Goal: Task Accomplishment & Management: Complete application form

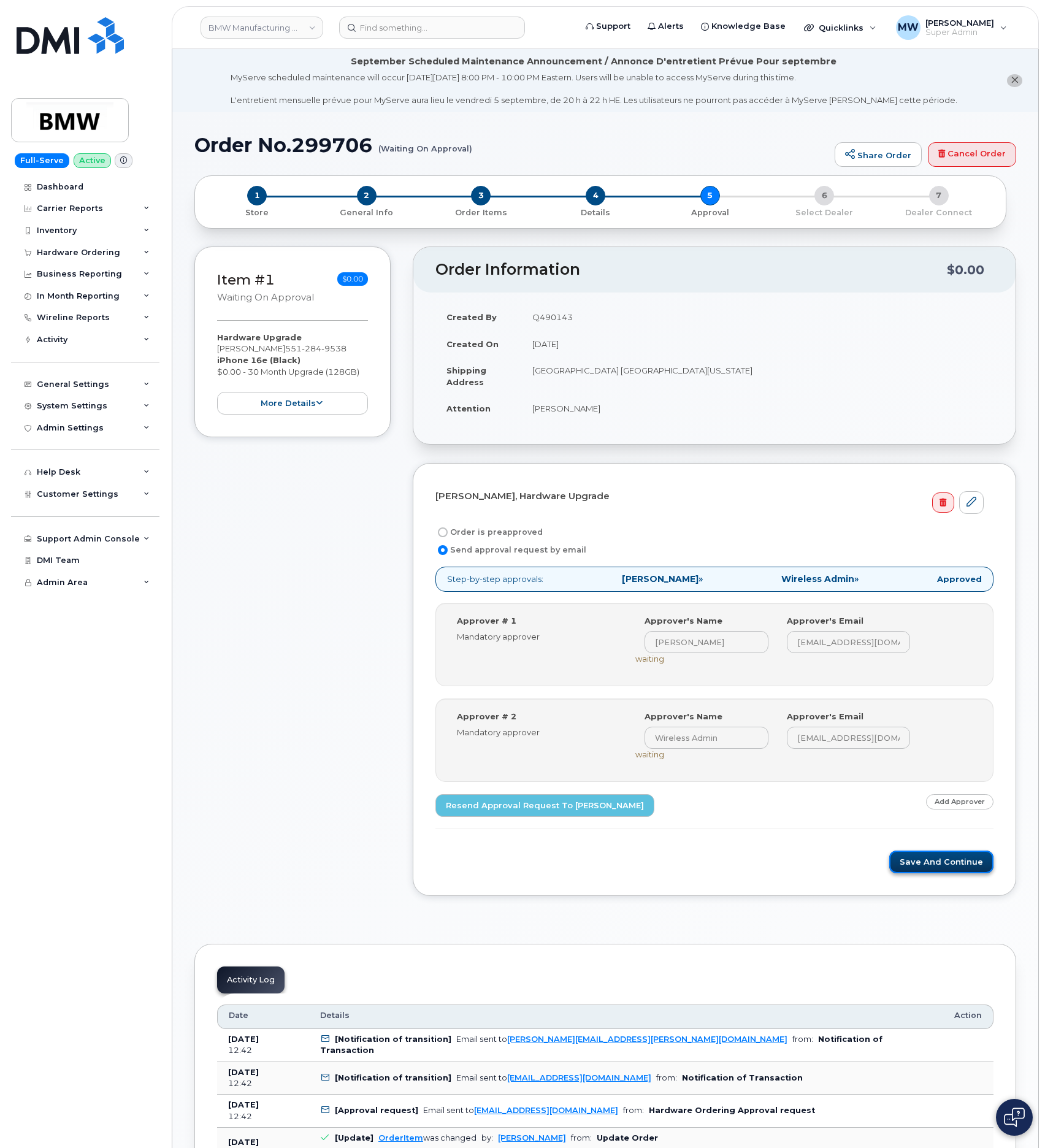
click at [914, 873] on button "Save and Continue" at bounding box center [941, 862] width 104 height 23
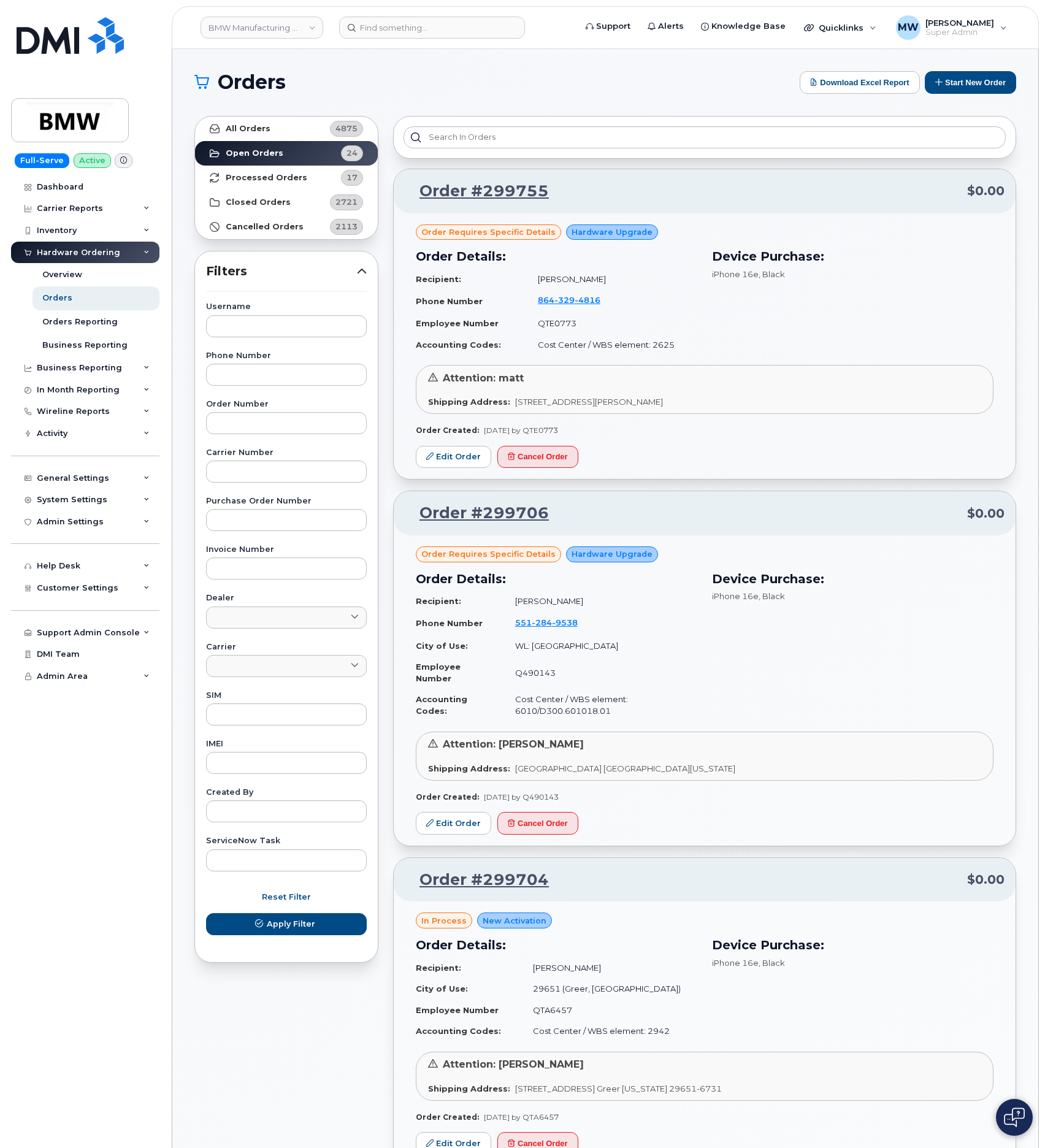
scroll to position [1821, 0]
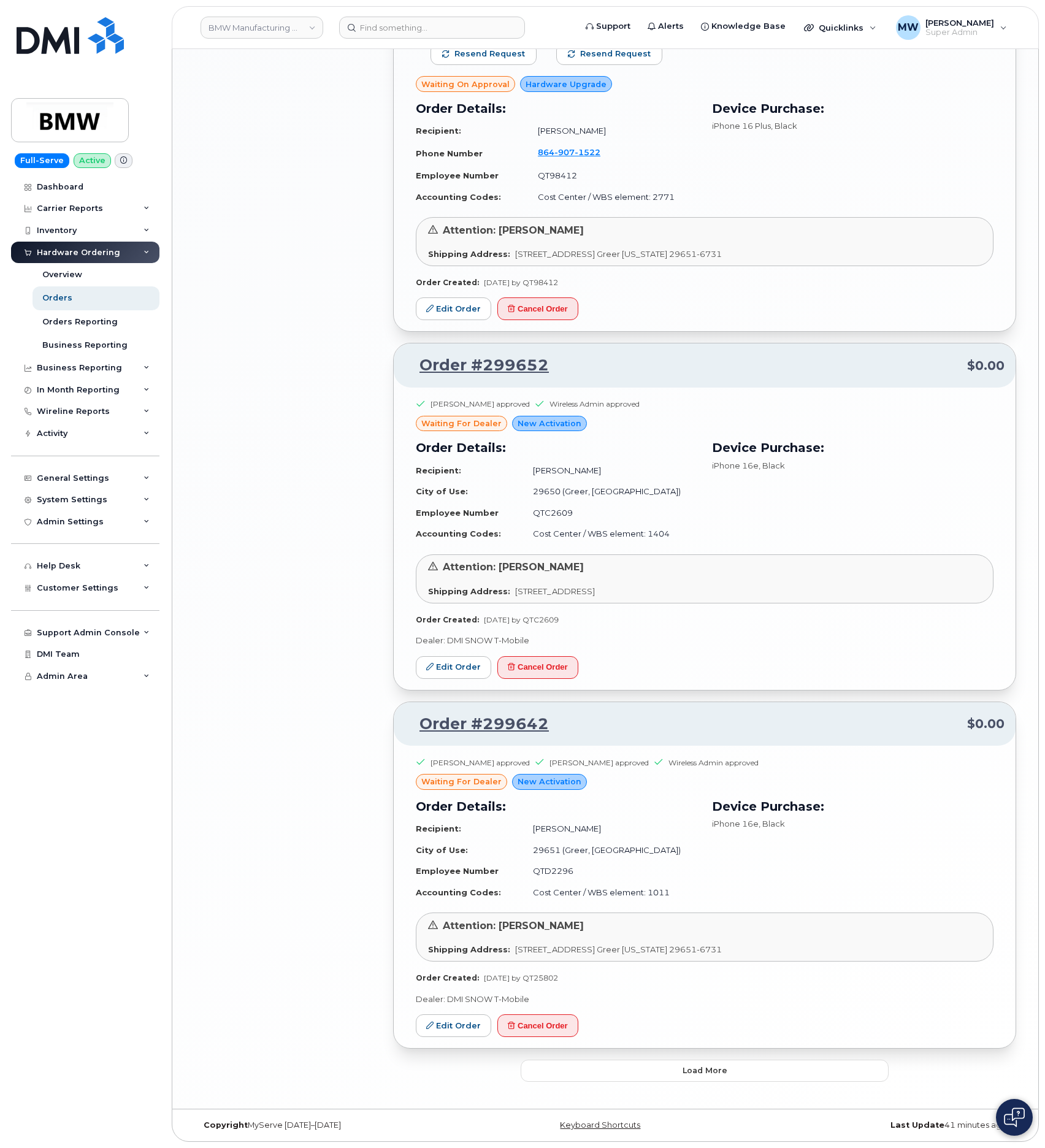
scroll to position [1921, 0]
click at [712, 1073] on span "Load more" at bounding box center [705, 1071] width 45 height 11
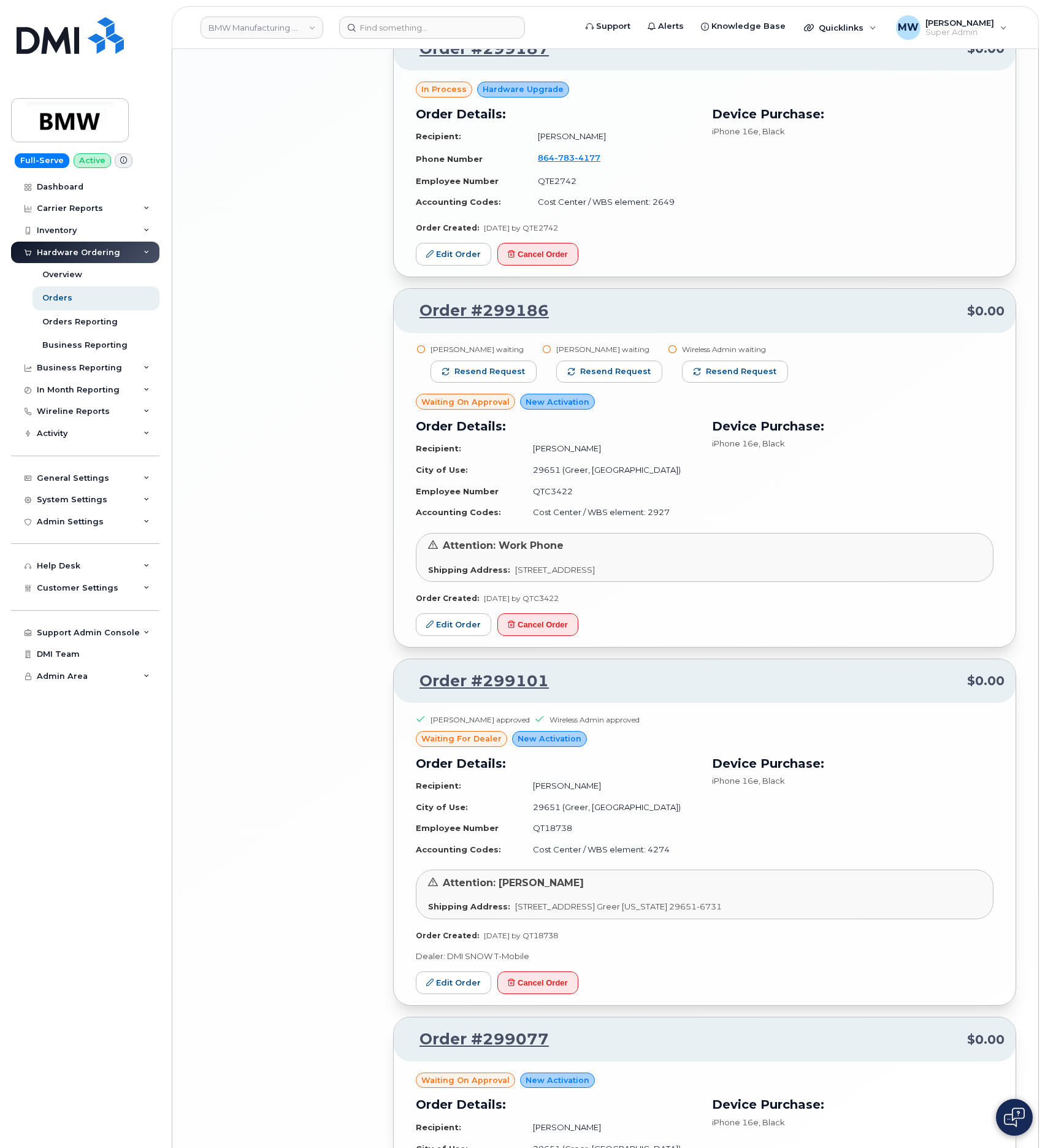
scroll to position [4464, 0]
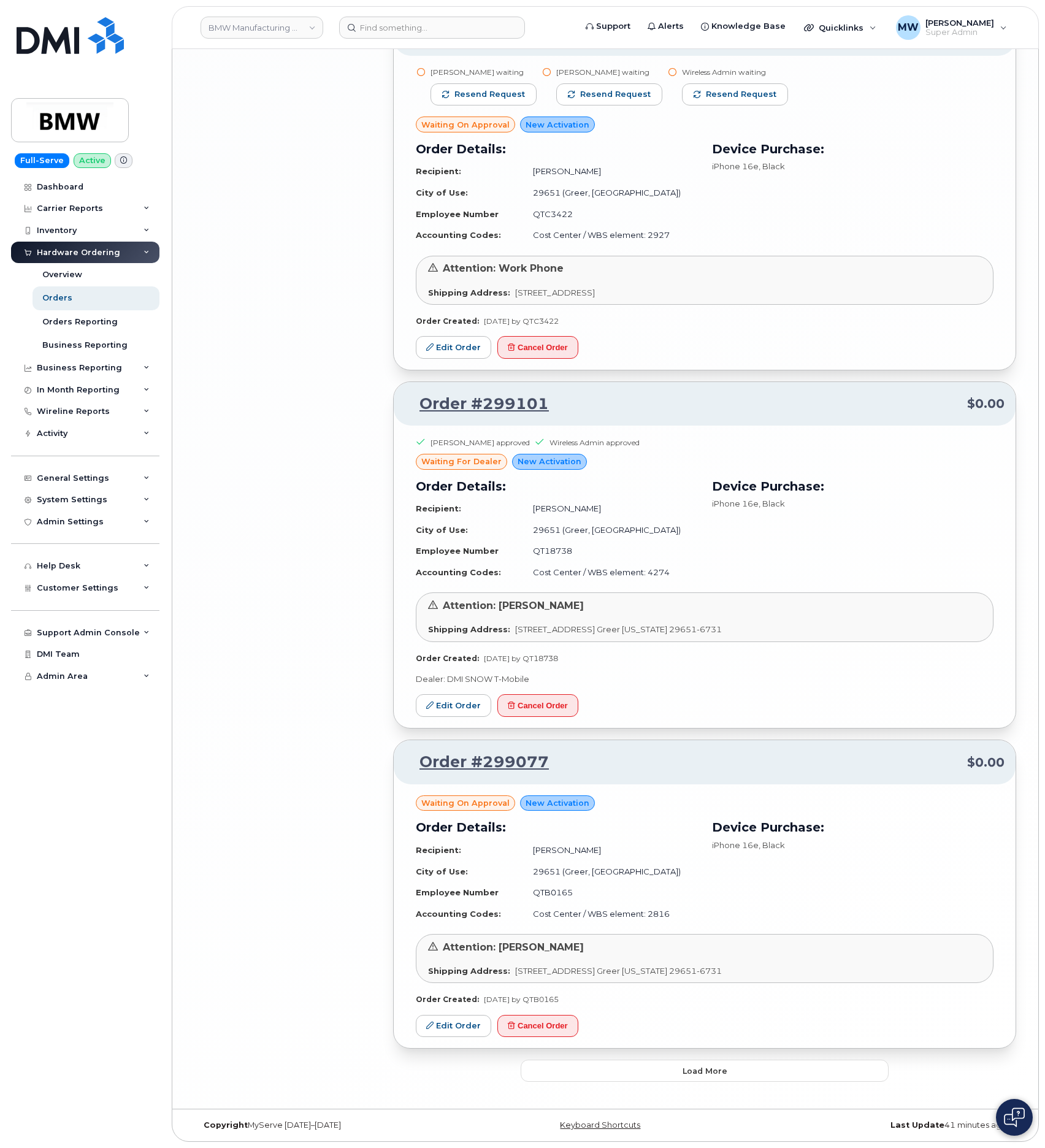
click at [711, 1073] on span "Load more" at bounding box center [705, 1071] width 45 height 11
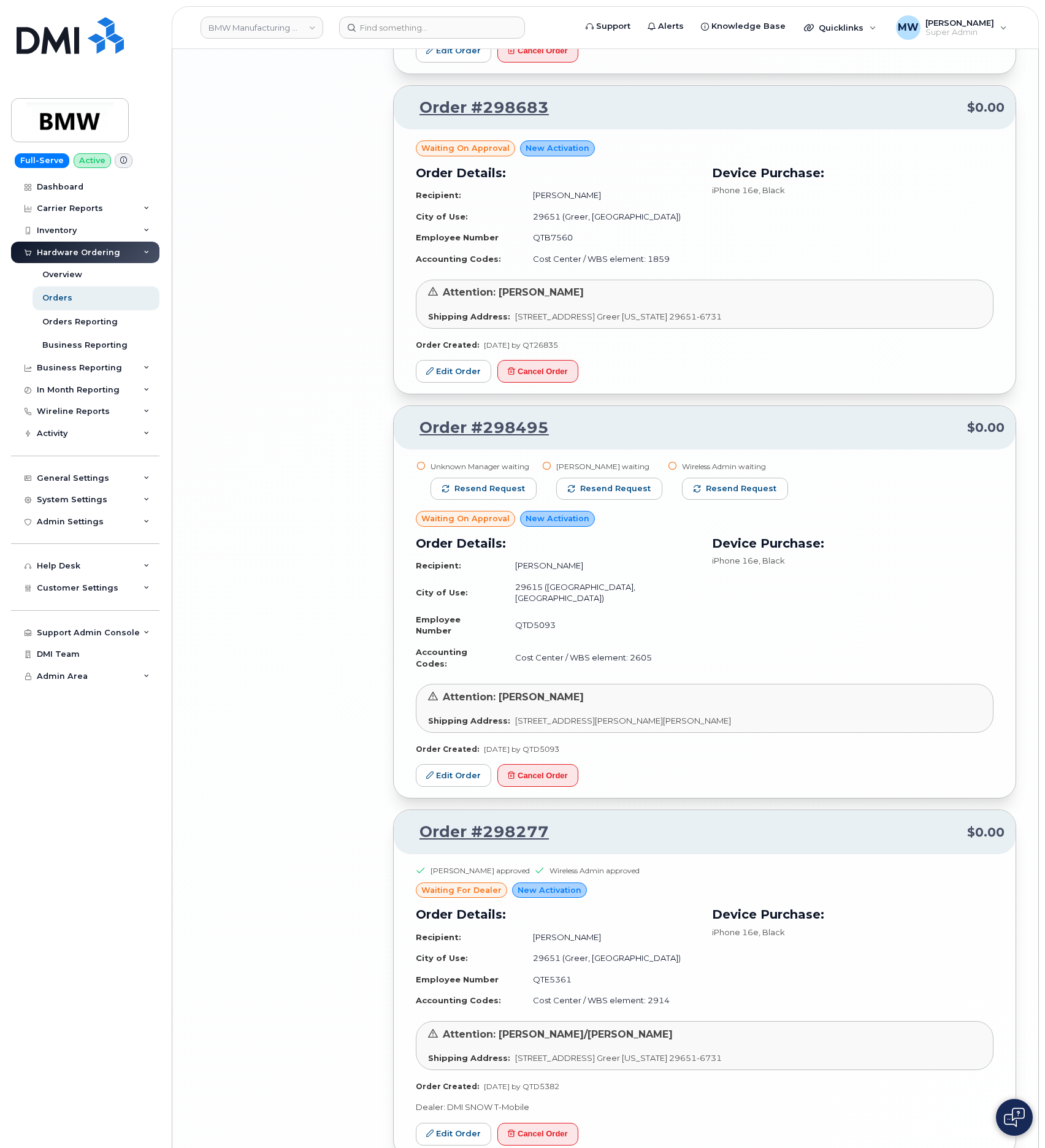
scroll to position [6469, 0]
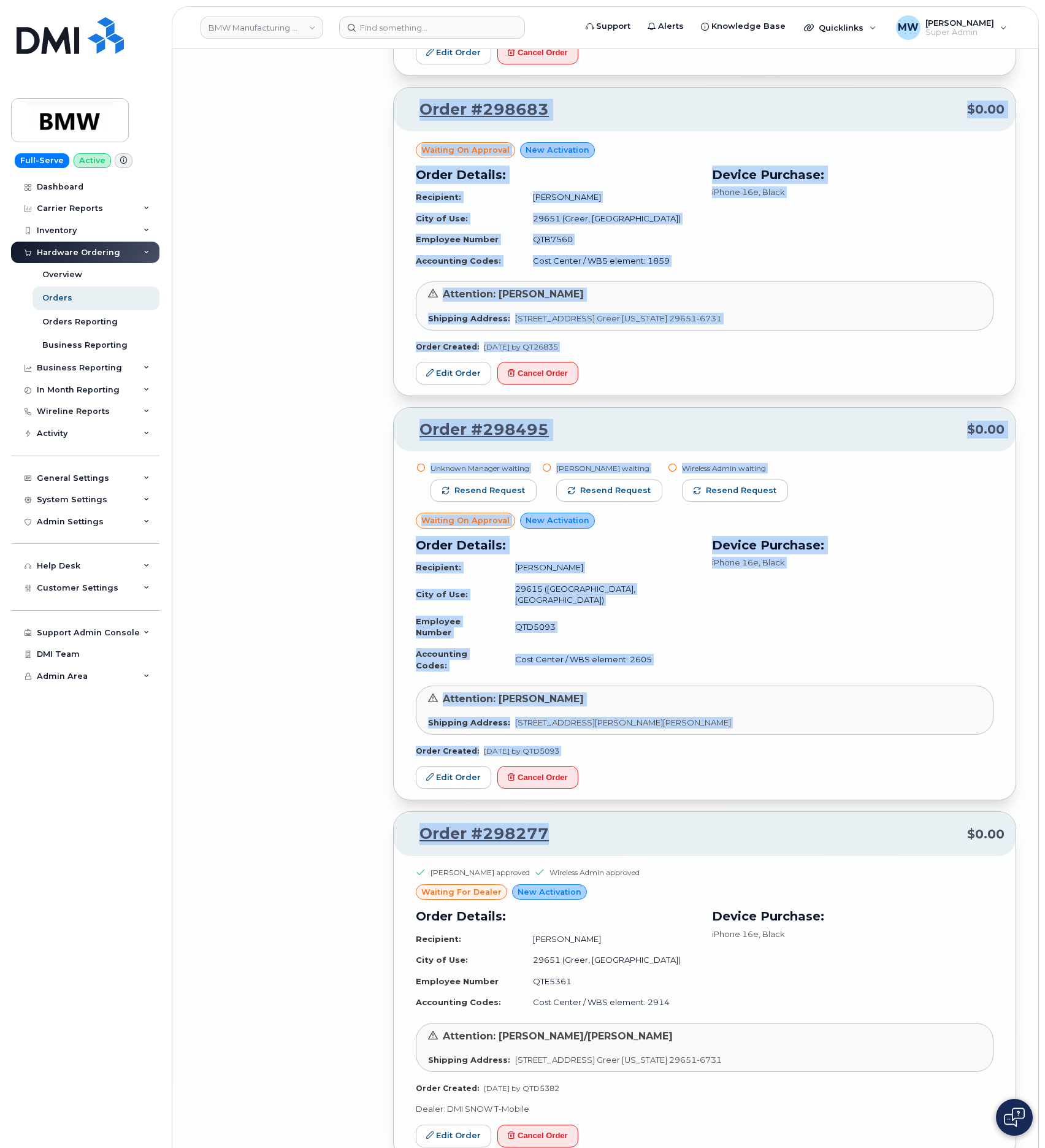
drag, startPoint x: 580, startPoint y: 834, endPoint x: 367, endPoint y: 825, distance: 213.2
click at [577, 829] on div "Order #298277 $0.00" at bounding box center [705, 834] width 622 height 44
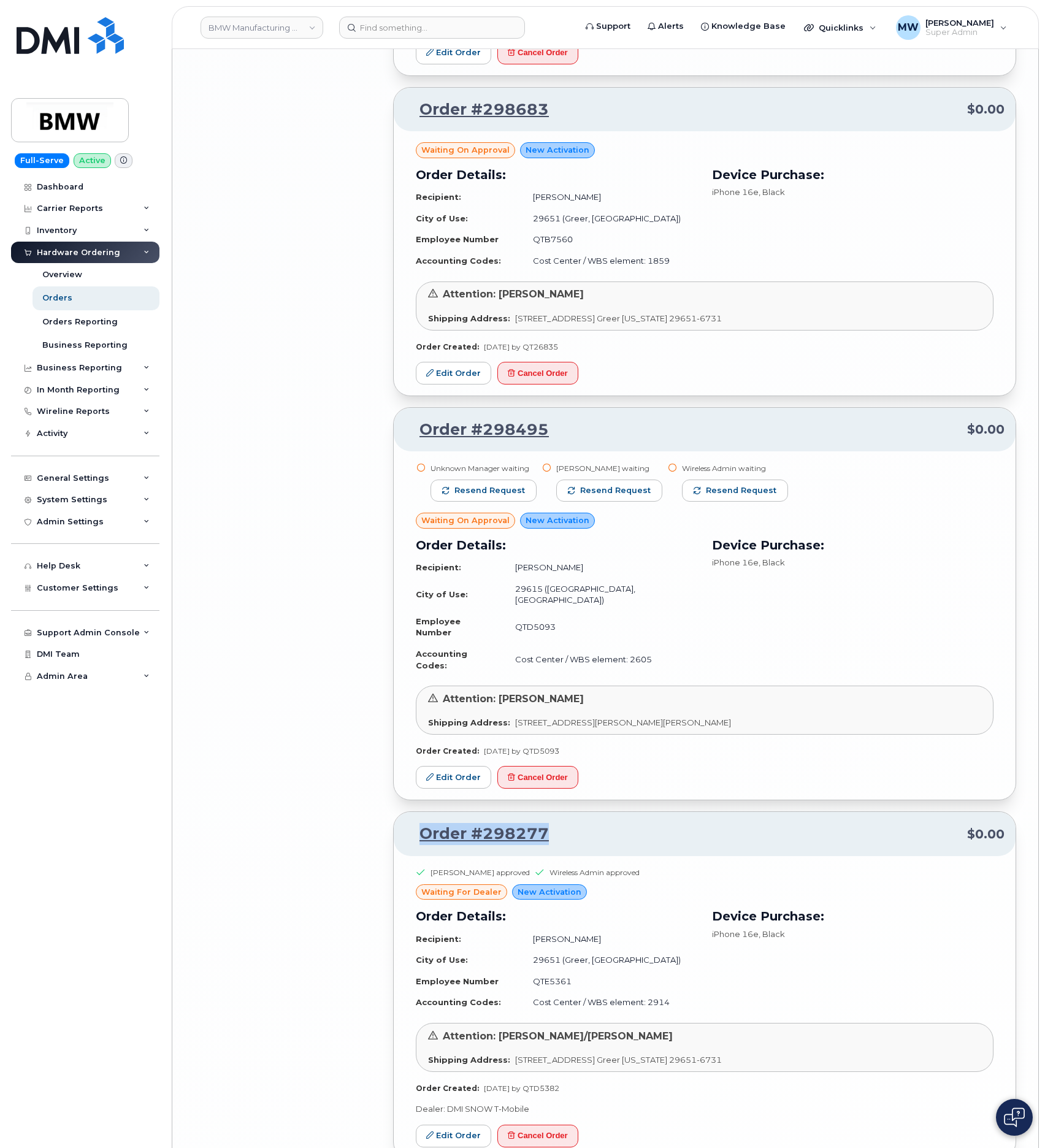
drag, startPoint x: 547, startPoint y: 843, endPoint x: 400, endPoint y: 844, distance: 147.0
click at [400, 844] on div "Order #298277 $0.00" at bounding box center [705, 834] width 622 height 44
copy link "Order #298277"
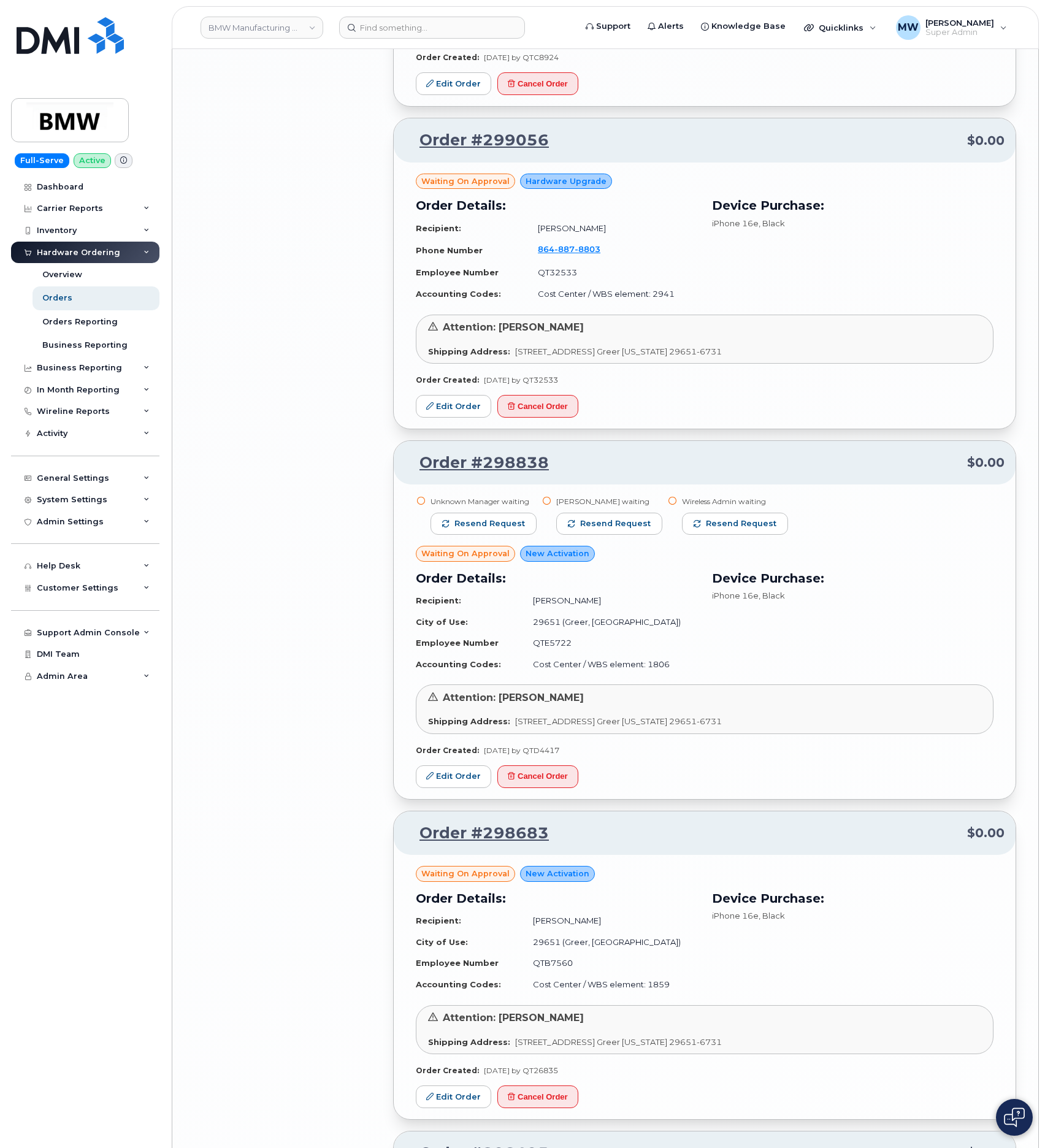
scroll to position [5733, 0]
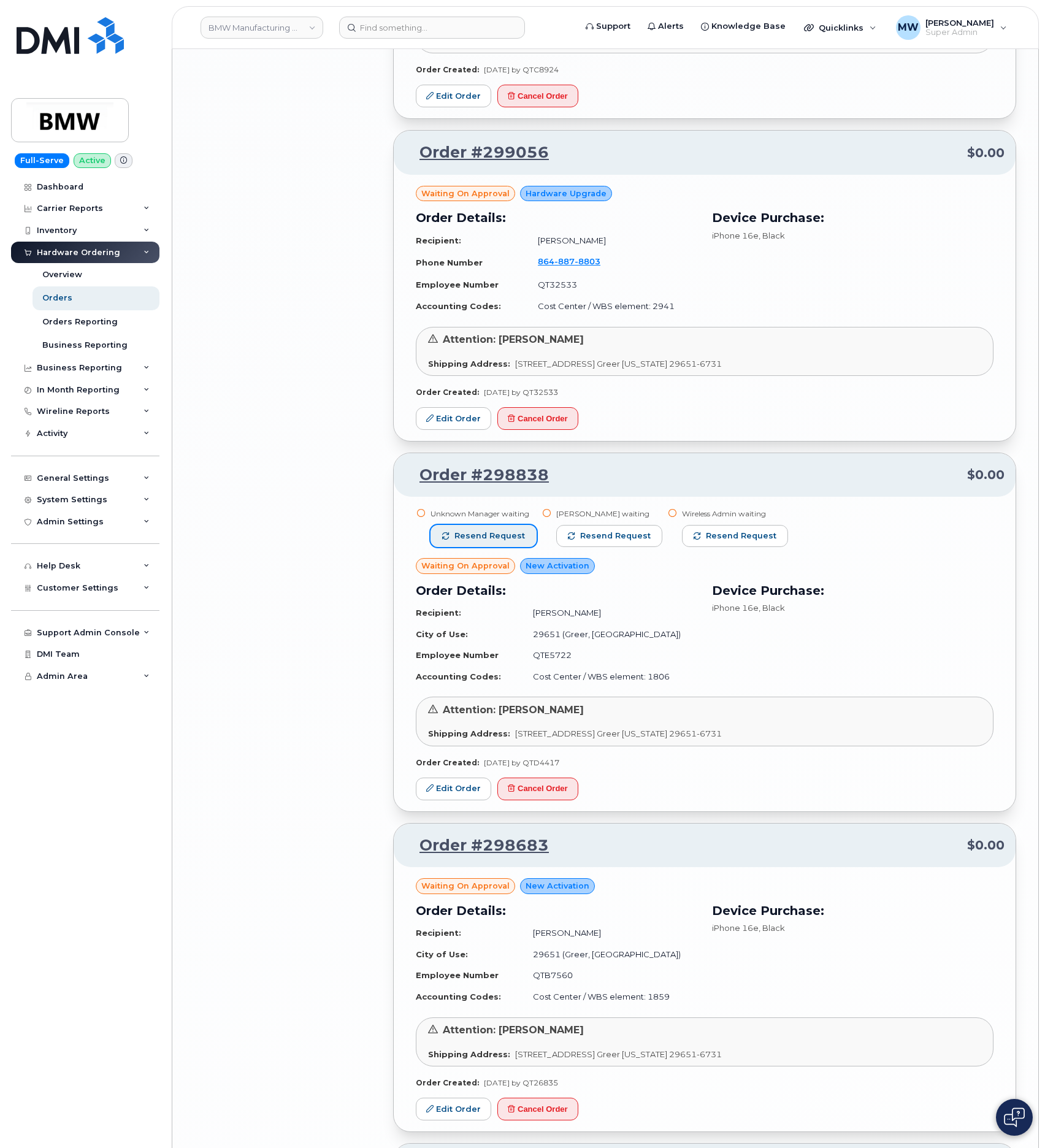
drag, startPoint x: 467, startPoint y: 570, endPoint x: 506, endPoint y: 574, distance: 39.2
click at [467, 541] on span "Resend request" at bounding box center [490, 537] width 71 height 11
click at [558, 547] on button "Resend request" at bounding box center [602, 536] width 106 height 22
click at [683, 547] on button "Resend request" at bounding box center [736, 536] width 106 height 22
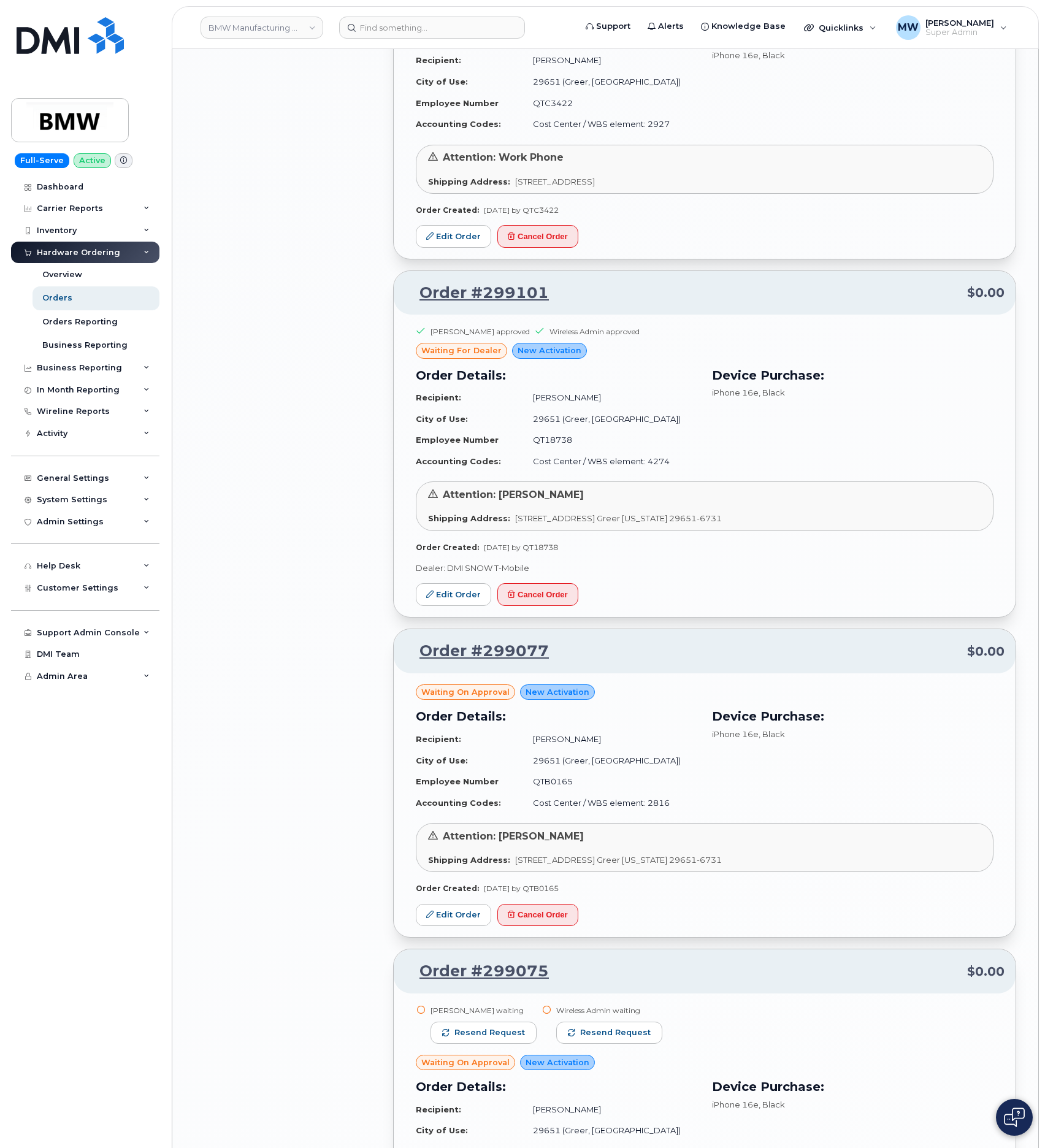
scroll to position [4536, 0]
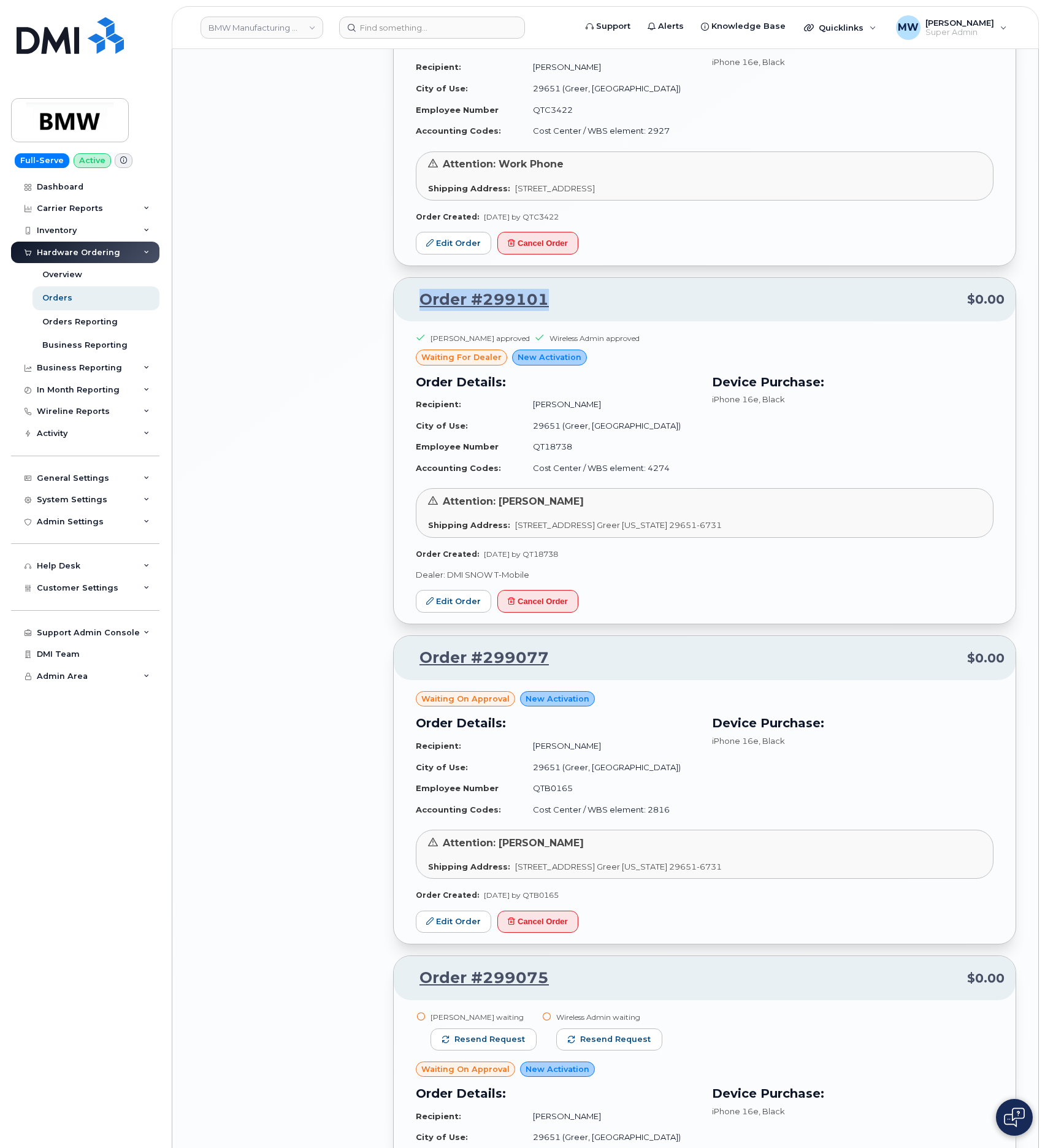
drag, startPoint x: 652, startPoint y: 580, endPoint x: 418, endPoint y: 335, distance: 338.8
click at [418, 311] on p "Order #299101 $0.00" at bounding box center [705, 300] width 600 height 22
copy link "Order #299101"
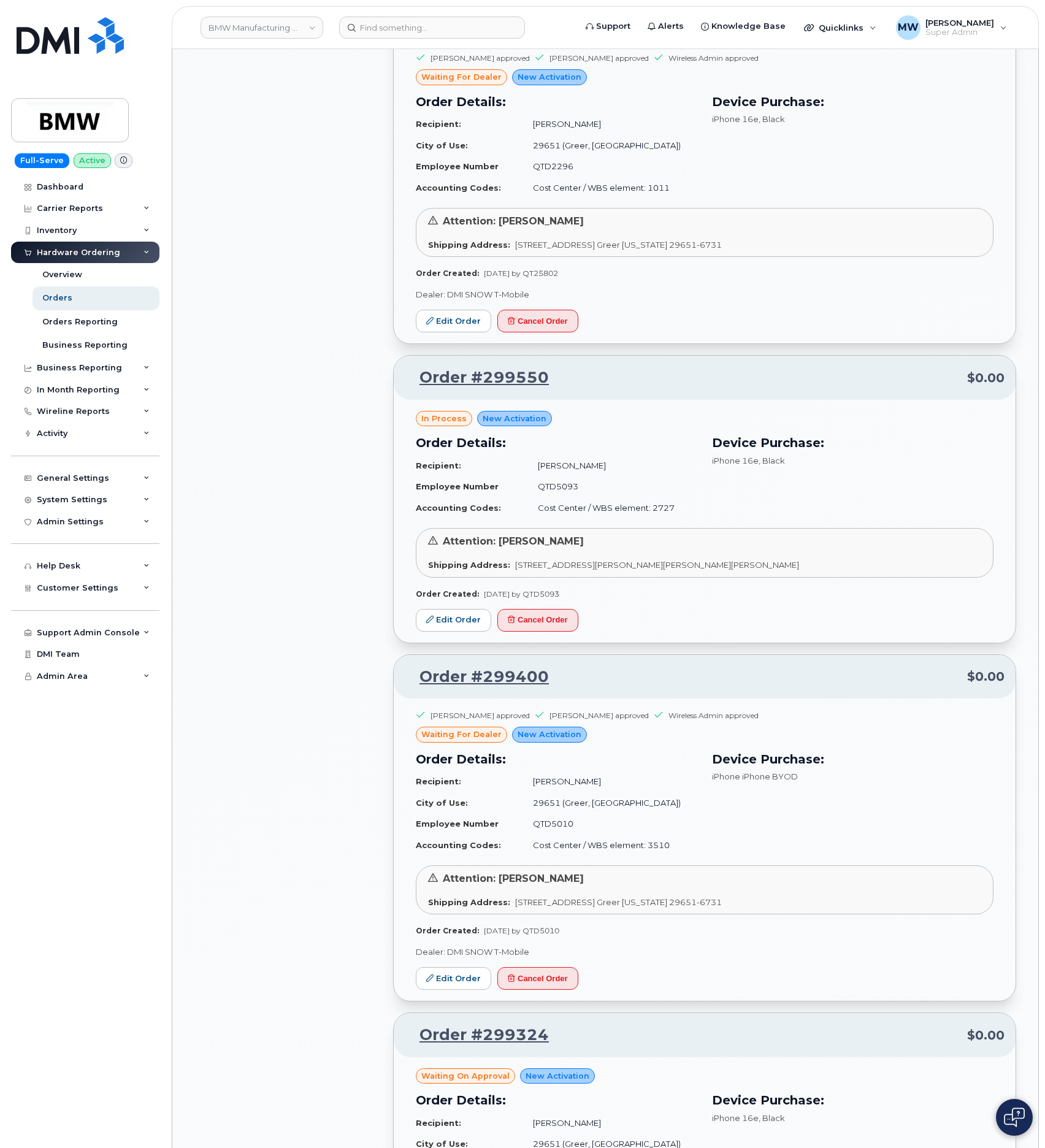
scroll to position [2605, 0]
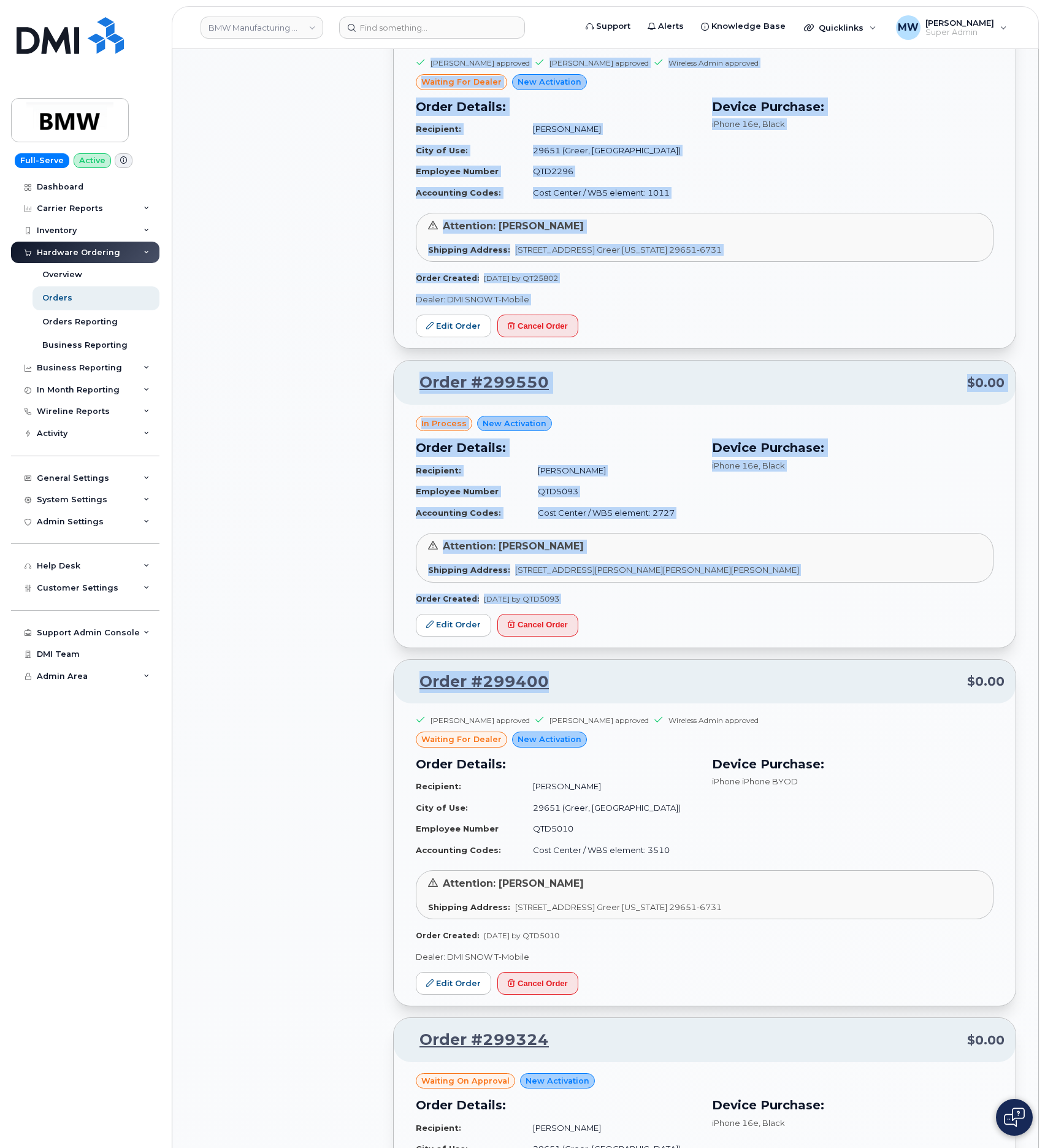
drag, startPoint x: 572, startPoint y: 695, endPoint x: 371, endPoint y: 687, distance: 201.2
copy div "Order #299755 $0.00 Peter Wheeler approved Resend request Wireless Admin waitin…"
click at [626, 693] on p "Order #299400 $0.00" at bounding box center [705, 682] width 600 height 22
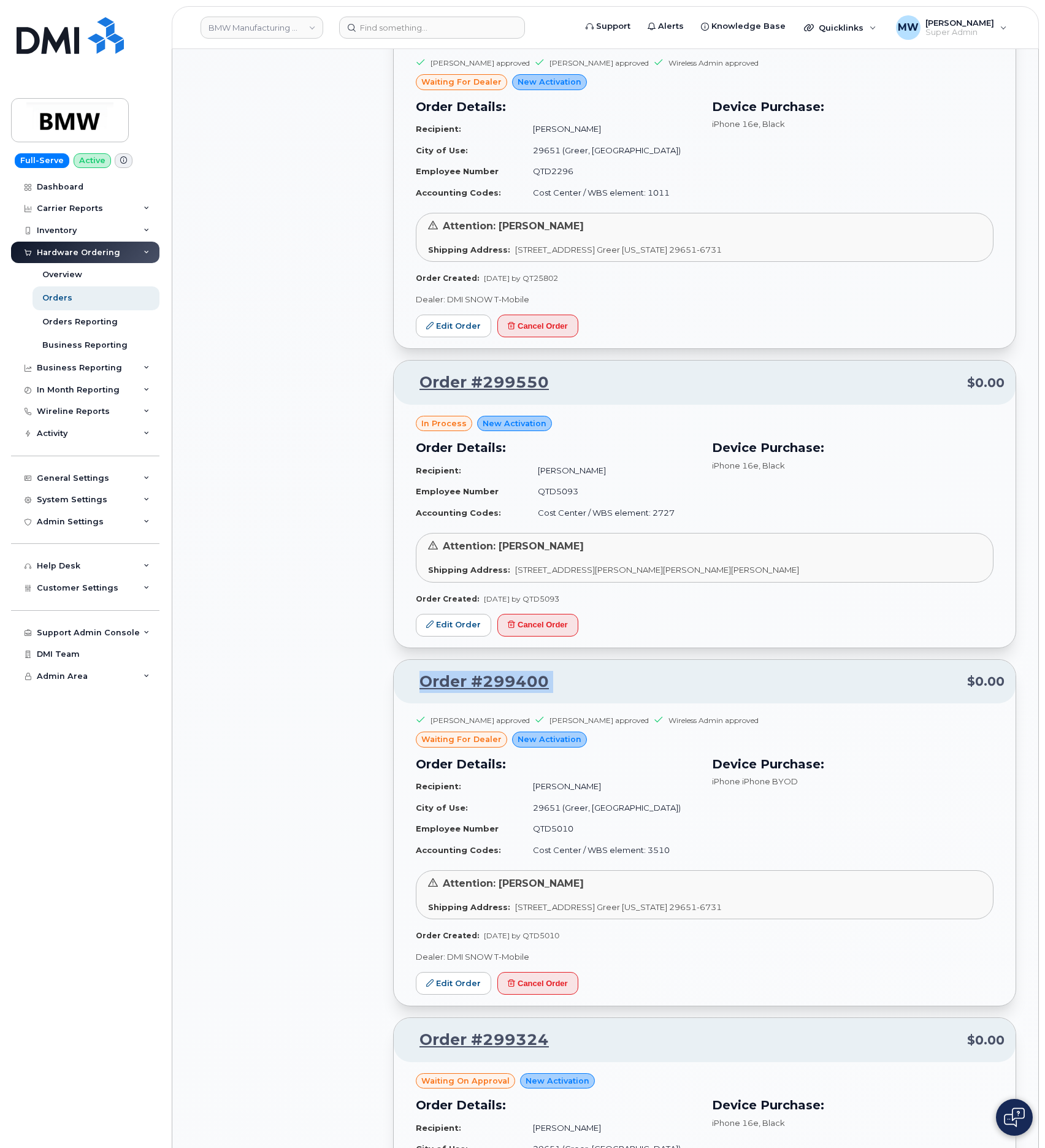
drag, startPoint x: 626, startPoint y: 693, endPoint x: 395, endPoint y: 693, distance: 231.0
click at [395, 693] on div "Order #299400 $0.00" at bounding box center [705, 682] width 622 height 44
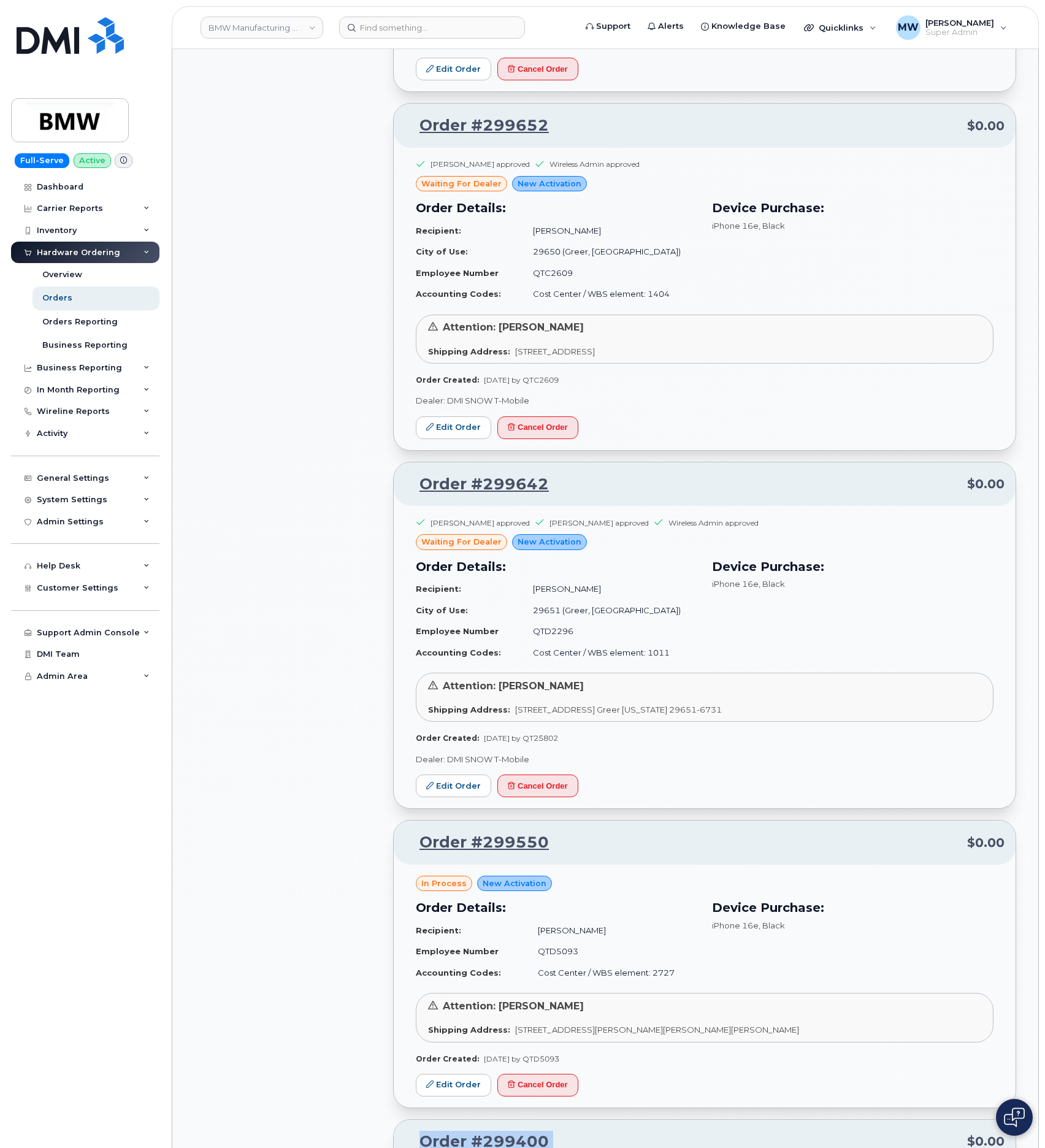
scroll to position [1593, 0]
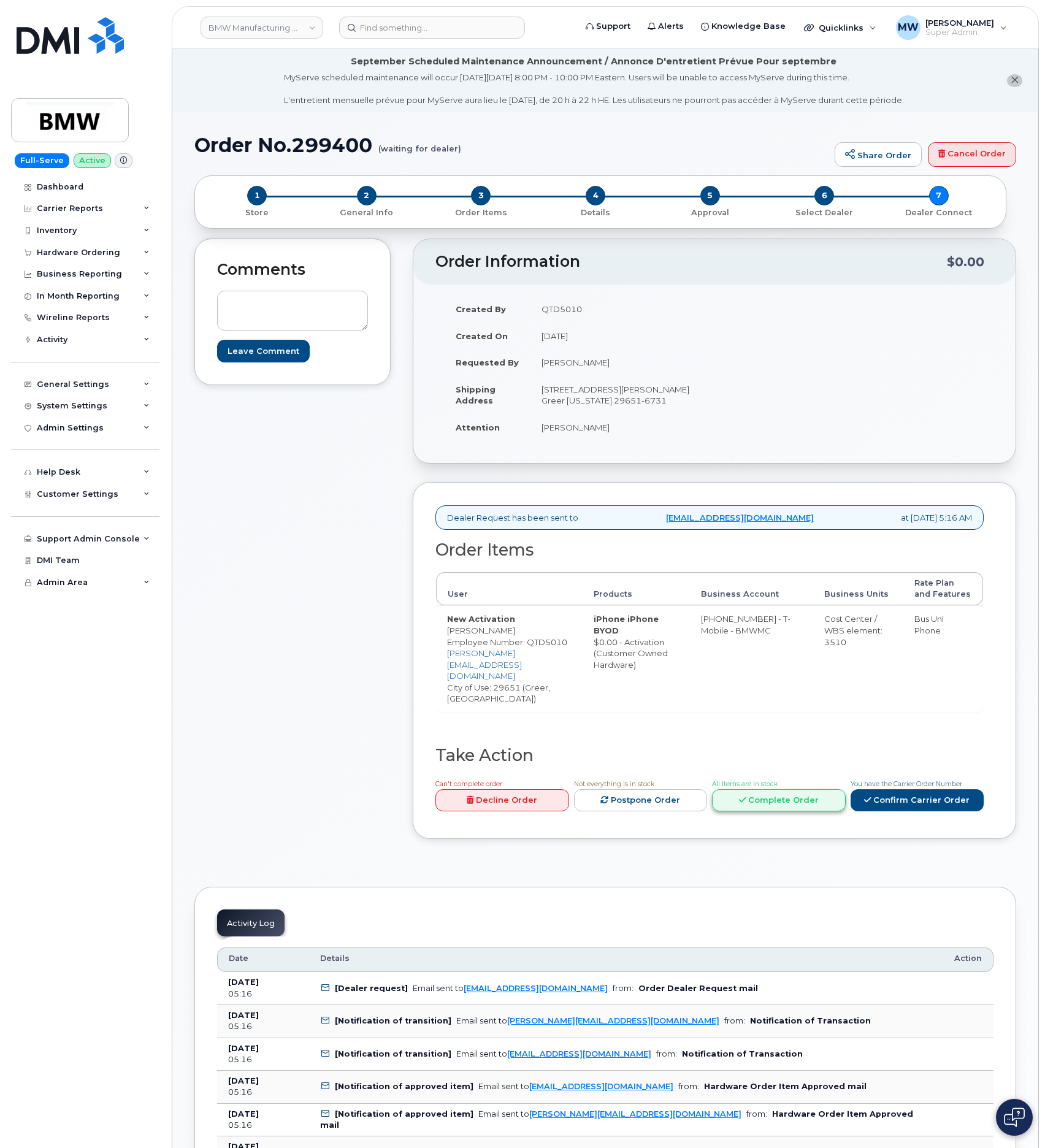
click at [775, 806] on link "Complete Order" at bounding box center [779, 801] width 134 height 23
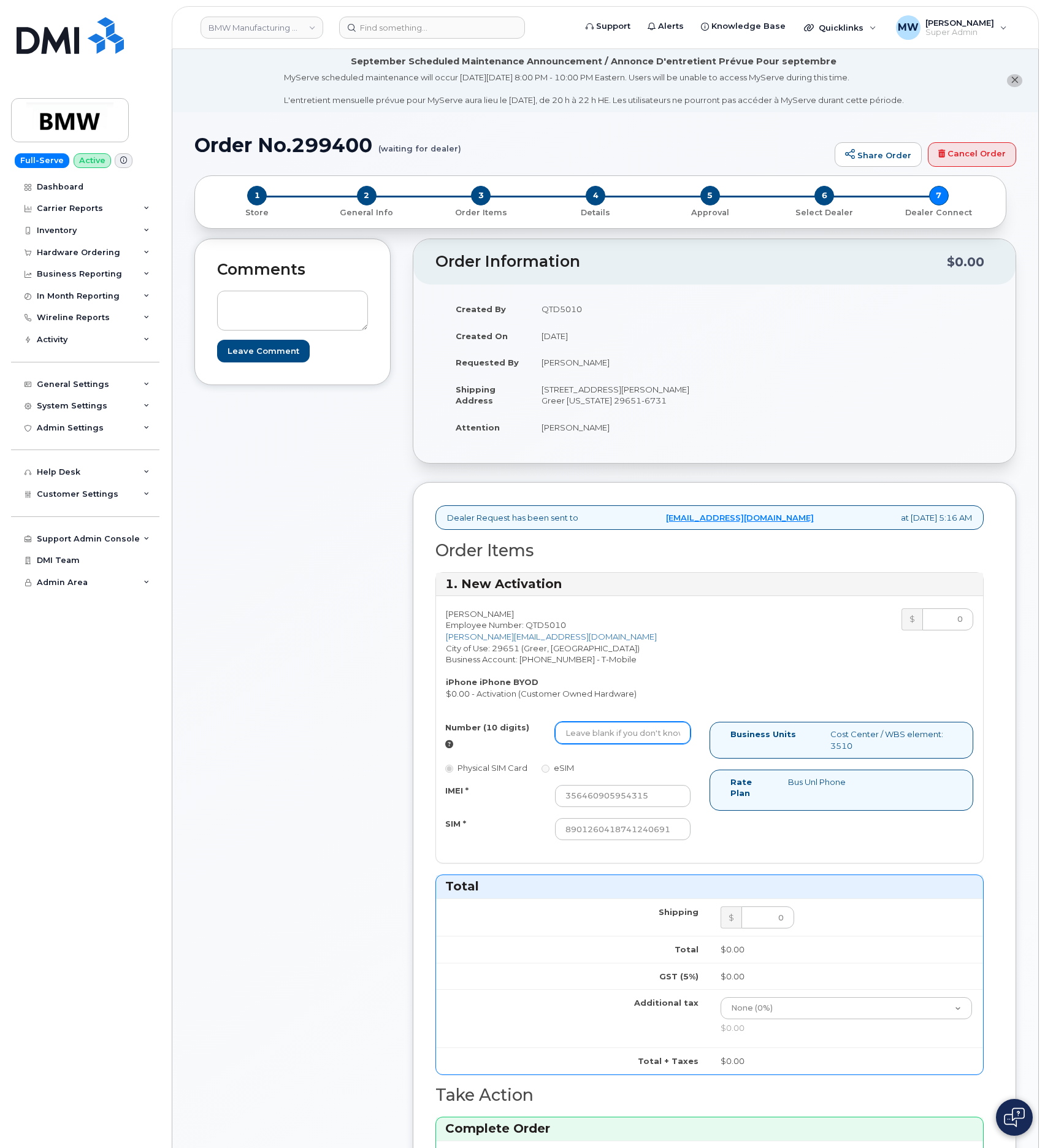
click at [619, 744] on input "Number (10 digits)" at bounding box center [623, 732] width 135 height 22
type input "8646520904"
click at [615, 839] on input "8901260418741240691" at bounding box center [623, 829] width 135 height 22
paste input "550795403955"
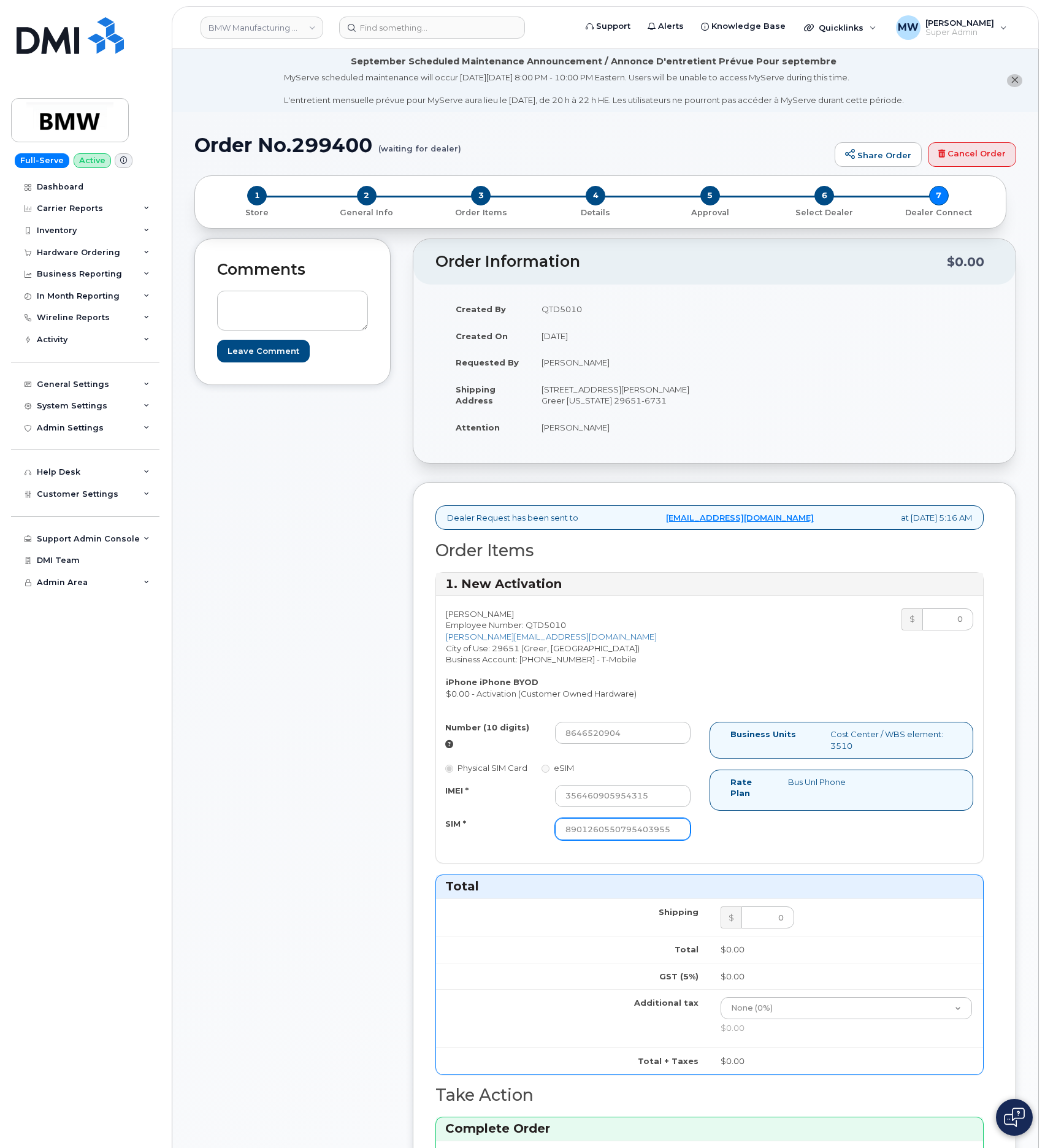
type input "8901260550795403955"
click at [732, 863] on div "Daniel Imai Employee Number: QTD5010 daniel.imai@bmwmc.com City of Use: 29651 (…" at bounding box center [709, 729] width 547 height 267
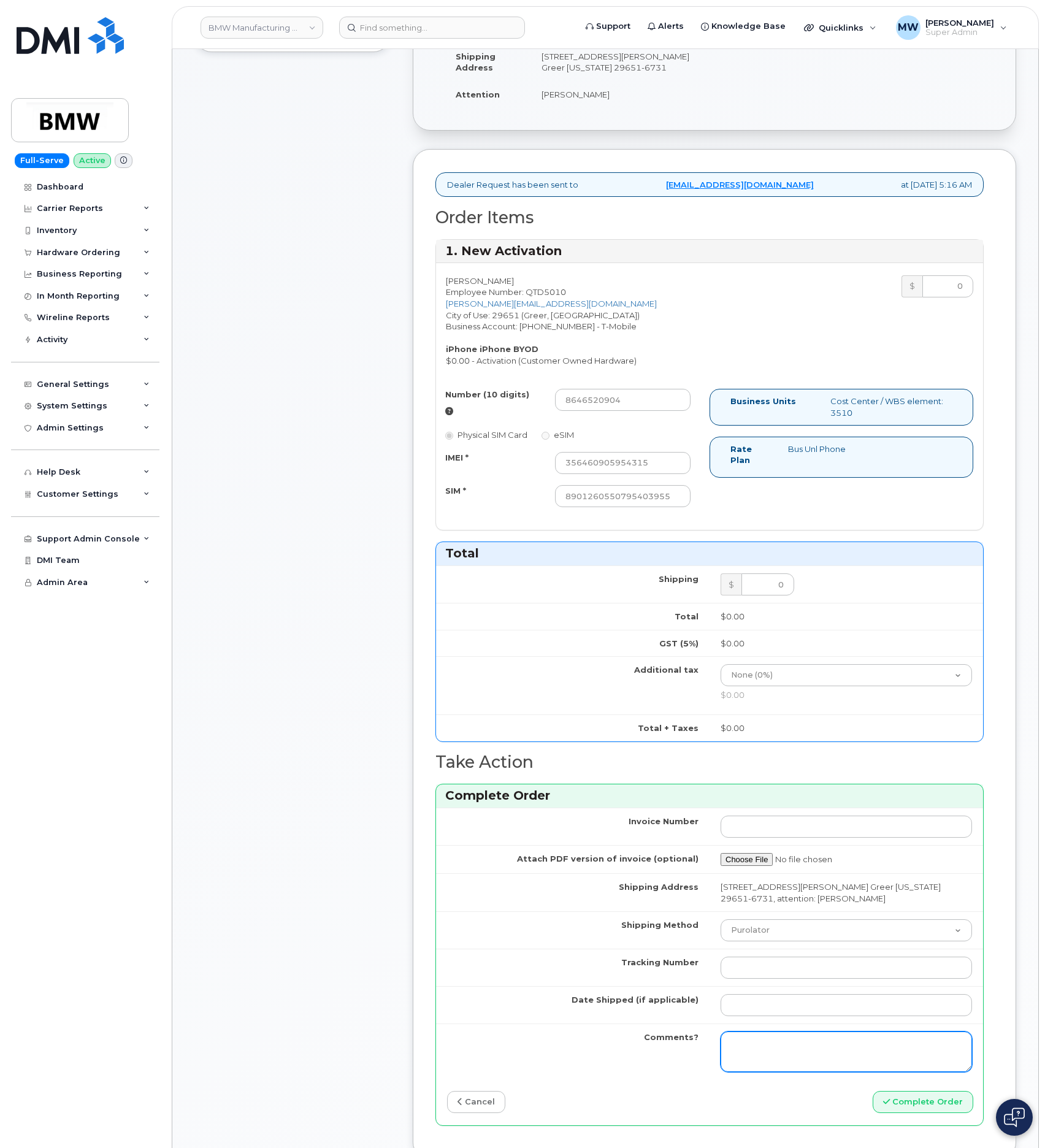
scroll to position [552, 0]
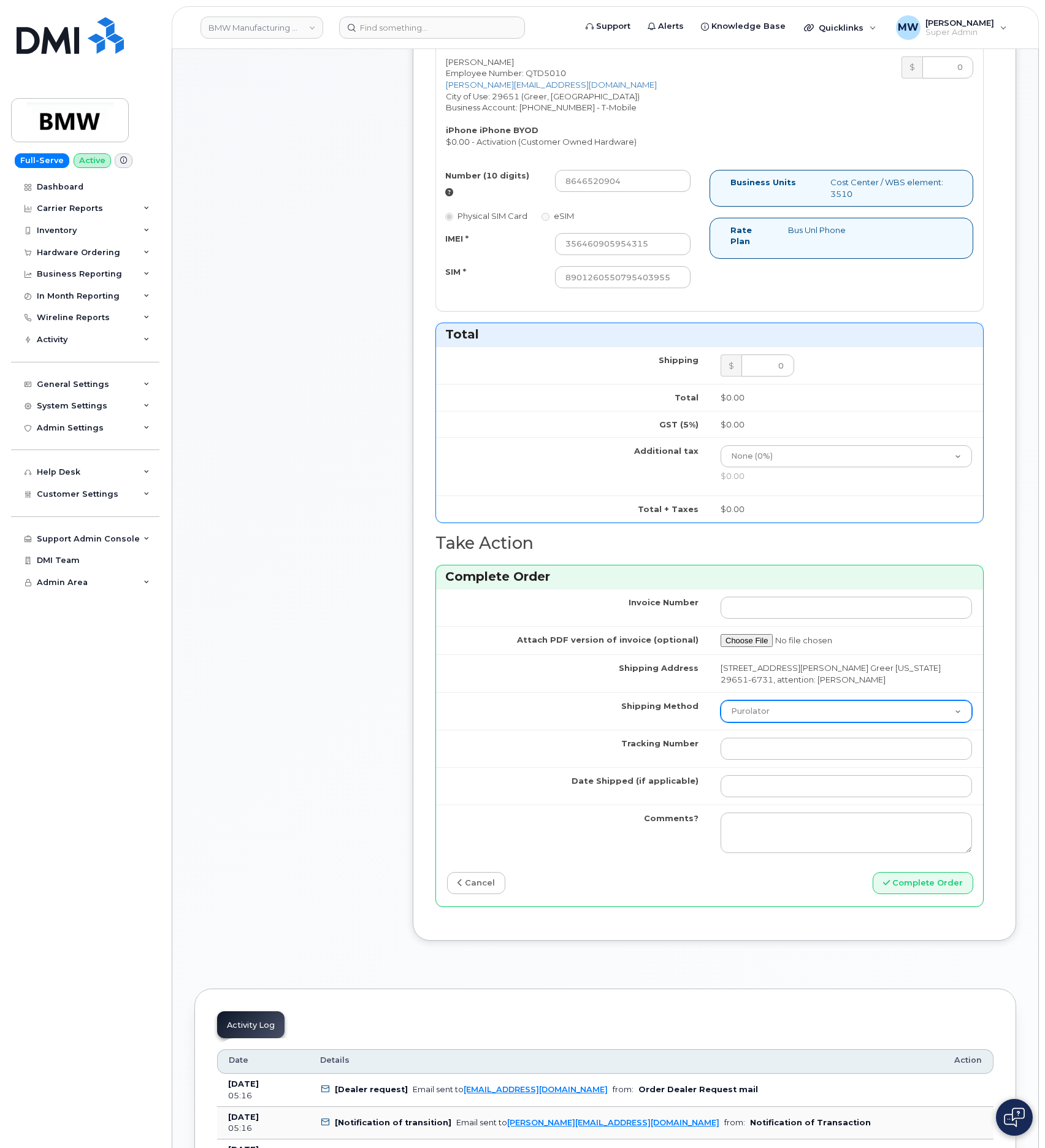
click at [834, 723] on select "Purolator UPS FedEx Canada Post Courier Other Drop Off Pick Up" at bounding box center [847, 711] width 251 height 22
select select "UPS"
click at [721, 714] on select "Purolator UPS FedEx Canada Post Courier Other Drop Off Pick Up" at bounding box center [847, 711] width 251 height 22
click at [795, 760] on input "Tracking Number" at bounding box center [847, 748] width 251 height 22
type input "1"
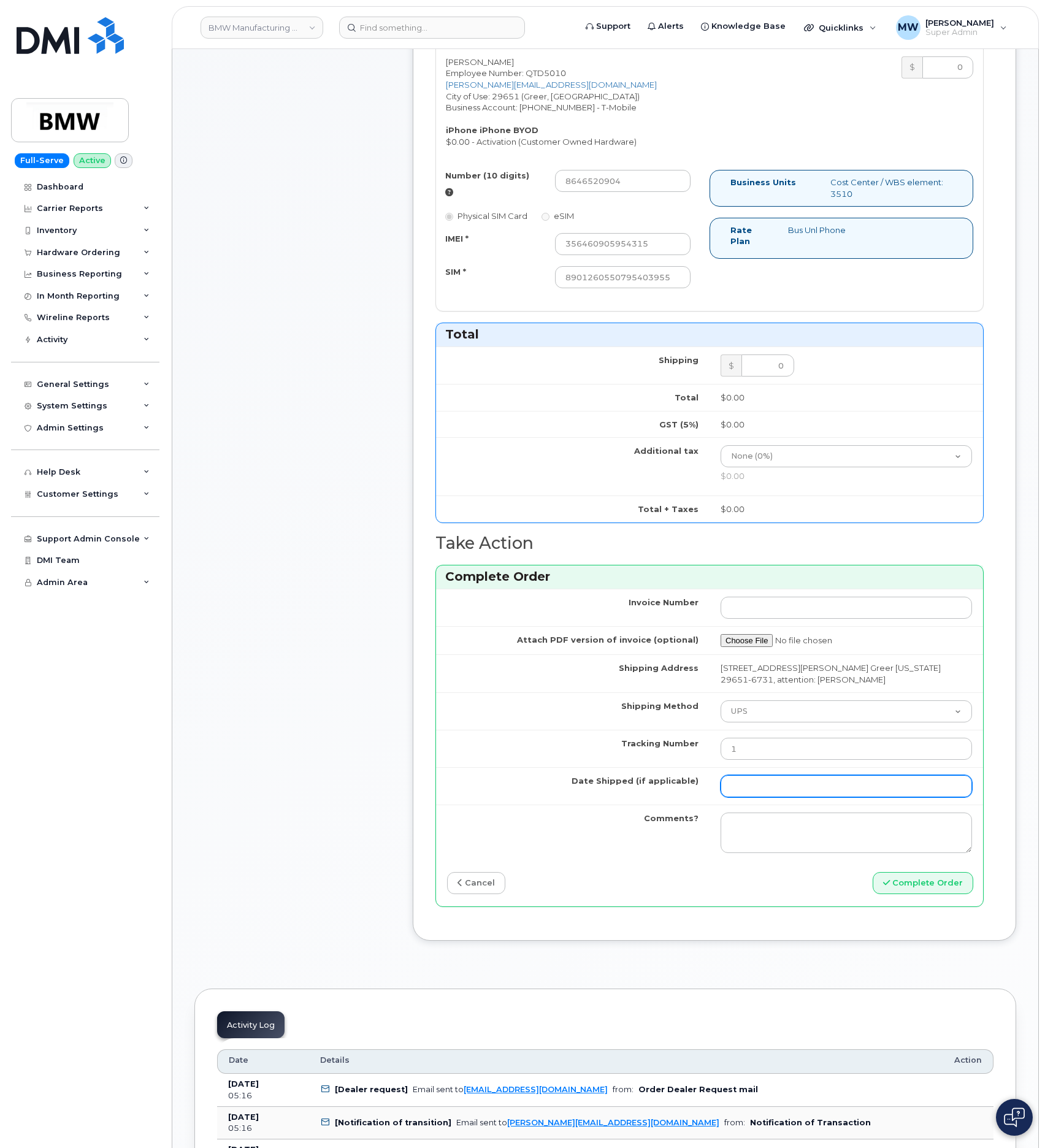
click at [824, 790] on input "Date Shipped (if applicable)" at bounding box center [847, 785] width 251 height 22
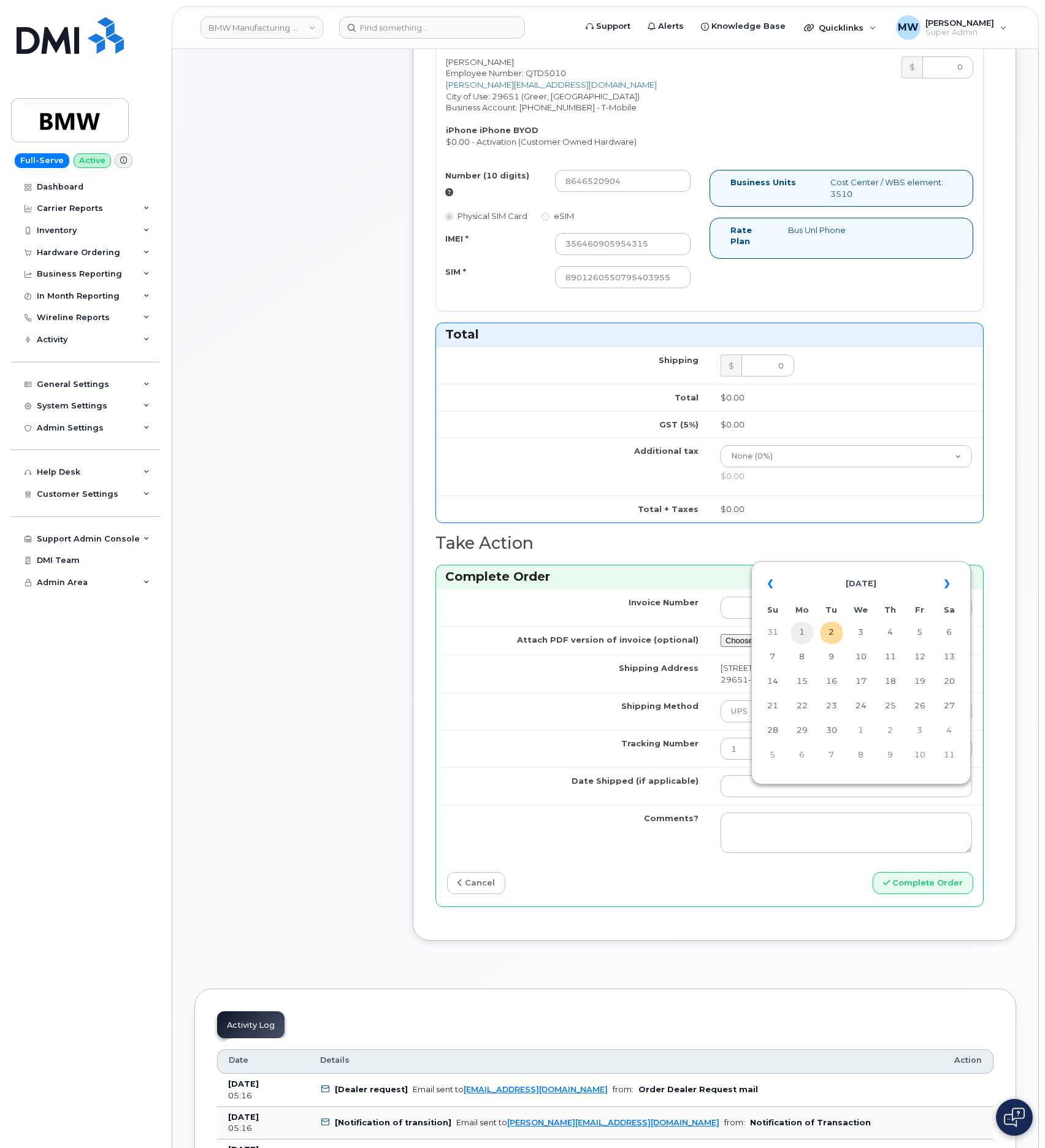
click at [797, 634] on td "1" at bounding box center [802, 632] width 22 height 22
type input "2025-09-01"
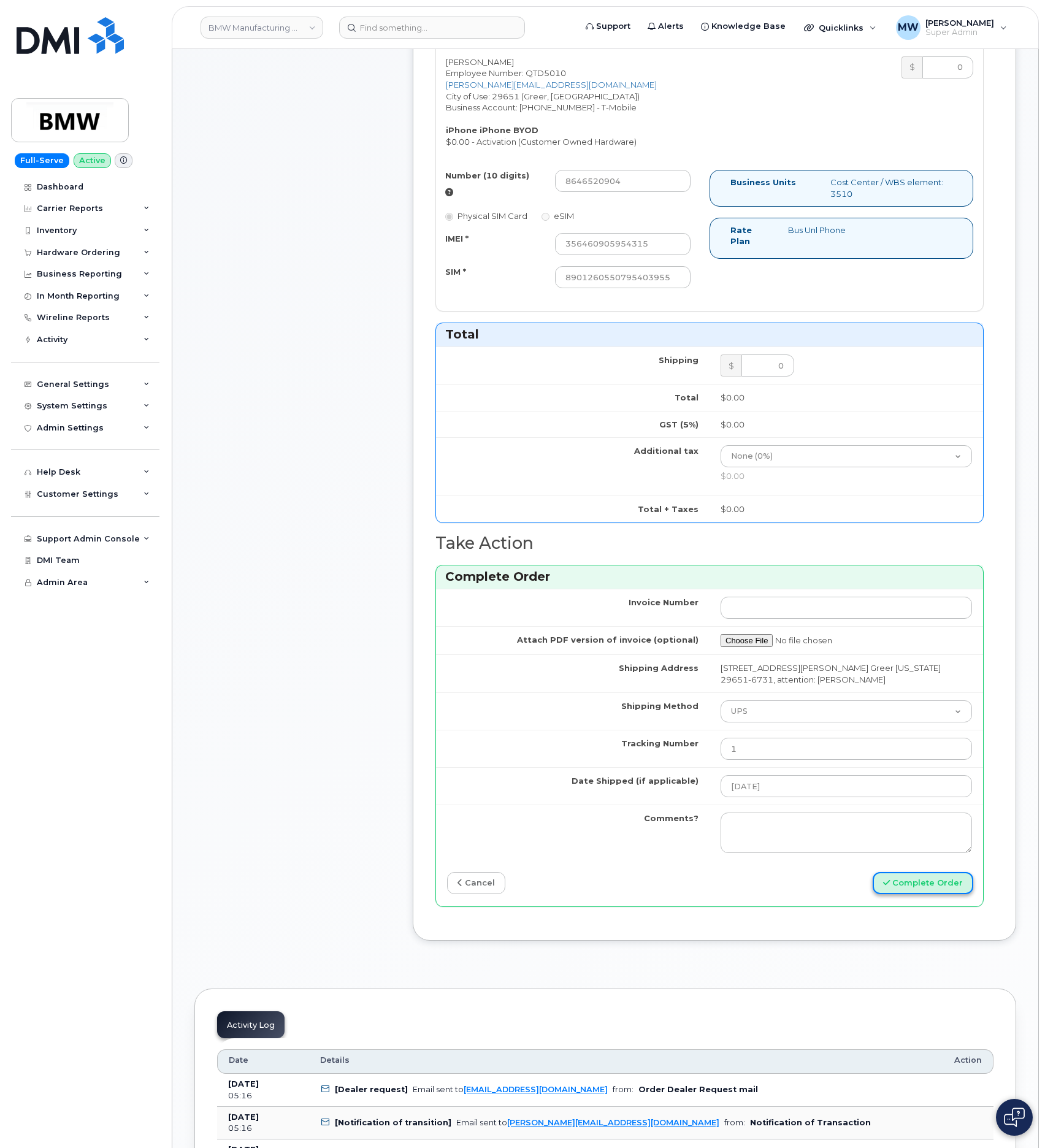
click at [906, 895] on button "Complete Order" at bounding box center [923, 884] width 101 height 23
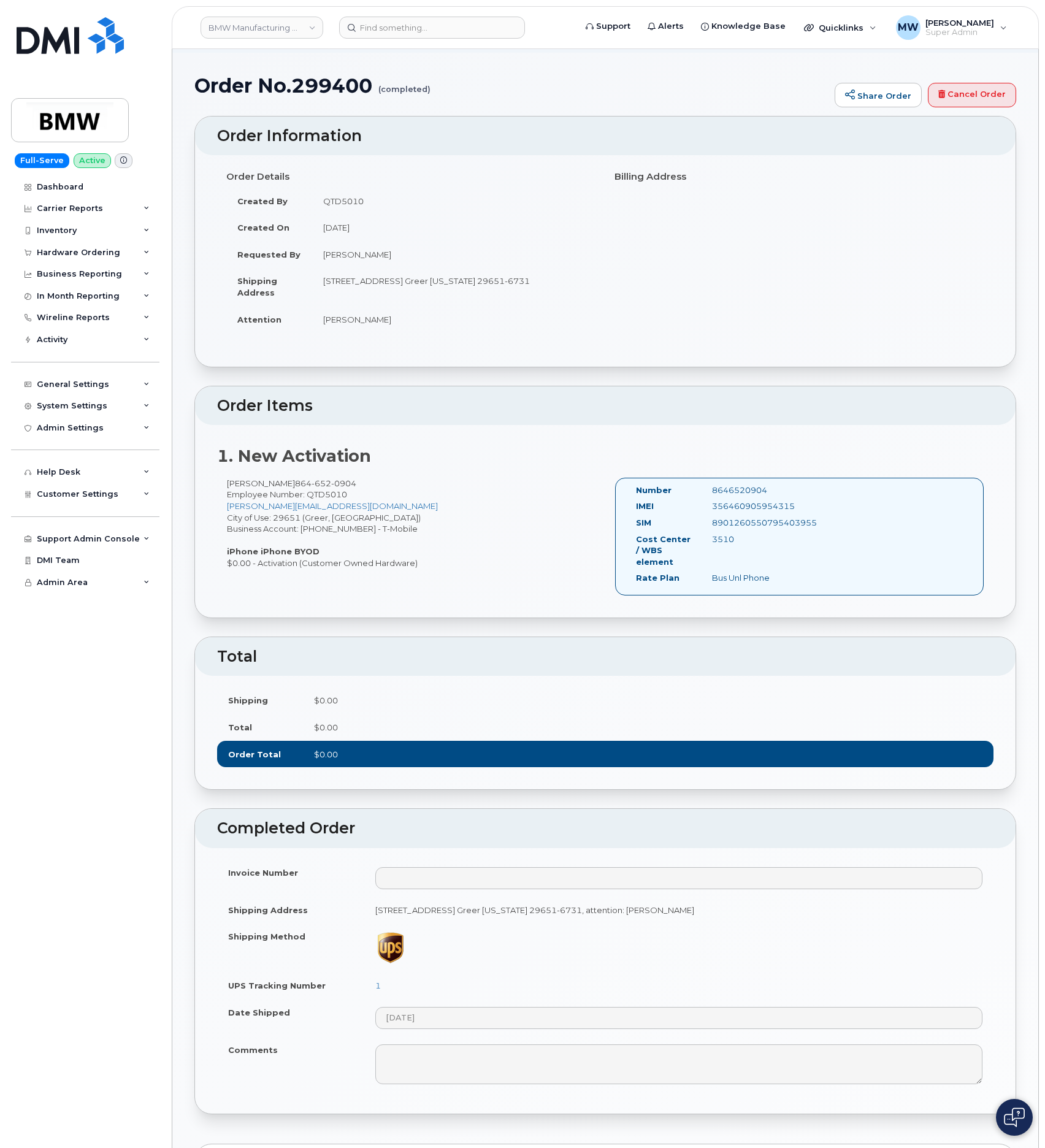
scroll to position [92, 0]
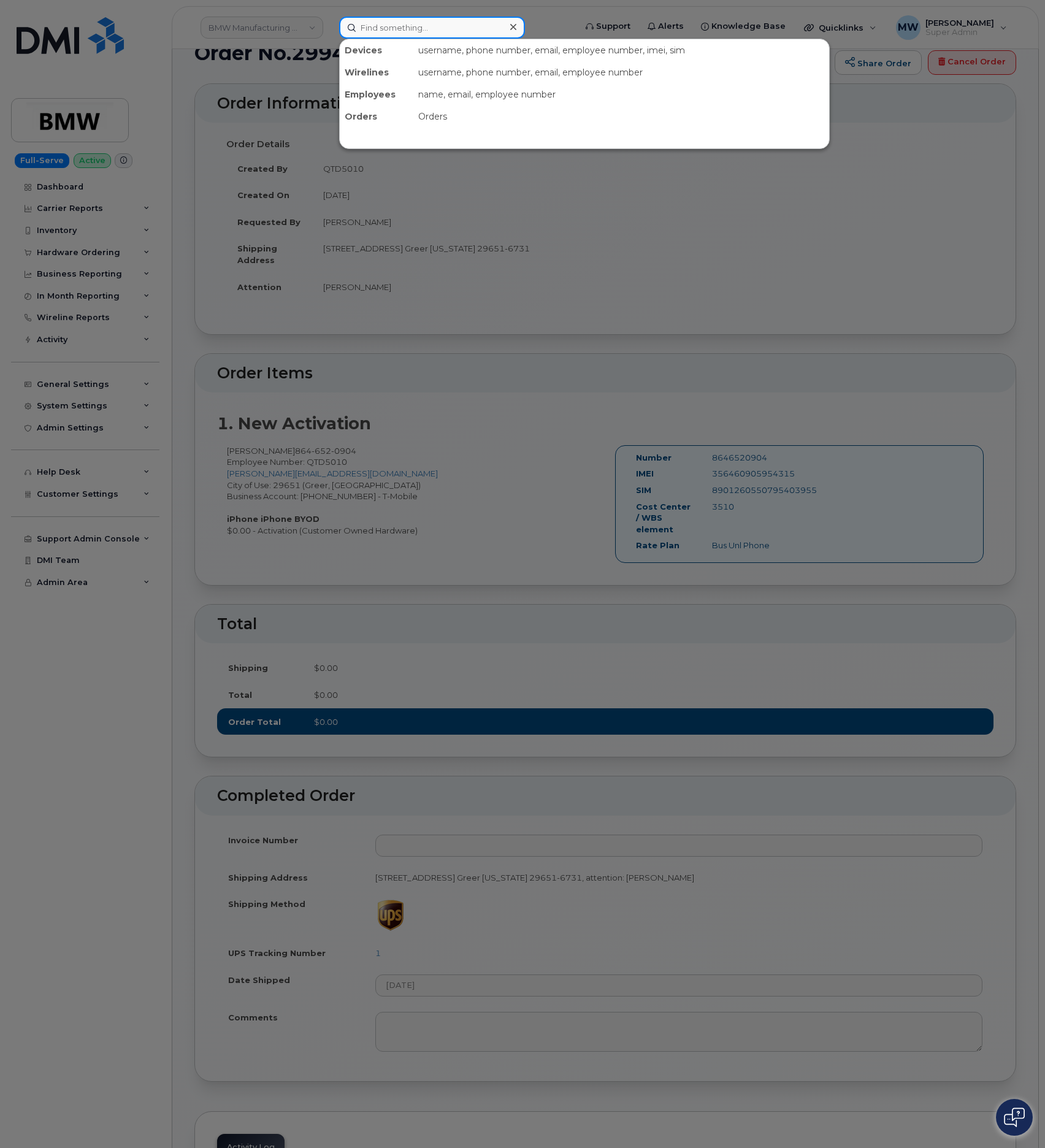
click at [377, 27] on input at bounding box center [432, 27] width 186 height 22
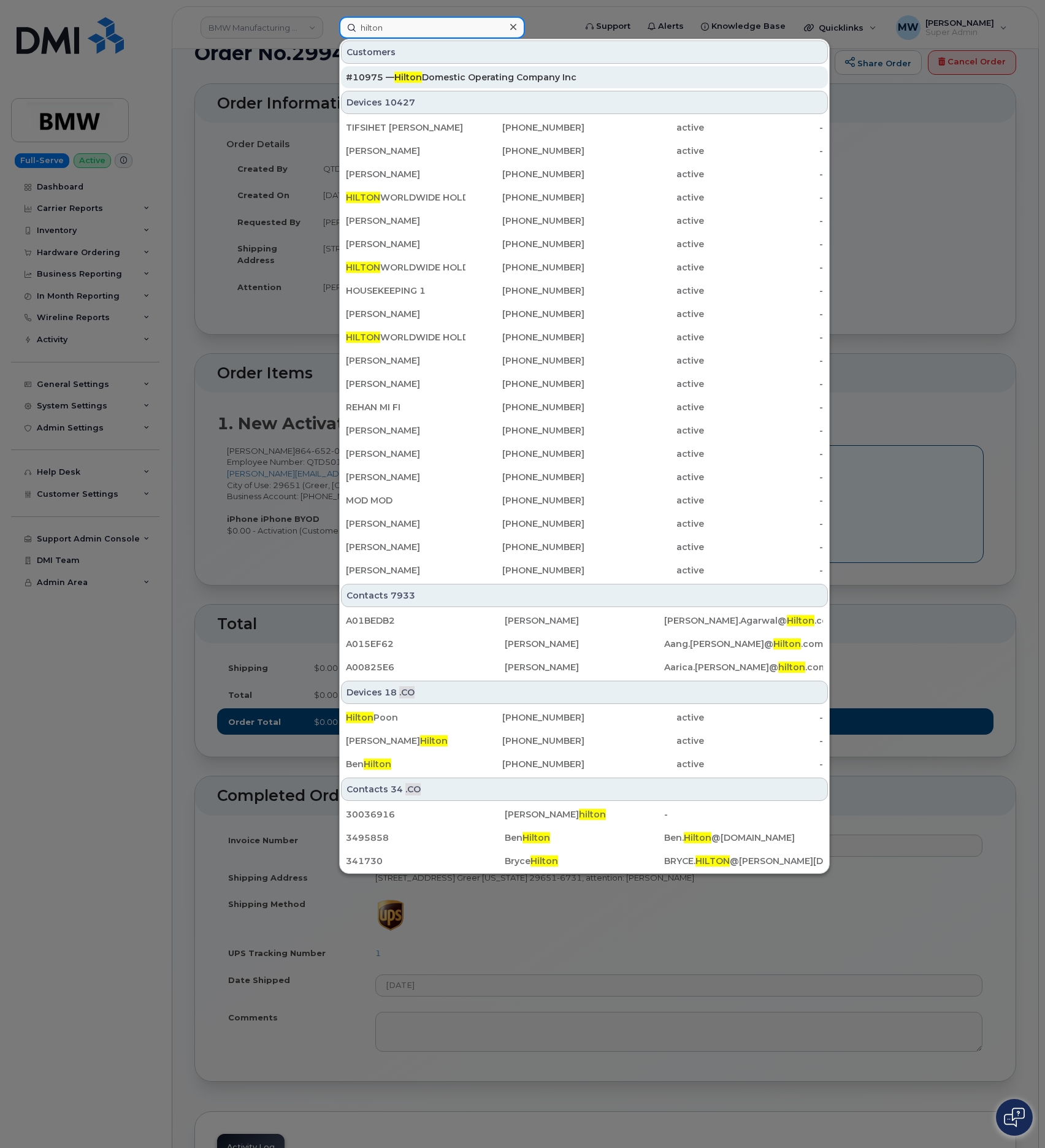
type input "hilton"
click at [532, 71] on div "#10975 — Hilton Domestic Operating Company Inc" at bounding box center [584, 77] width 477 height 22
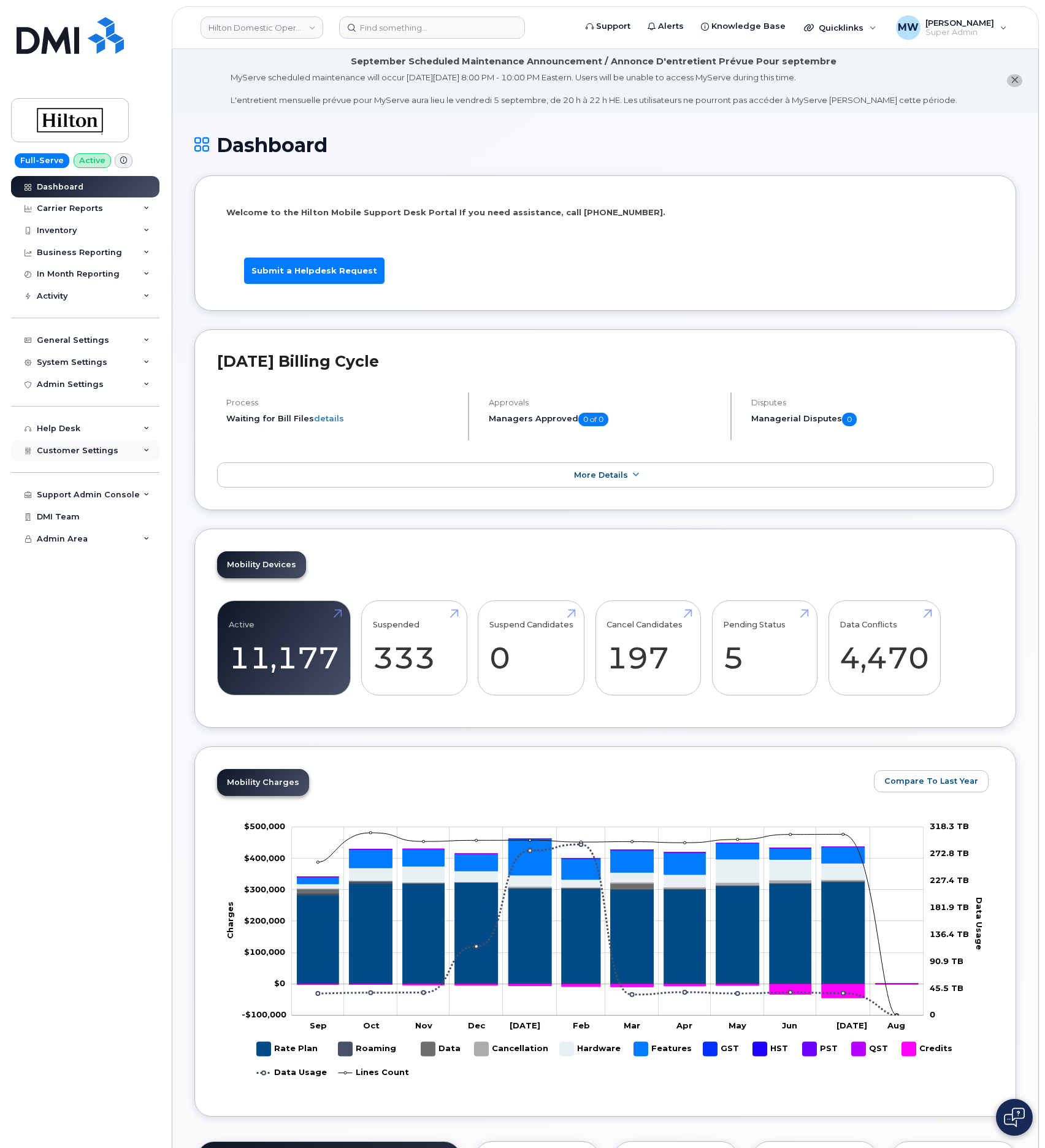
click at [84, 451] on span "Customer Settings" at bounding box center [77, 450] width 81 height 9
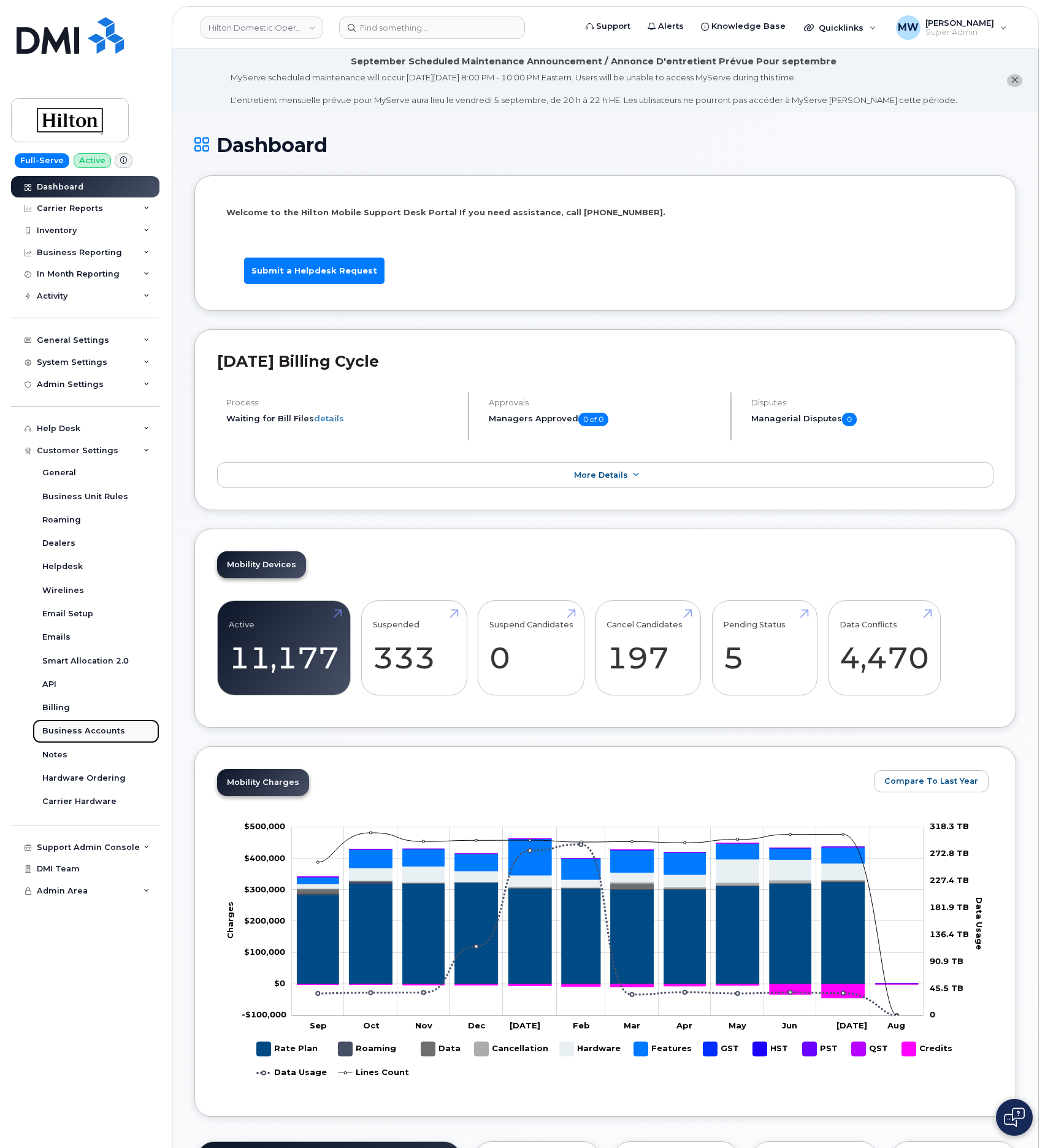
click at [93, 731] on div "Business Accounts" at bounding box center [84, 731] width 83 height 11
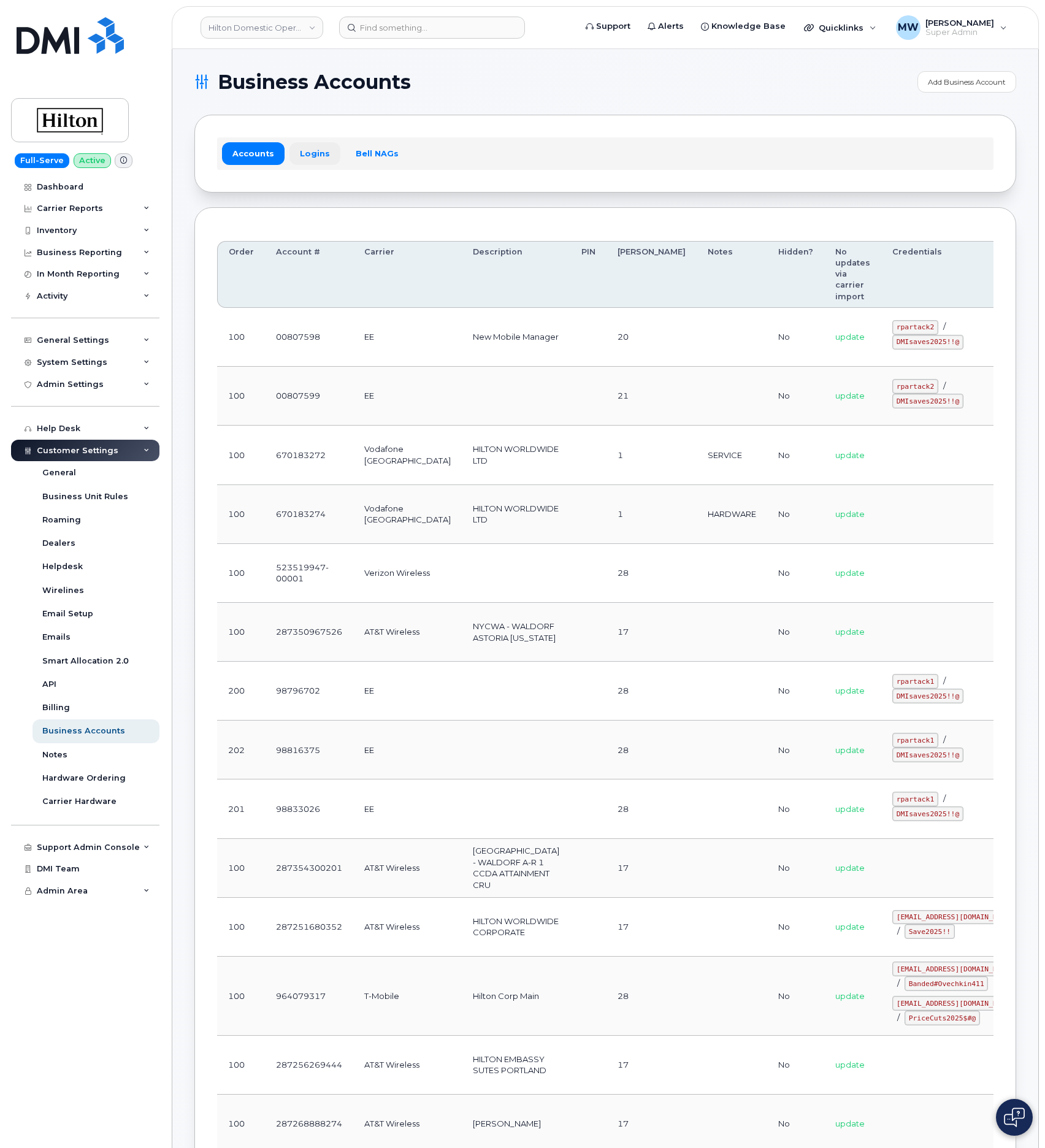
click at [313, 160] on link "Logins" at bounding box center [314, 153] width 51 height 22
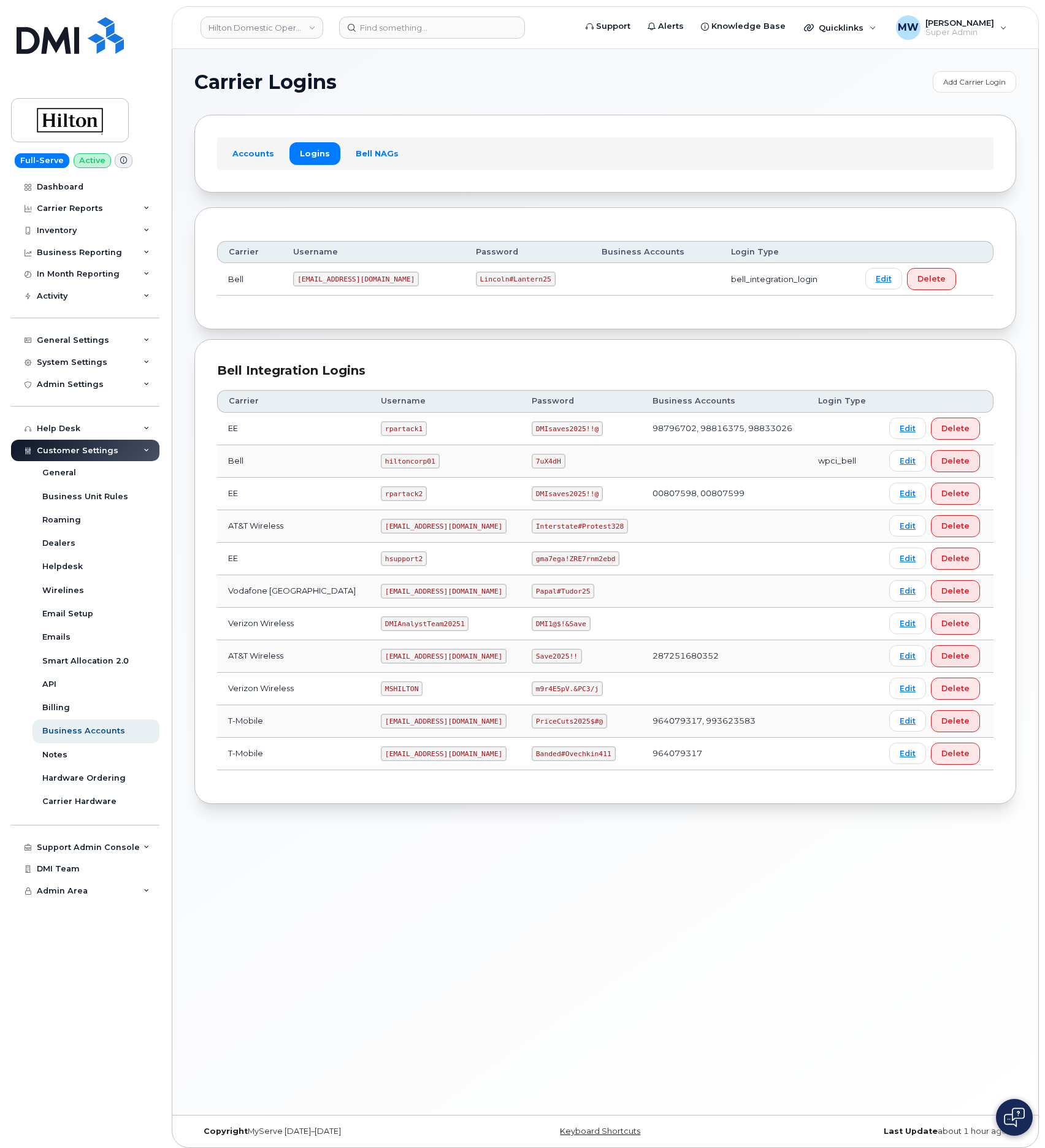
click at [396, 541] on td "ms-hilton@dminc.com" at bounding box center [445, 526] width 151 height 32
copy code "ms-hilton@dminc.com"
click at [591, 531] on code "Interstate#Protest328" at bounding box center [580, 526] width 97 height 15
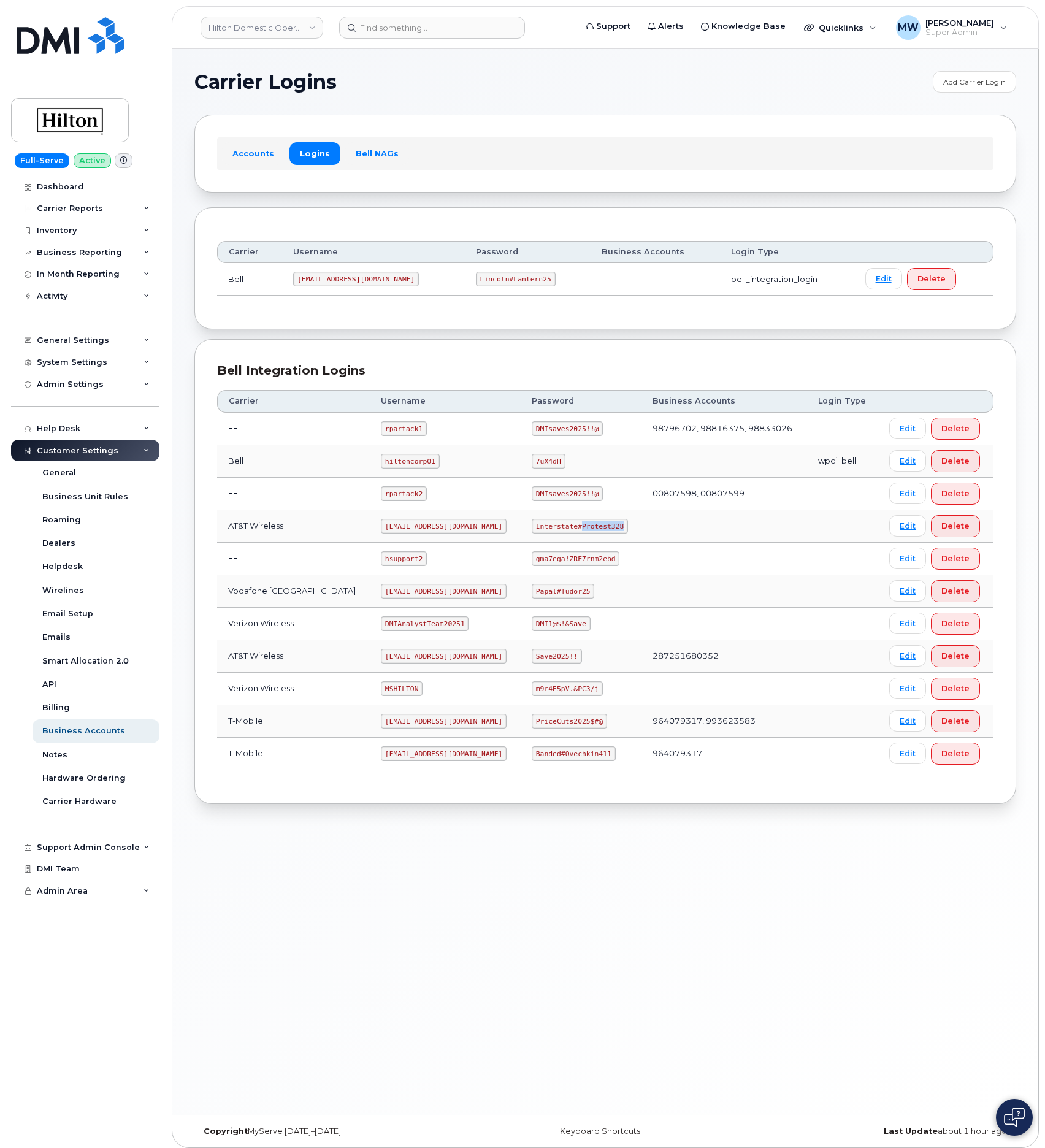
click at [591, 531] on code "Interstate#Protest328" at bounding box center [580, 526] width 97 height 15
copy code "Interstate#Protest328"
click at [370, 28] on input at bounding box center [432, 27] width 186 height 22
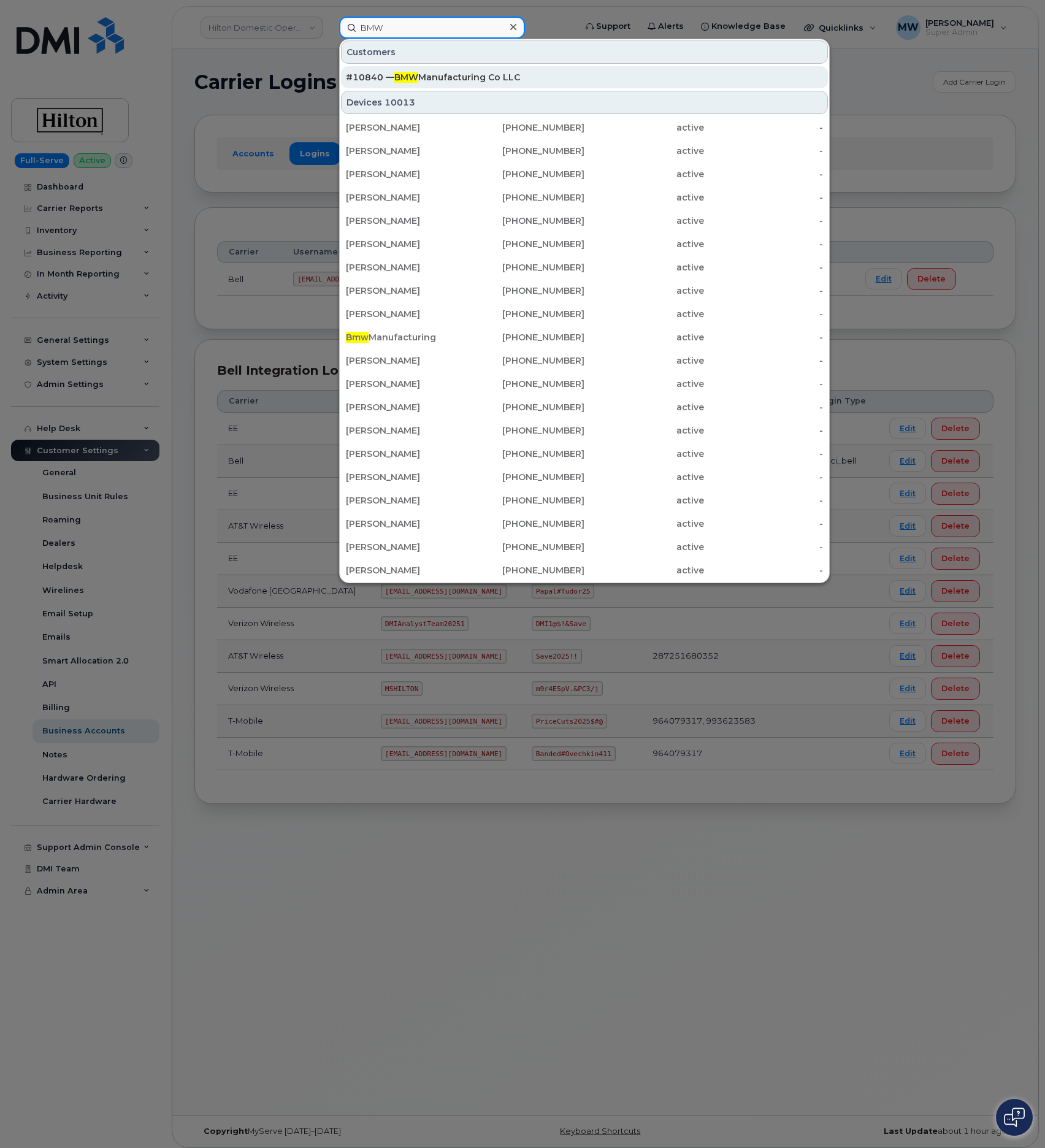
type input "BMW"
click at [404, 76] on span "BMW" at bounding box center [407, 77] width 24 height 11
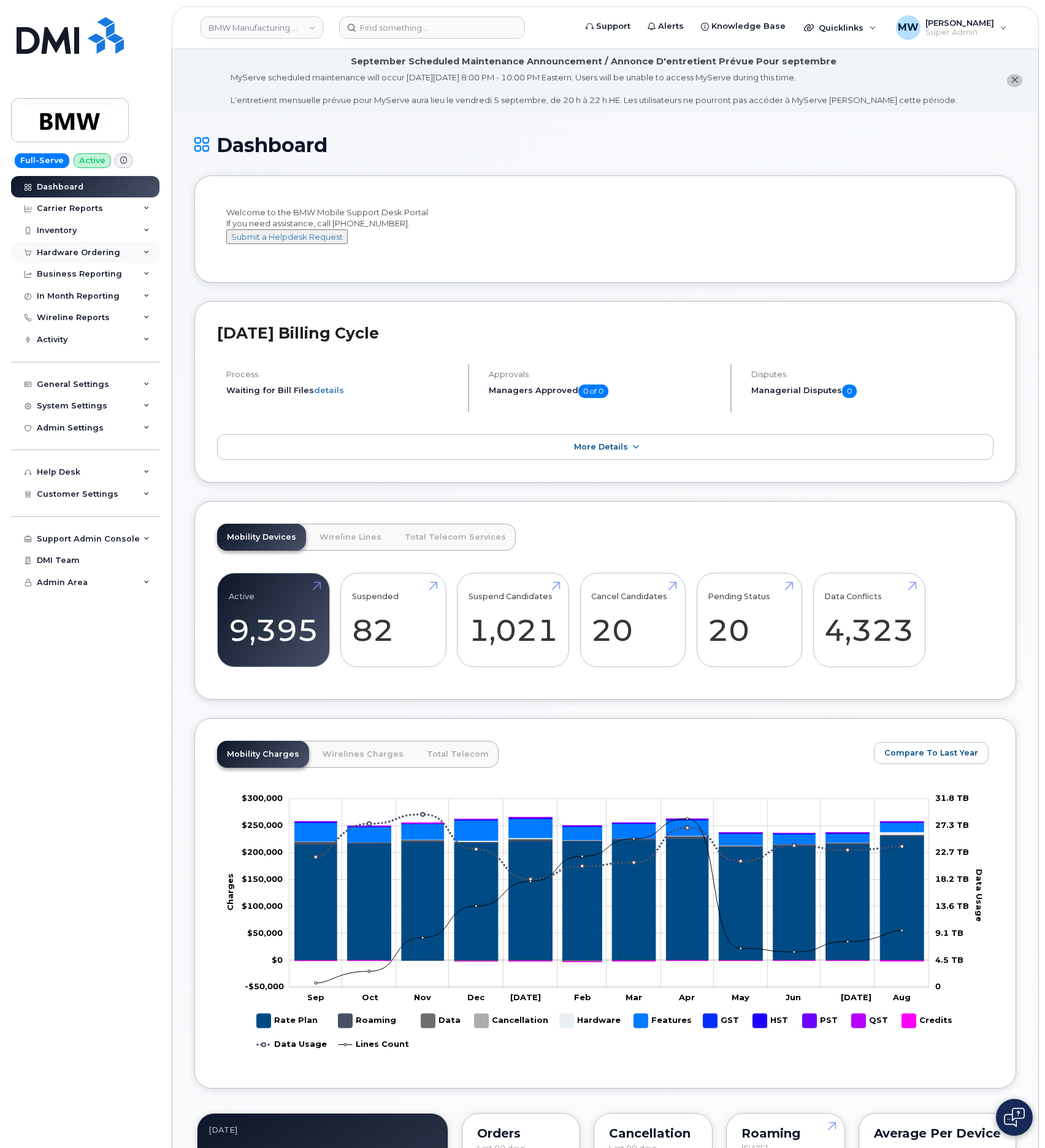
click at [81, 255] on div "Hardware Ordering" at bounding box center [79, 253] width 84 height 10
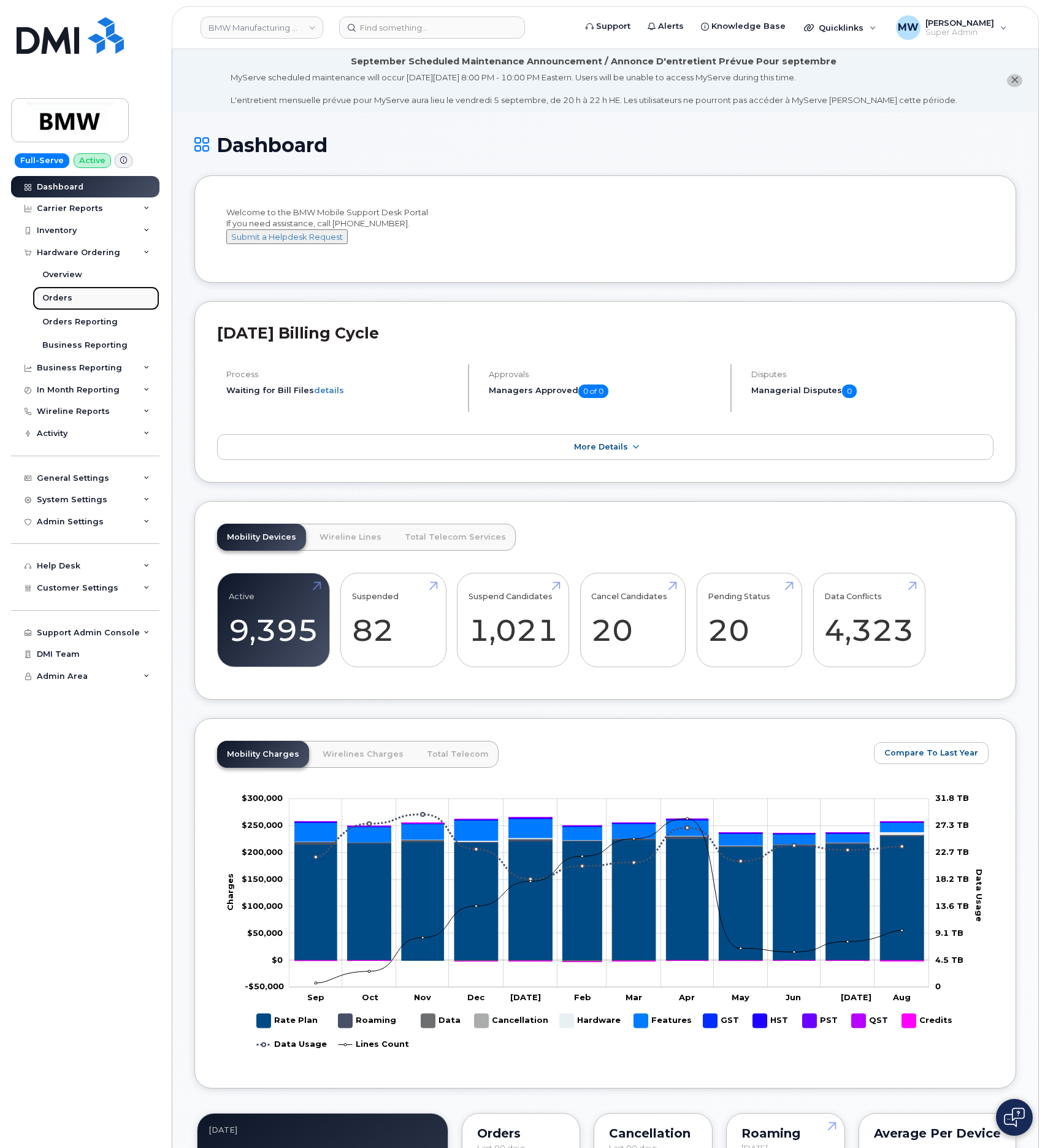
click at [74, 293] on link "Orders" at bounding box center [96, 298] width 127 height 23
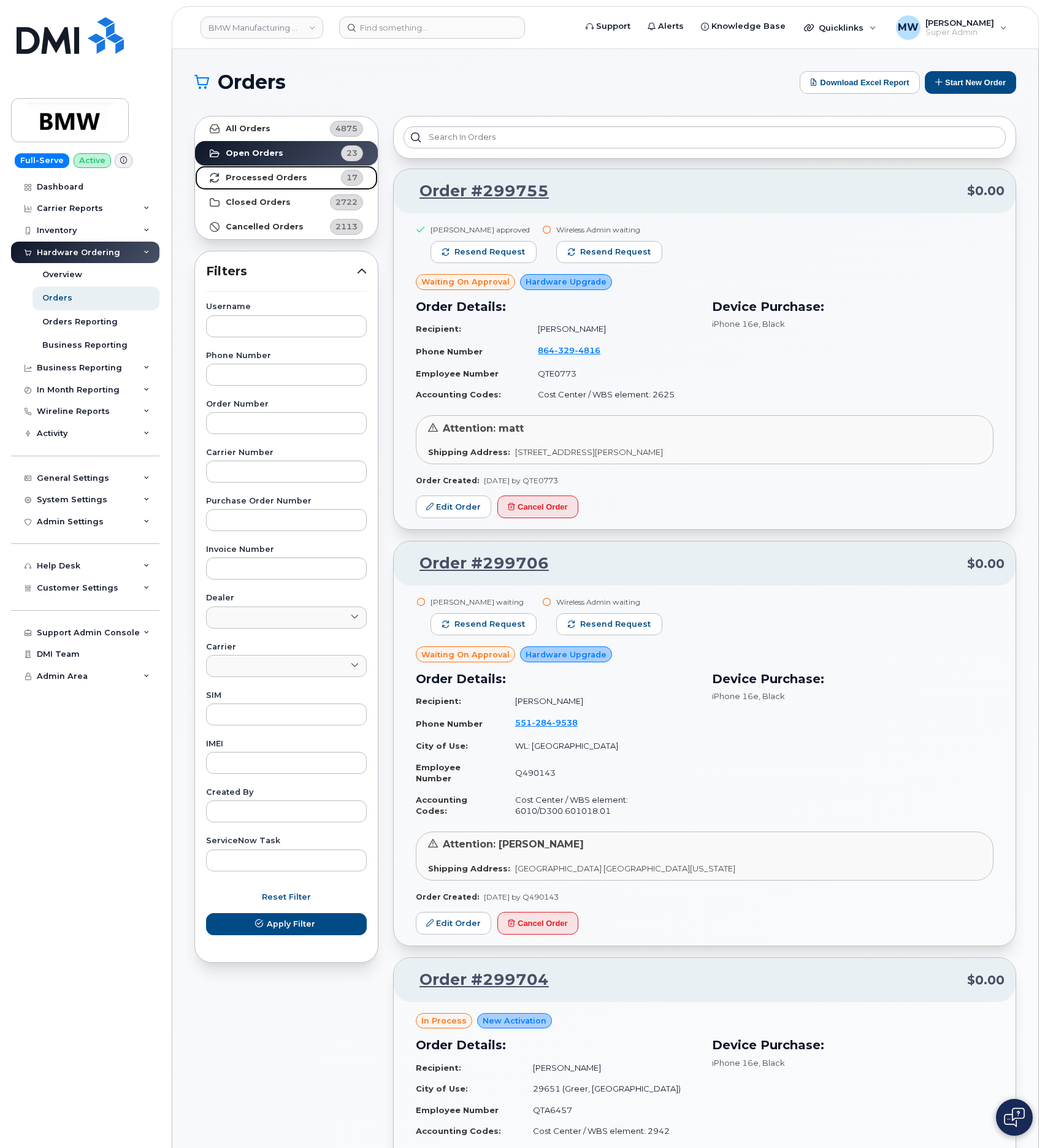
click at [319, 179] on link "Processed Orders 17" at bounding box center [286, 178] width 183 height 24
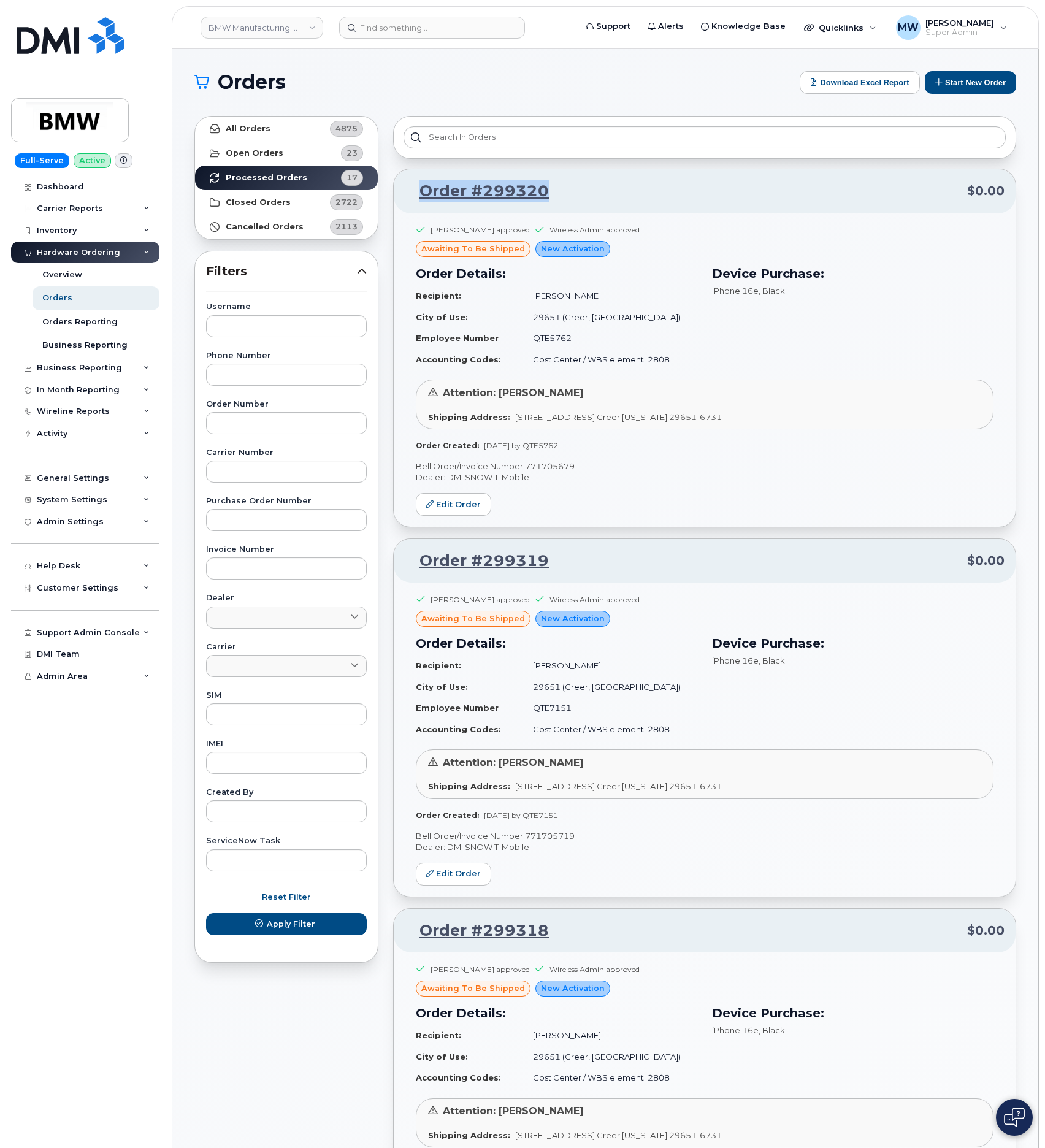
drag, startPoint x: 464, startPoint y: 194, endPoint x: 407, endPoint y: 197, distance: 57.1
click at [407, 197] on p "Order #299320 $0.00" at bounding box center [705, 191] width 600 height 22
drag, startPoint x: 538, startPoint y: 564, endPoint x: 416, endPoint y: 571, distance: 122.2
click at [416, 571] on p "Order #299319 $0.00" at bounding box center [705, 561] width 600 height 22
copy link "Order #299319"
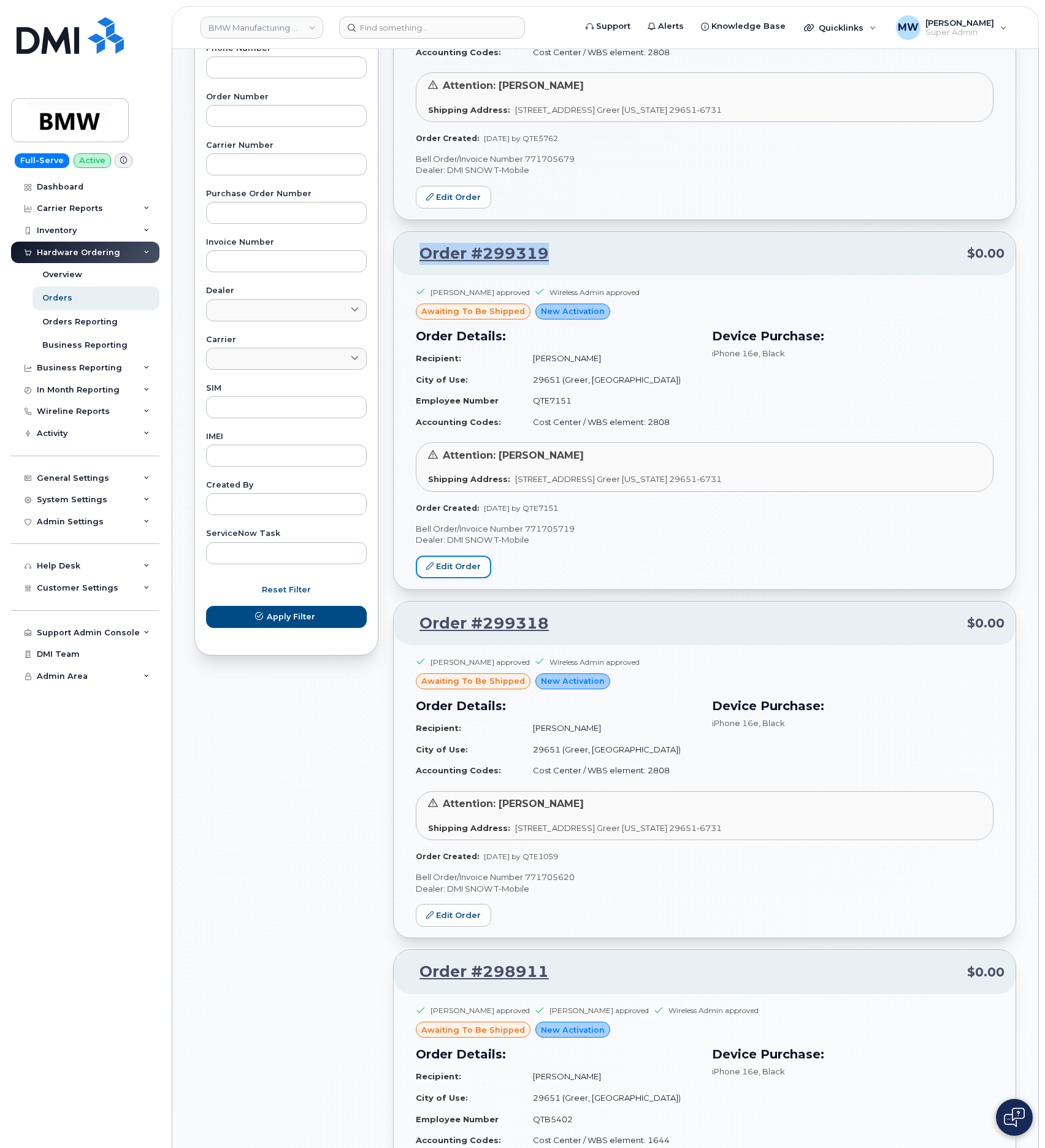
scroll to position [368, 0]
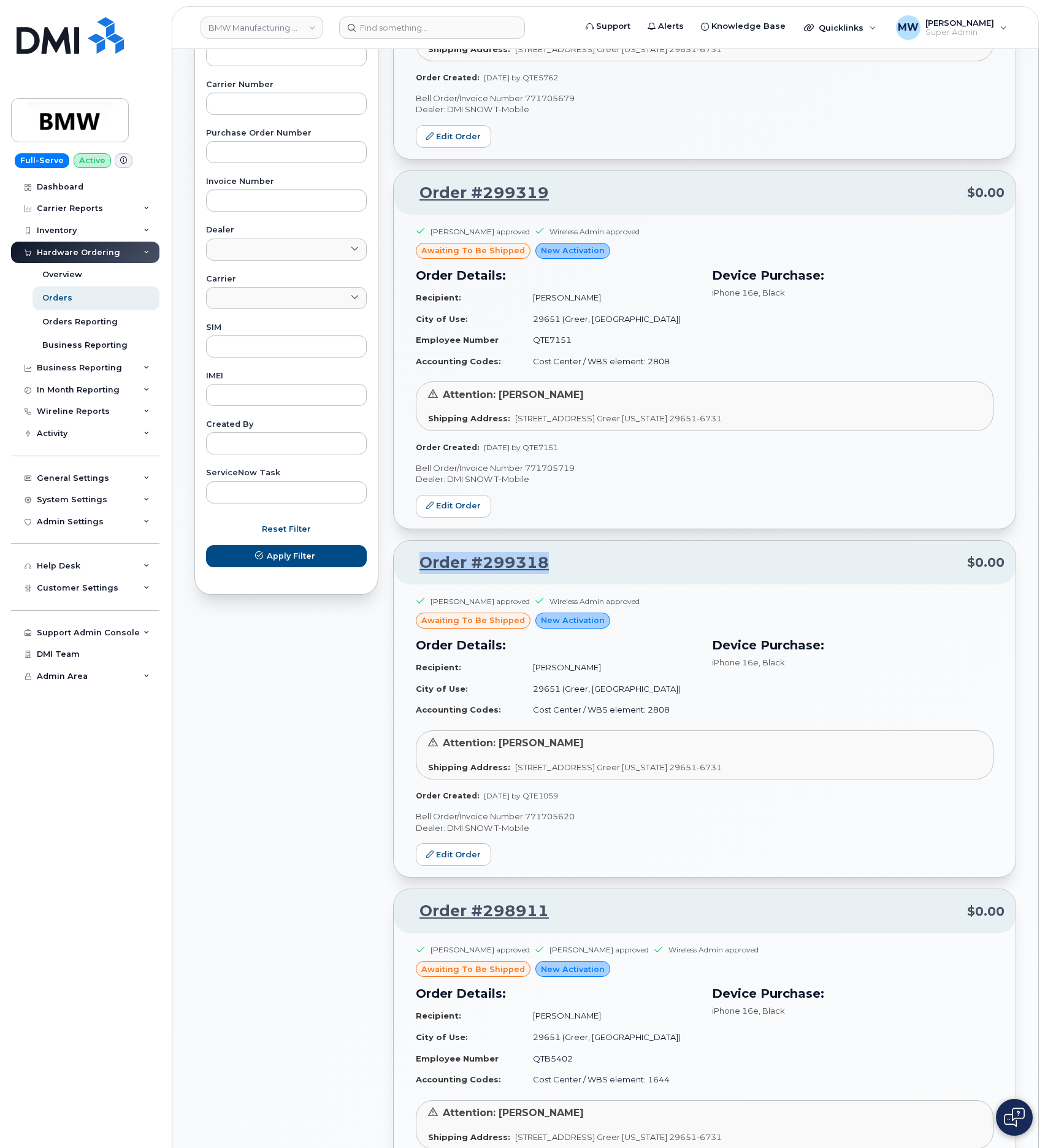
drag, startPoint x: 576, startPoint y: 560, endPoint x: 421, endPoint y: 569, distance: 155.3
click at [421, 569] on p "Order #299318 $0.00" at bounding box center [705, 562] width 600 height 22
copy link "Order #299318"
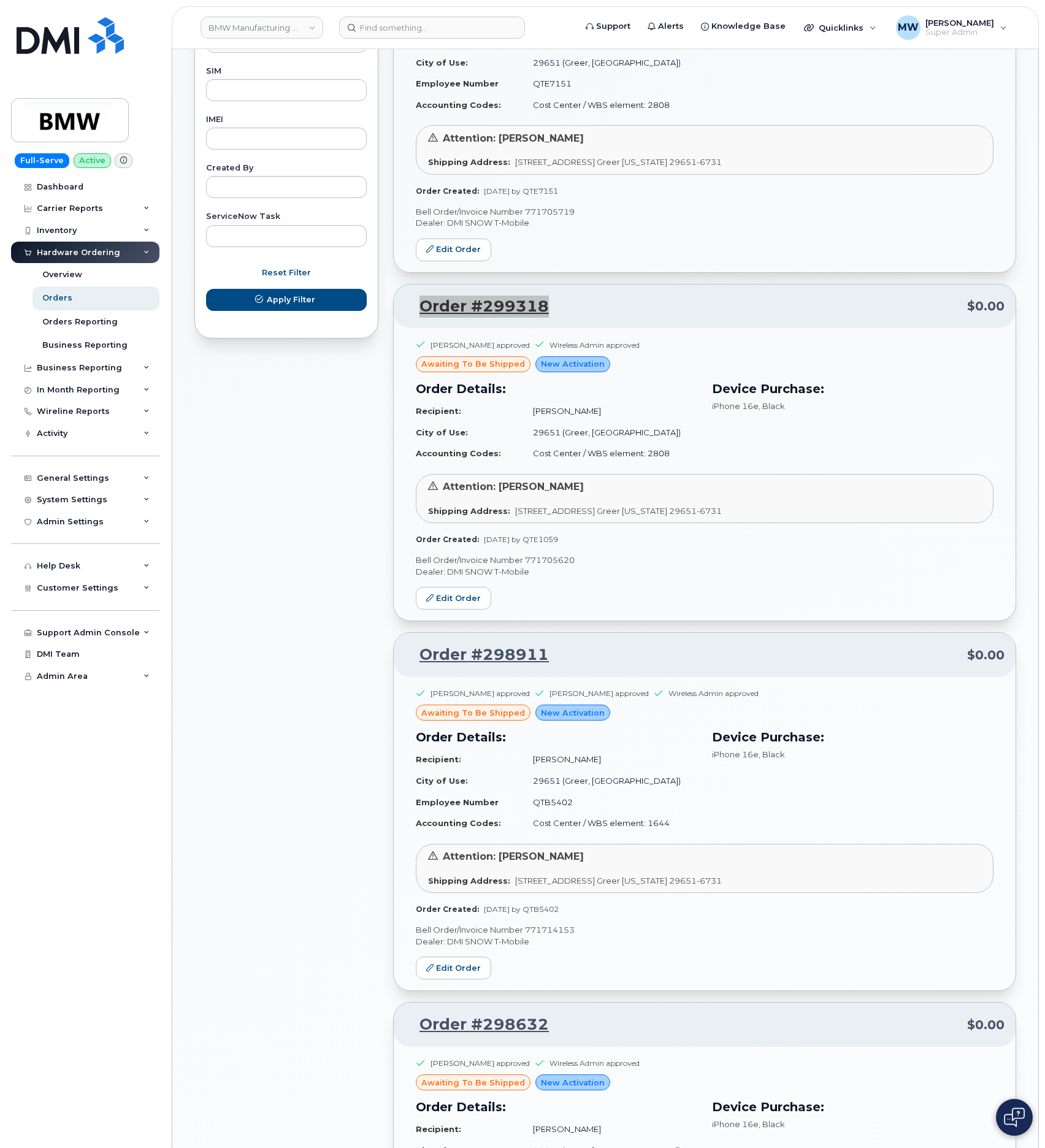
scroll to position [736, 0]
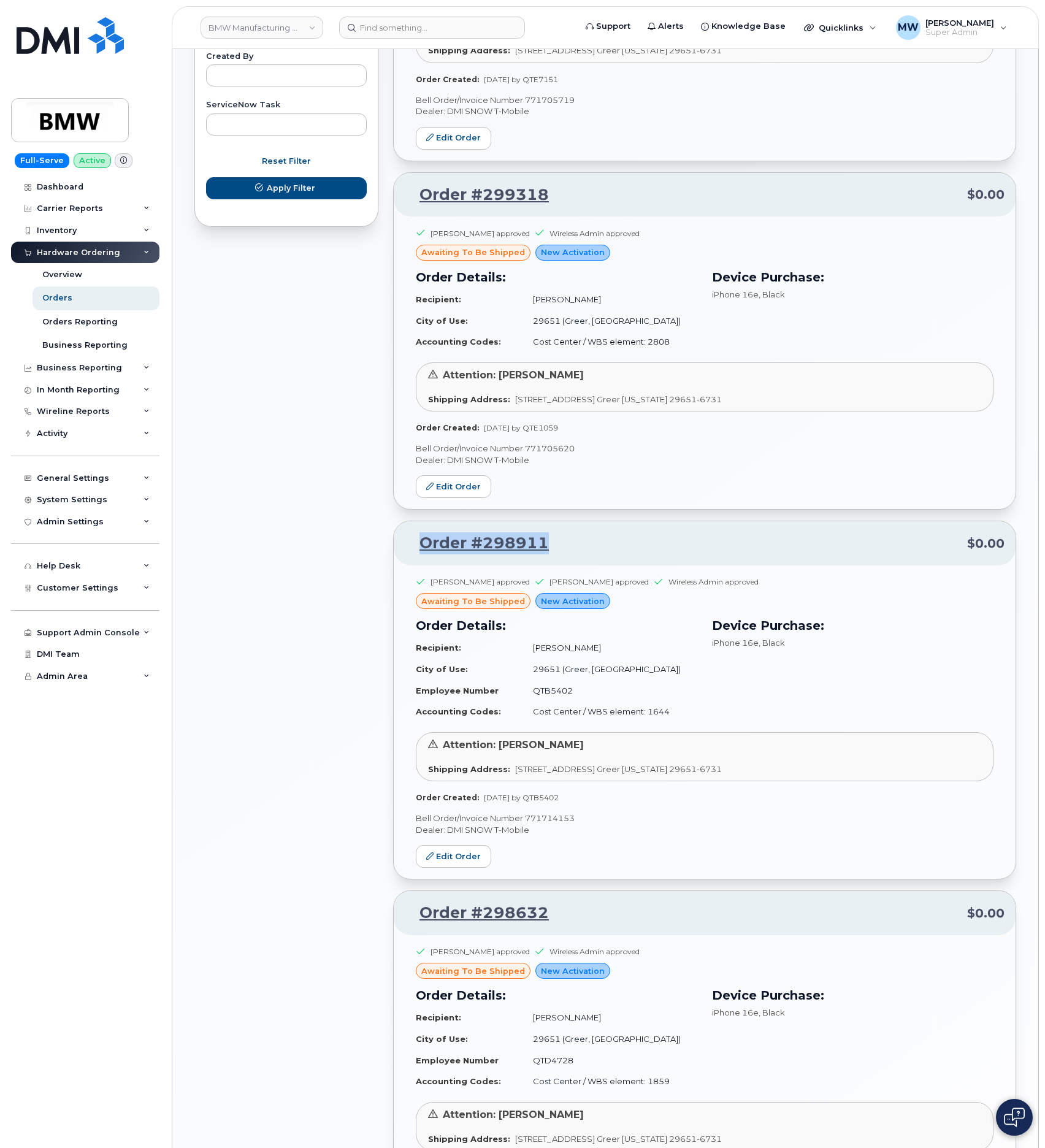
drag, startPoint x: 591, startPoint y: 552, endPoint x: 416, endPoint y: 541, distance: 175.3
click at [416, 541] on p "Order #298911 $0.00" at bounding box center [705, 543] width 600 height 22
copy link "Order #298911"
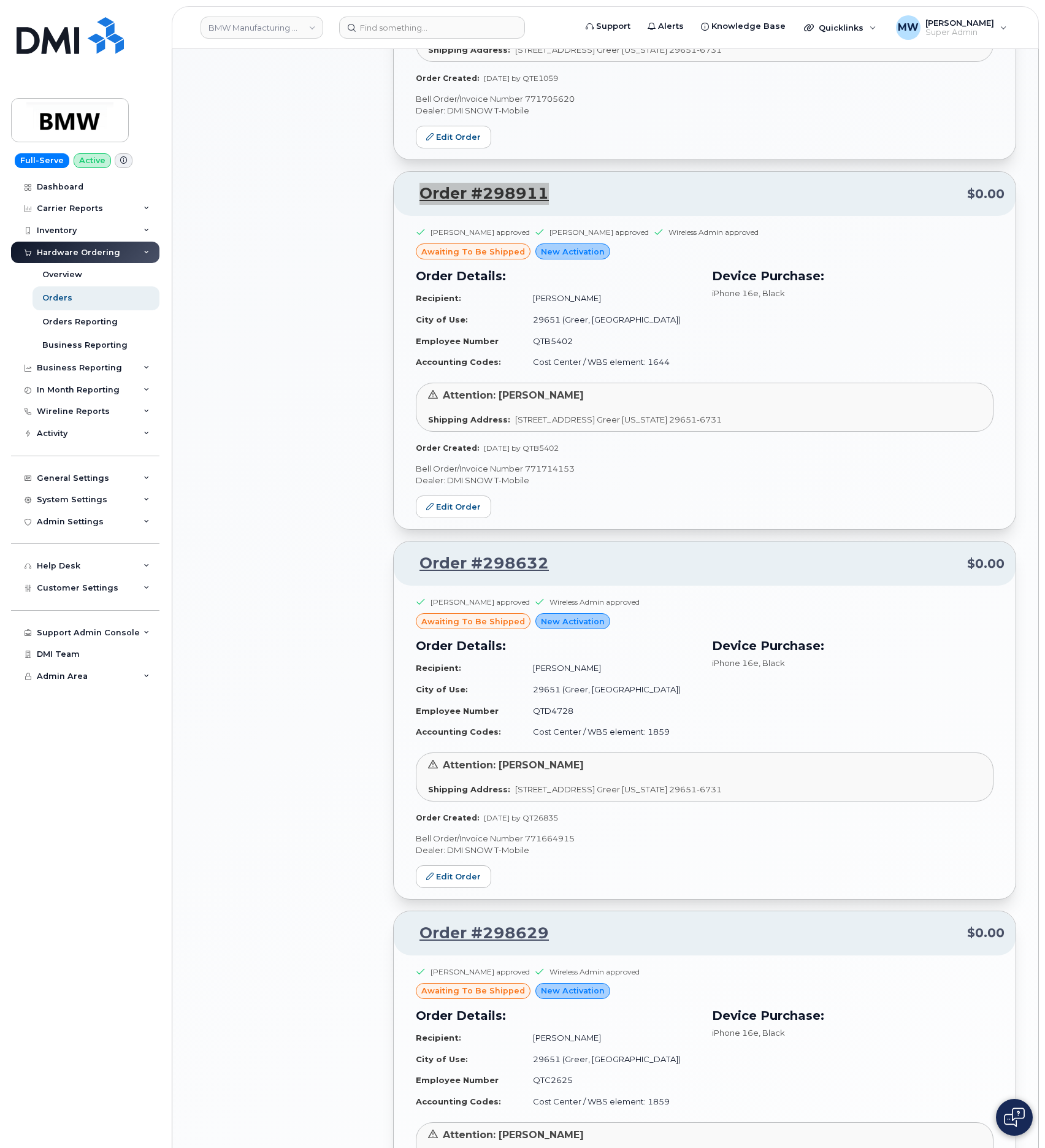
scroll to position [1104, 0]
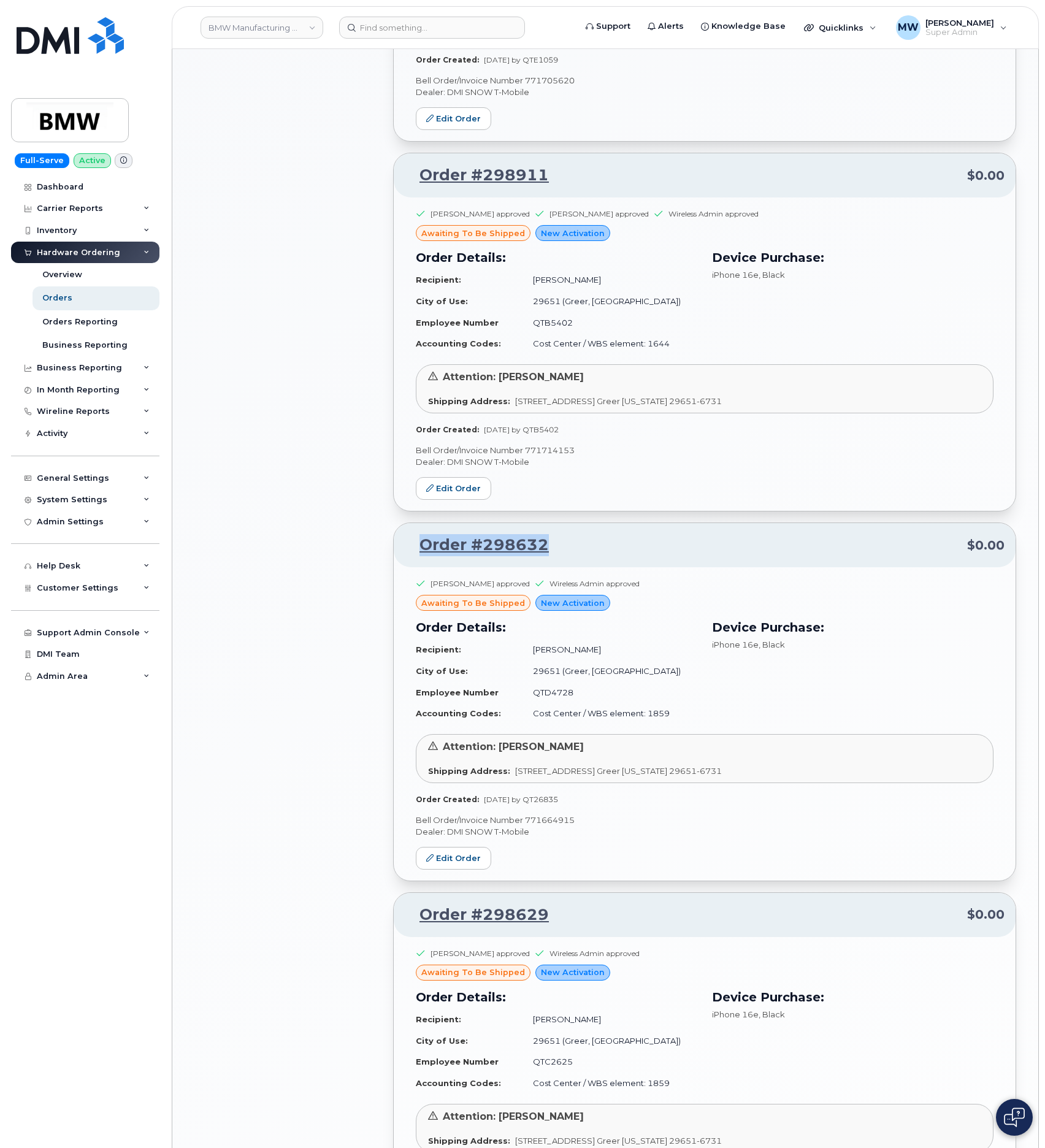
drag, startPoint x: 587, startPoint y: 558, endPoint x: 431, endPoint y: 549, distance: 156.3
click at [422, 547] on p "Order #298632 $0.00" at bounding box center [705, 545] width 600 height 22
copy link "Order #298632"
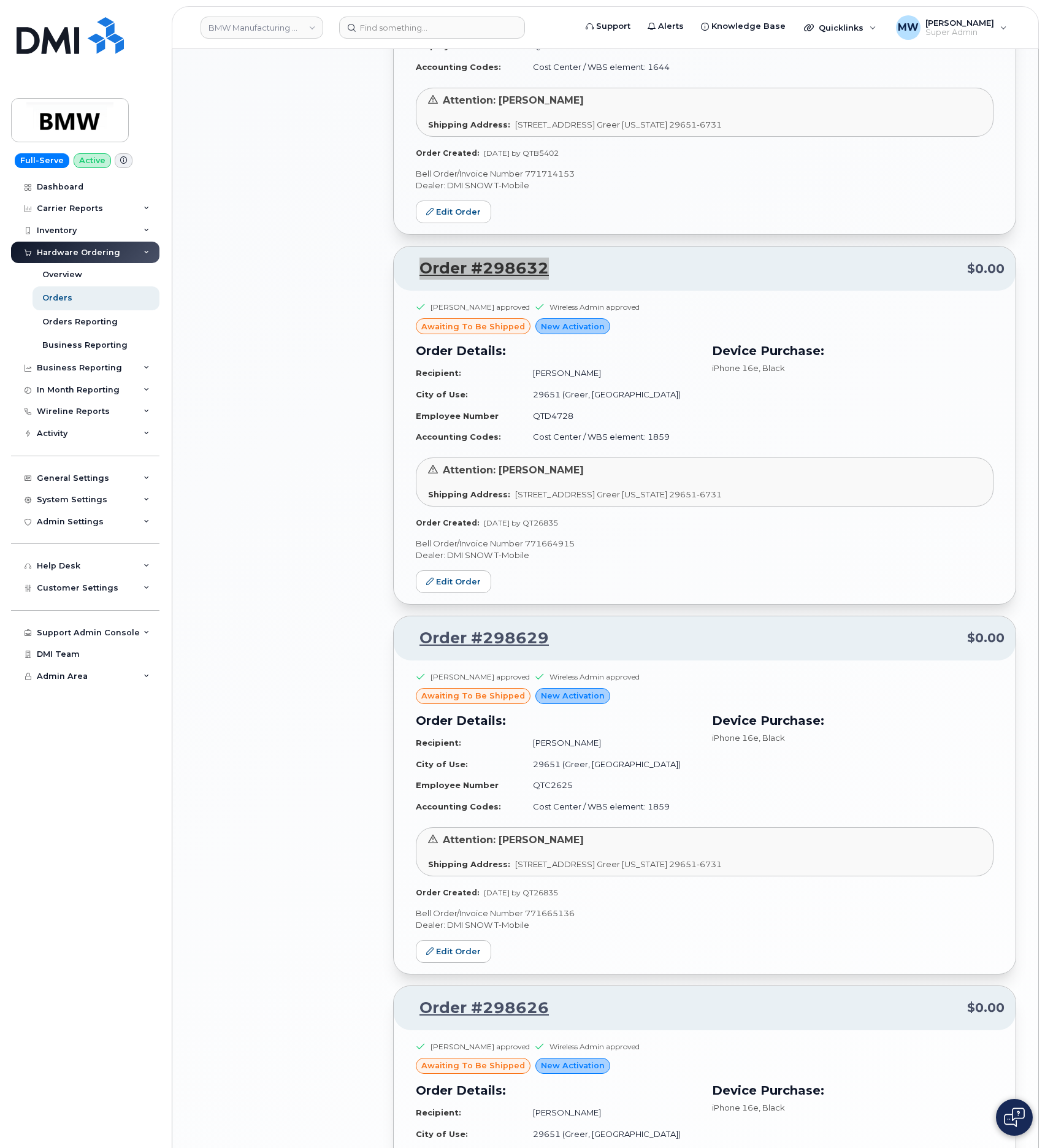
scroll to position [1565, 0]
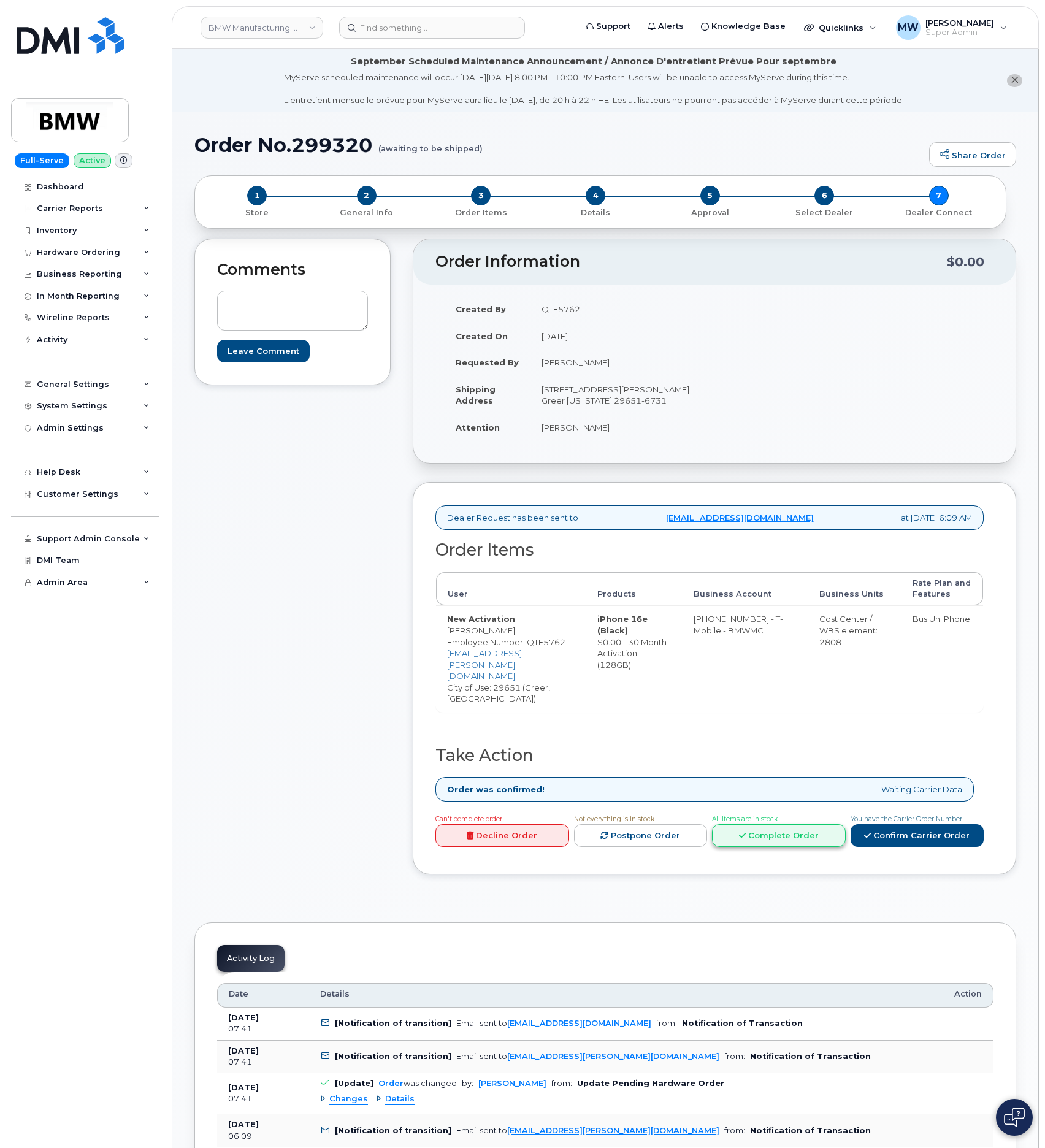
click at [781, 824] on link "Complete Order" at bounding box center [779, 835] width 134 height 23
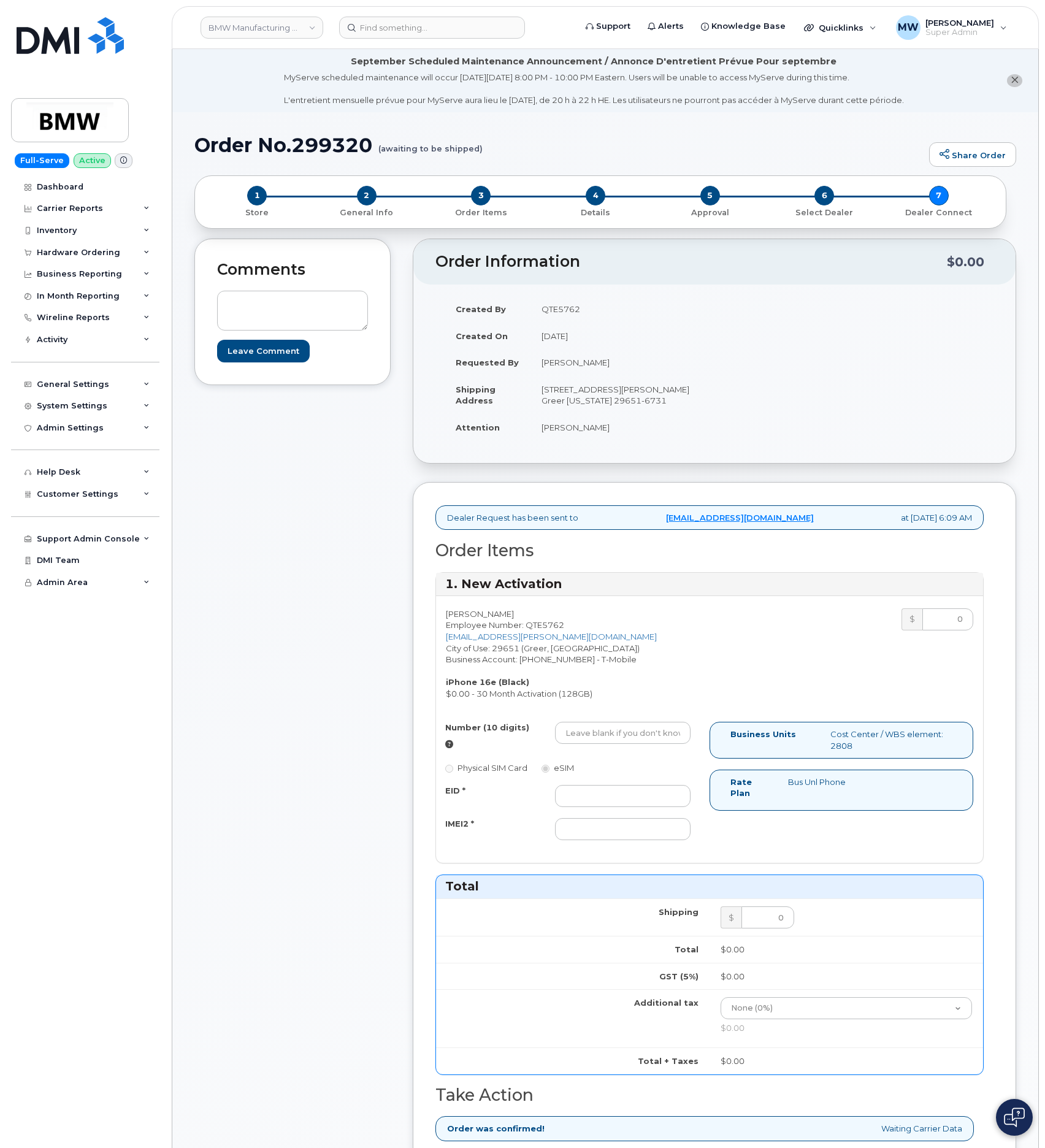
click at [631, 792] on div "Number (10 digits) Physical SIM Card eSIM EID * IMEI2 *" at bounding box center [573, 786] width 274 height 130
click at [636, 798] on input "EID *" at bounding box center [623, 796] width 135 height 22
paste input "356312638192855"
type input "356312638192855"
click at [624, 834] on input "IMEI2 *" at bounding box center [623, 829] width 135 height 22
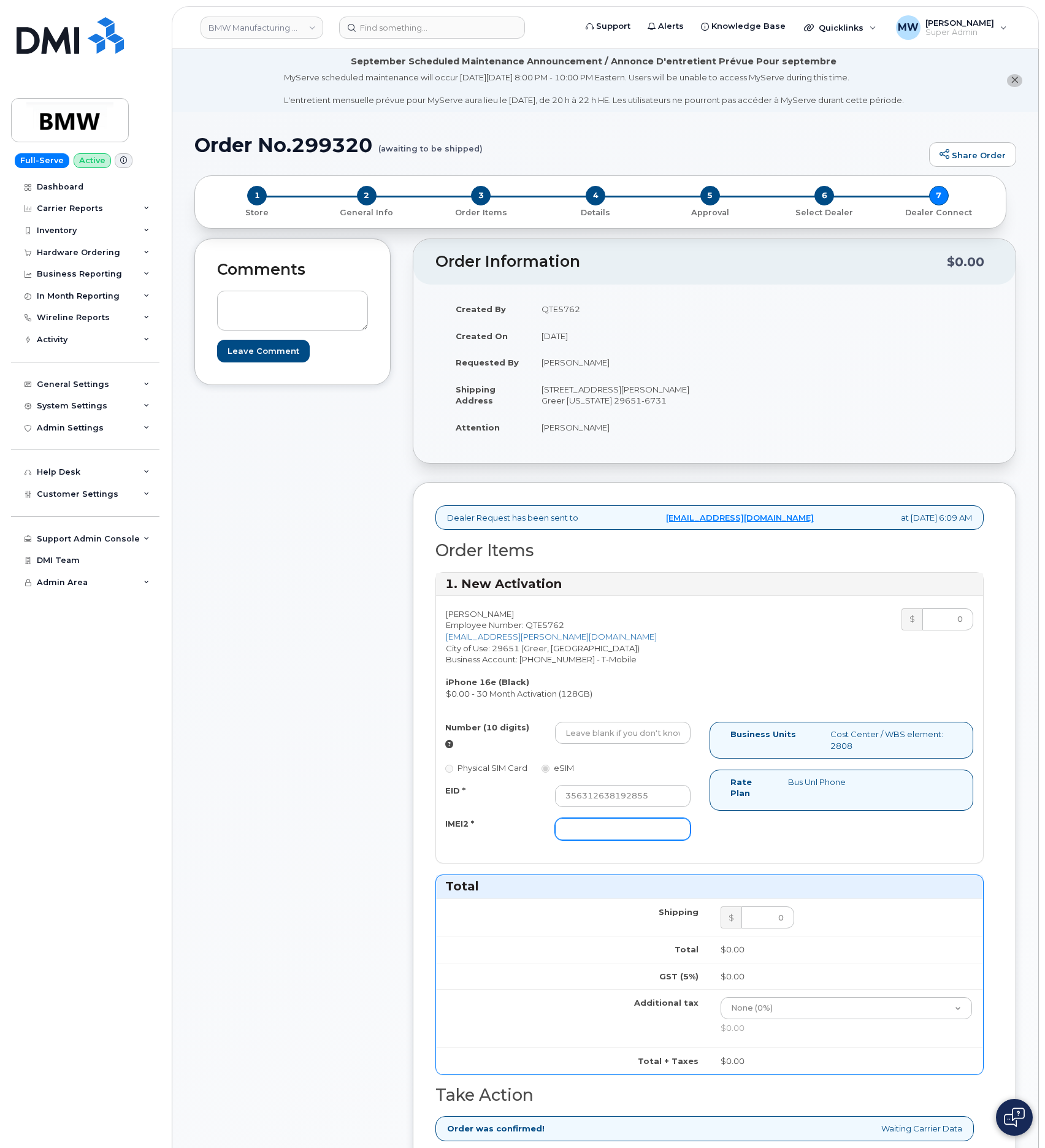
paste input "89043052010008889625001259360138"
type input "89043052010008889625001259360138"
drag, startPoint x: 620, startPoint y: 748, endPoint x: 771, endPoint y: 718, distance: 154.0
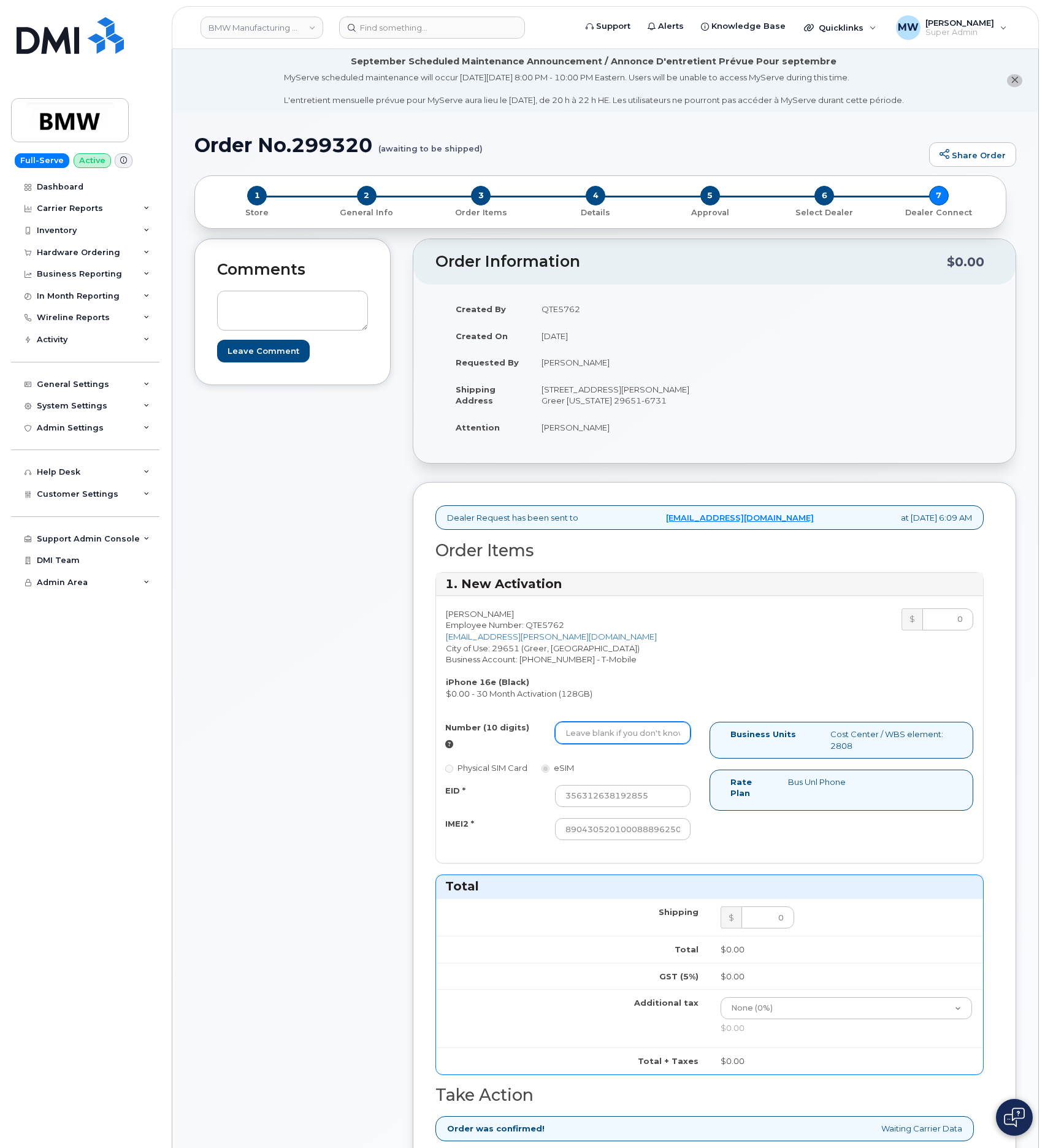
click at [629, 744] on input "Number (10 digits)" at bounding box center [623, 732] width 135 height 22
paste input "[PHONE_NUMBER]"
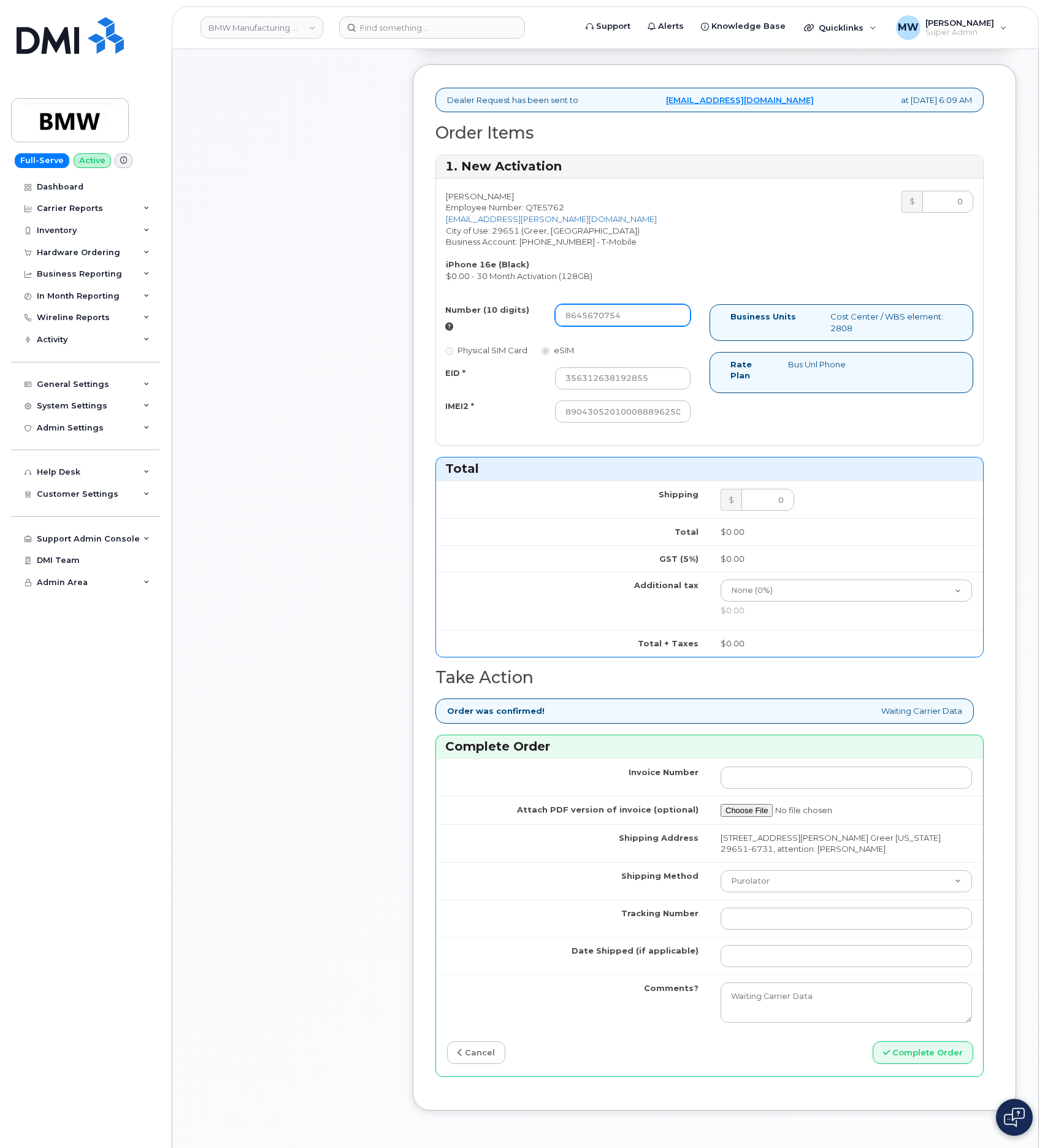
scroll to position [460, 0]
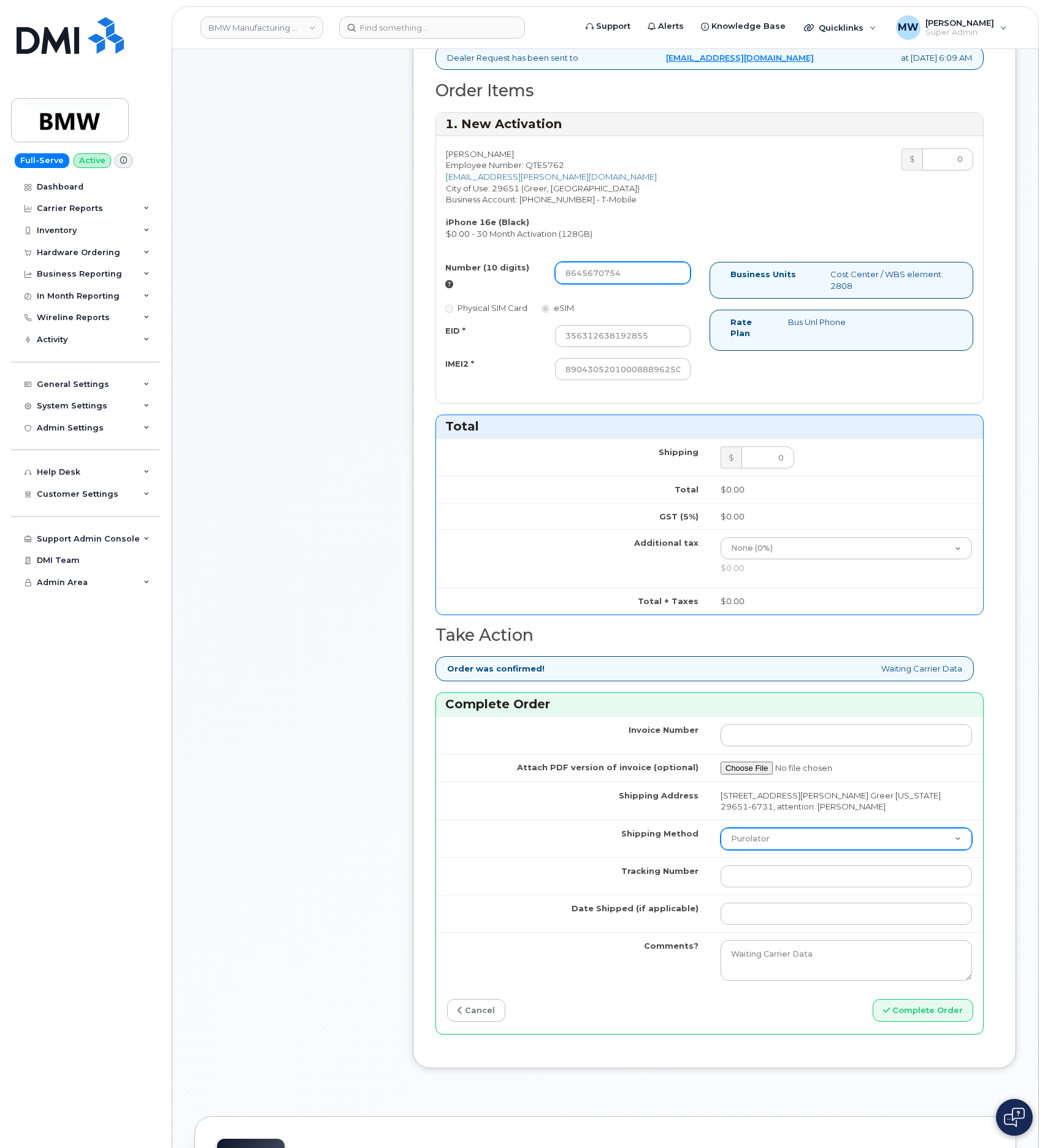
type input "8645670754"
drag, startPoint x: 773, startPoint y: 854, endPoint x: 773, endPoint y: 863, distance: 9.0
click at [773, 850] on select "Purolator UPS FedEx Canada Post Courier Other Drop Off Pick Up" at bounding box center [847, 839] width 251 height 22
select select "UPS"
click at [721, 842] on select "Purolator UPS FedEx Canada Post Courier Other Drop Off Pick Up" at bounding box center [847, 839] width 251 height 22
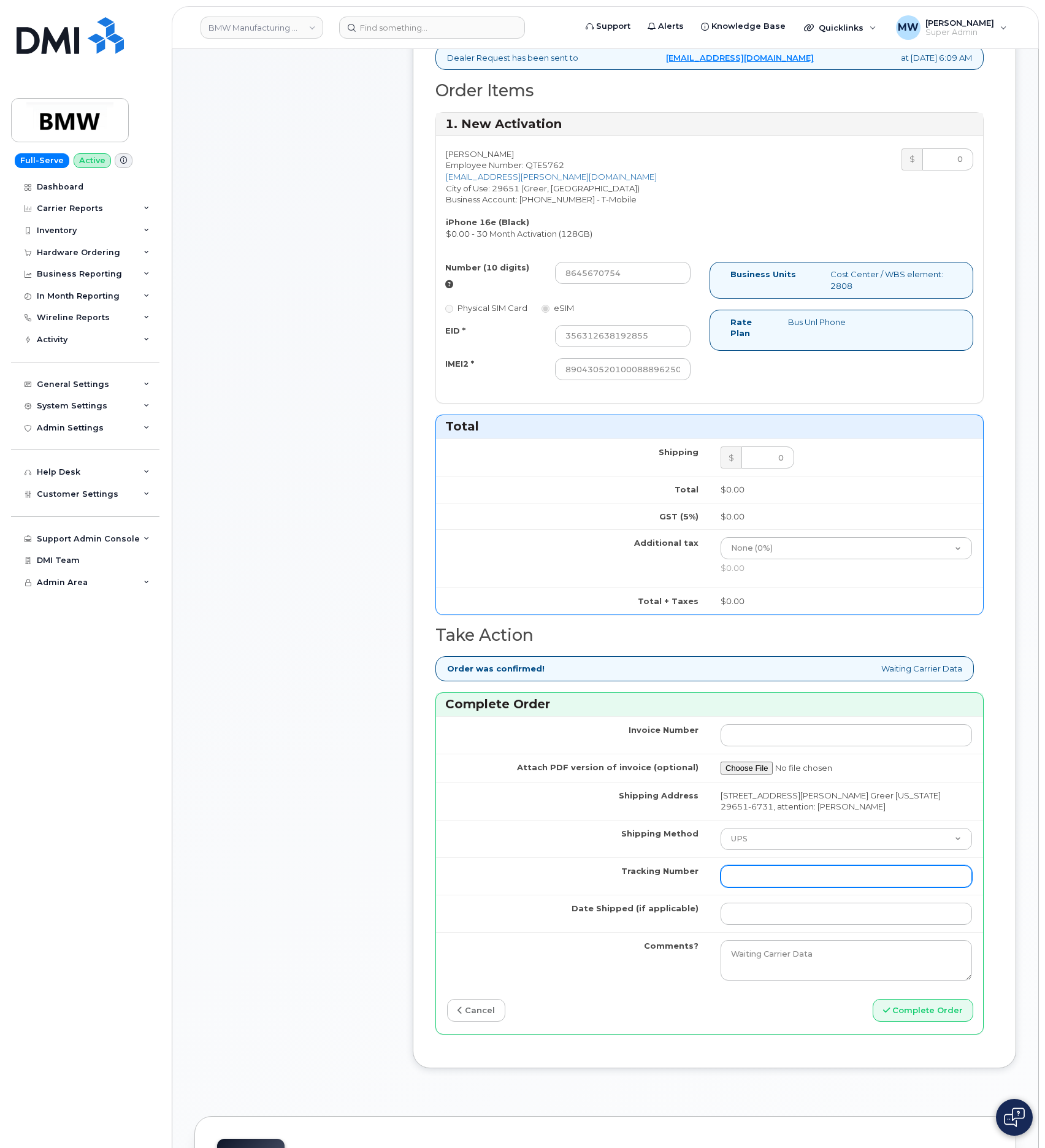
click at [781, 888] on input "Tracking Number" at bounding box center [847, 876] width 251 height 22
paste input "1ZW0Y5861380177398"
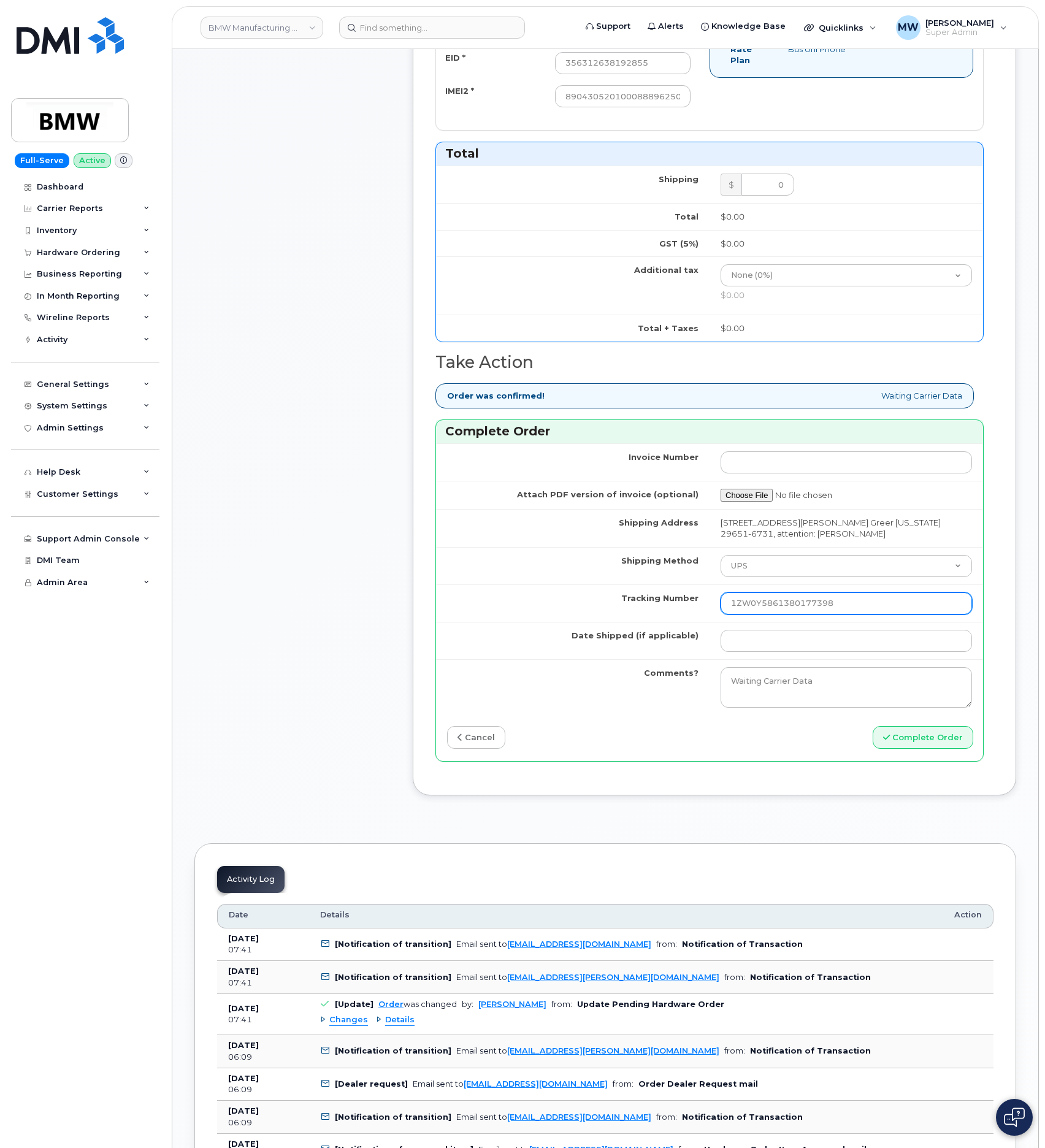
scroll to position [736, 0]
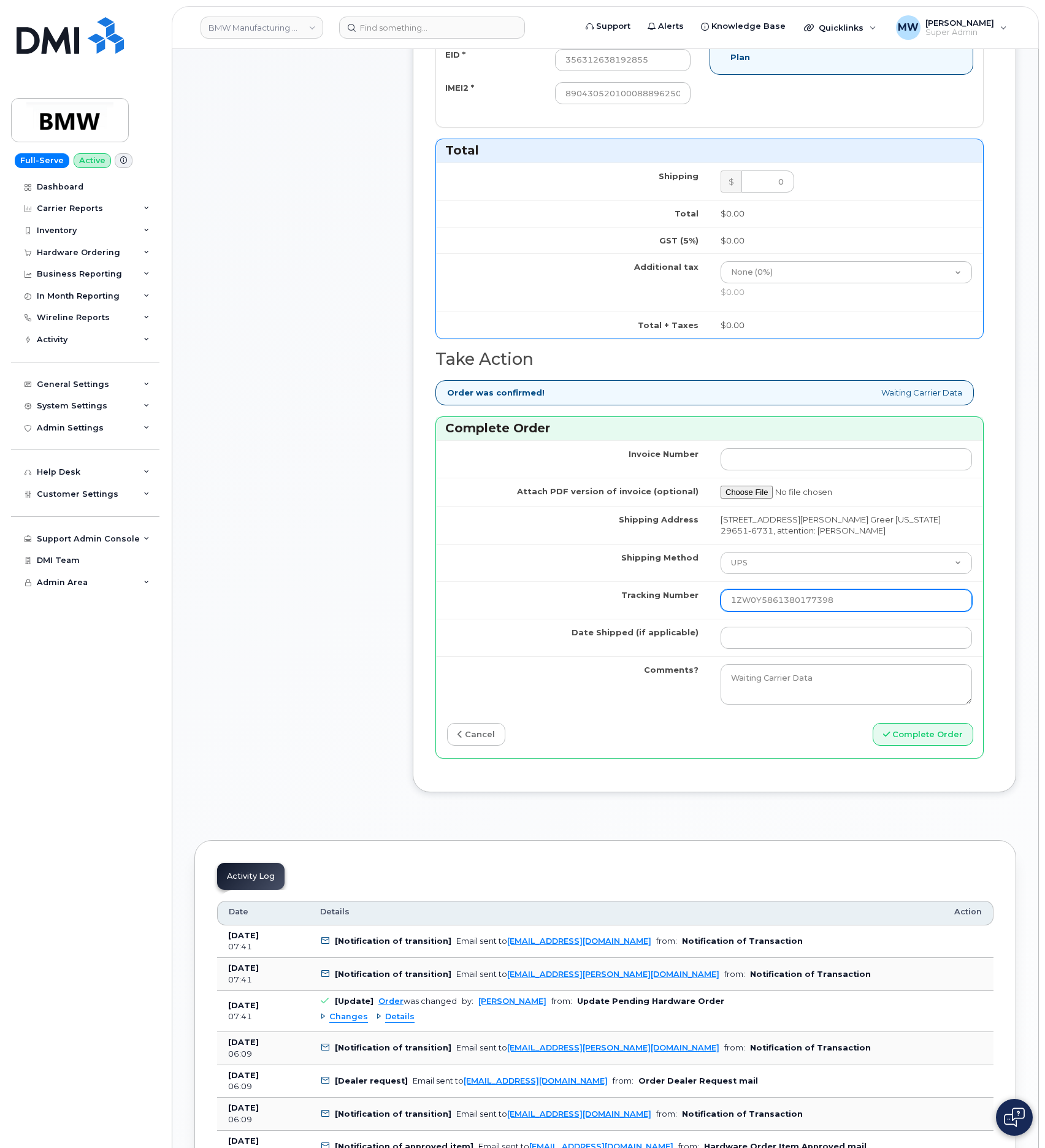
type input "1ZW0Y5861380177398"
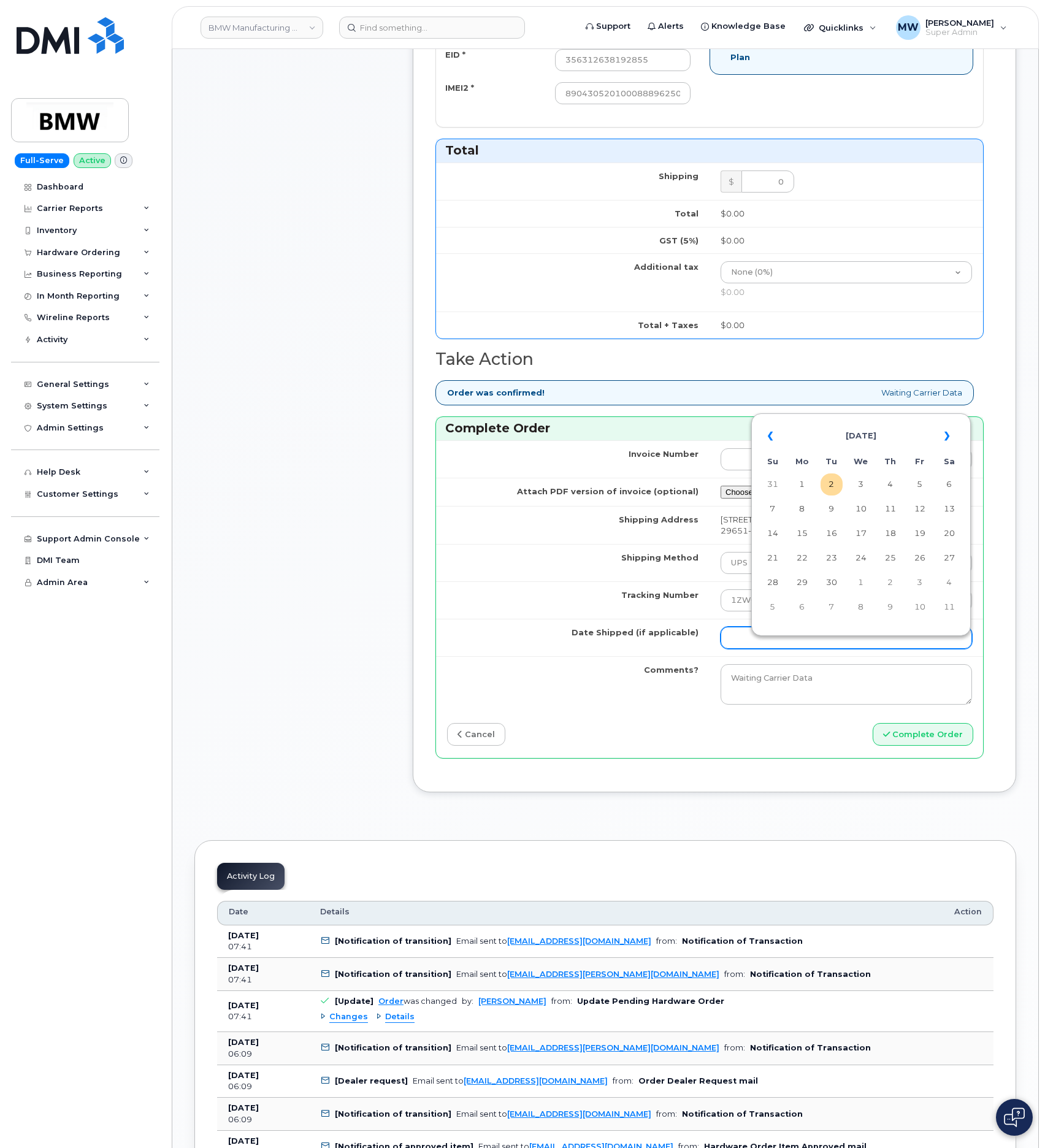
click at [767, 644] on input "Date Shipped (if applicable)" at bounding box center [847, 637] width 251 height 22
click at [773, 480] on td "31" at bounding box center [773, 484] width 22 height 22
type input "2025-08-31"
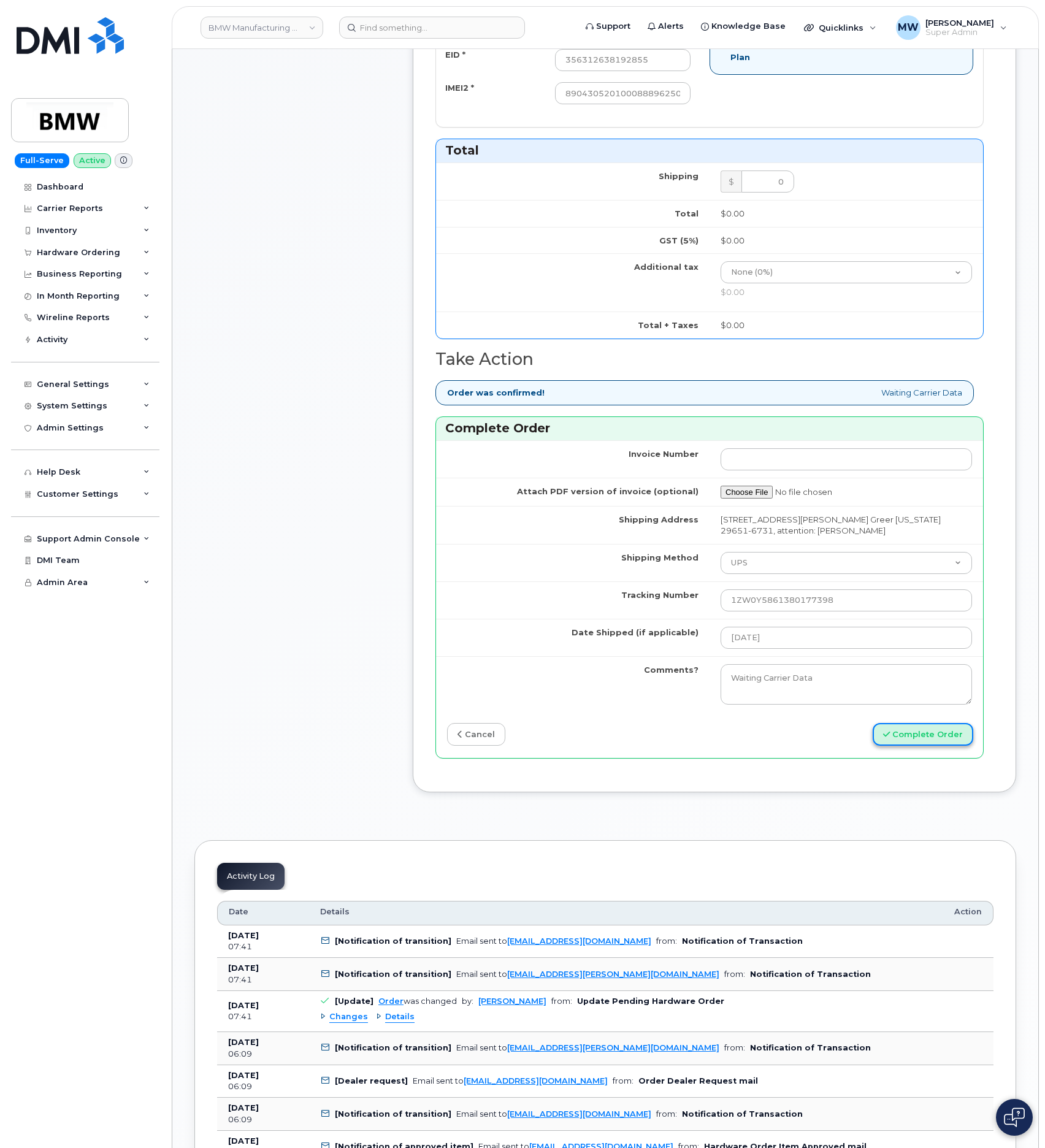
click at [928, 746] on button "Complete Order" at bounding box center [923, 735] width 101 height 23
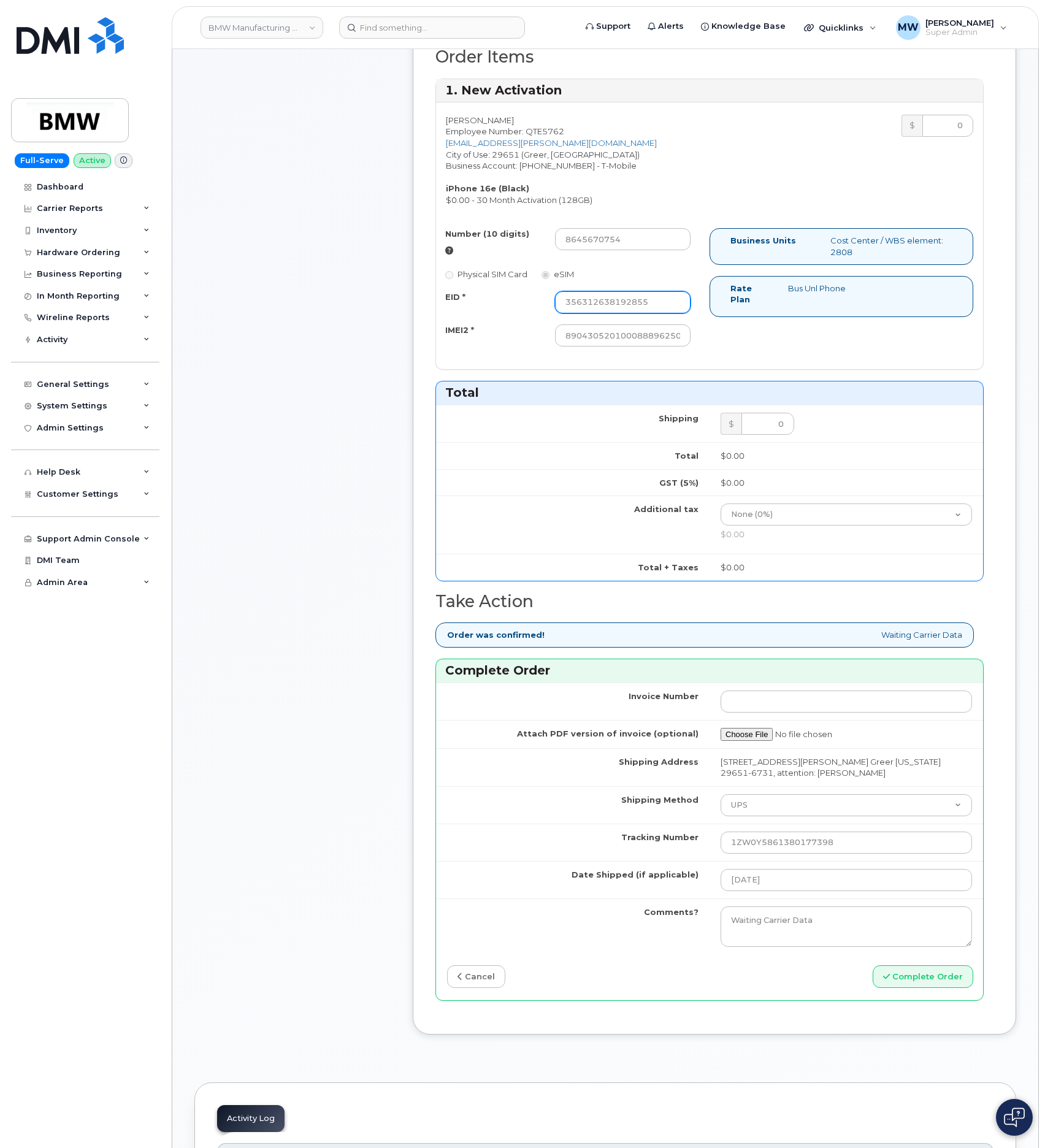
scroll to position [460, 0]
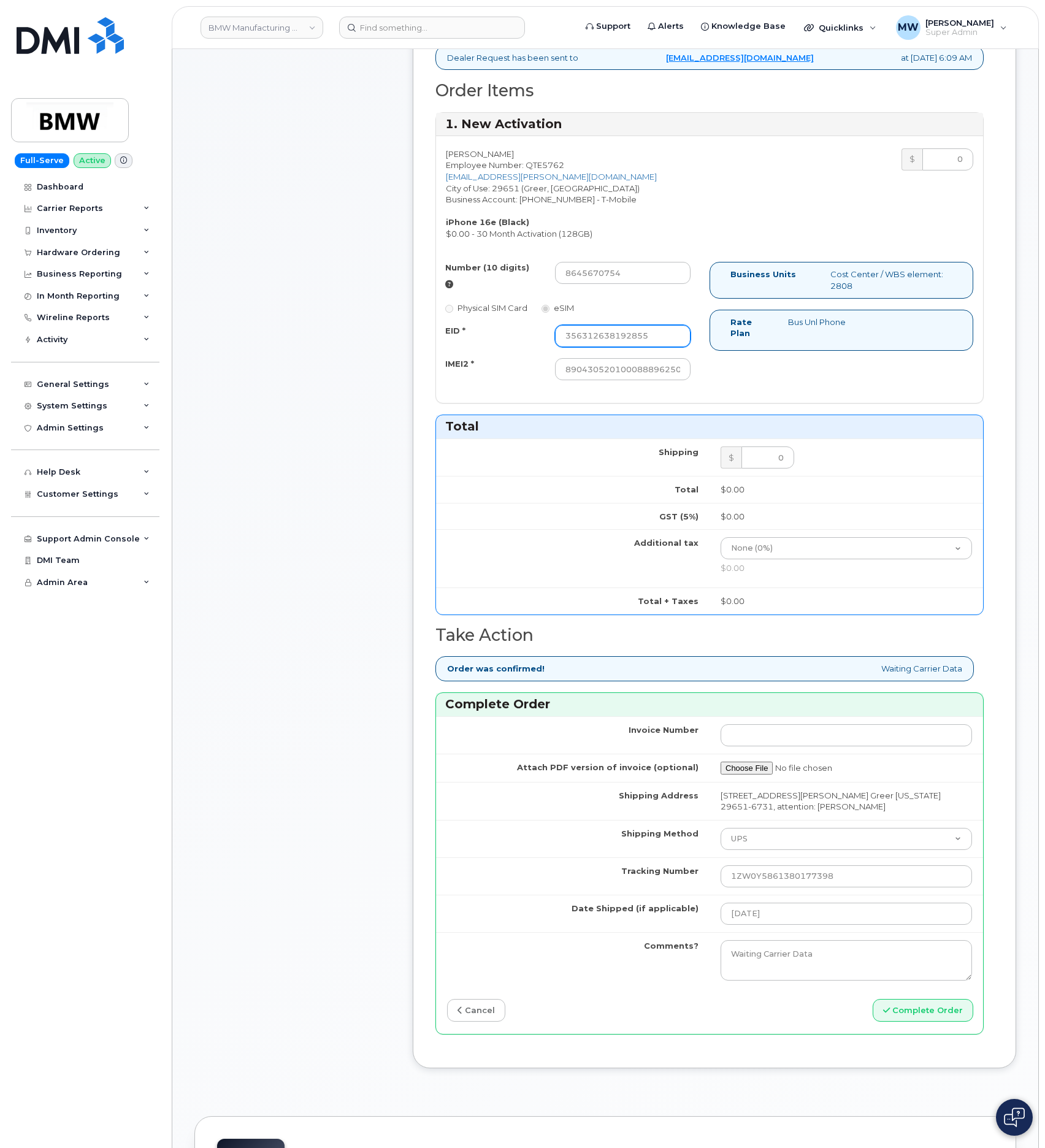
click at [626, 346] on input "356312638192855" at bounding box center [623, 336] width 135 height 22
click at [663, 325] on div "Number (10 digits) 8645670754 Physical SIM Card eSIM EID * 356312638192855 IMEI…" at bounding box center [573, 326] width 274 height 130
click at [631, 377] on input "89043052010008889625001259360138" at bounding box center [623, 369] width 135 height 22
drag, startPoint x: 631, startPoint y: 377, endPoint x: 628, endPoint y: 367, distance: 10.4
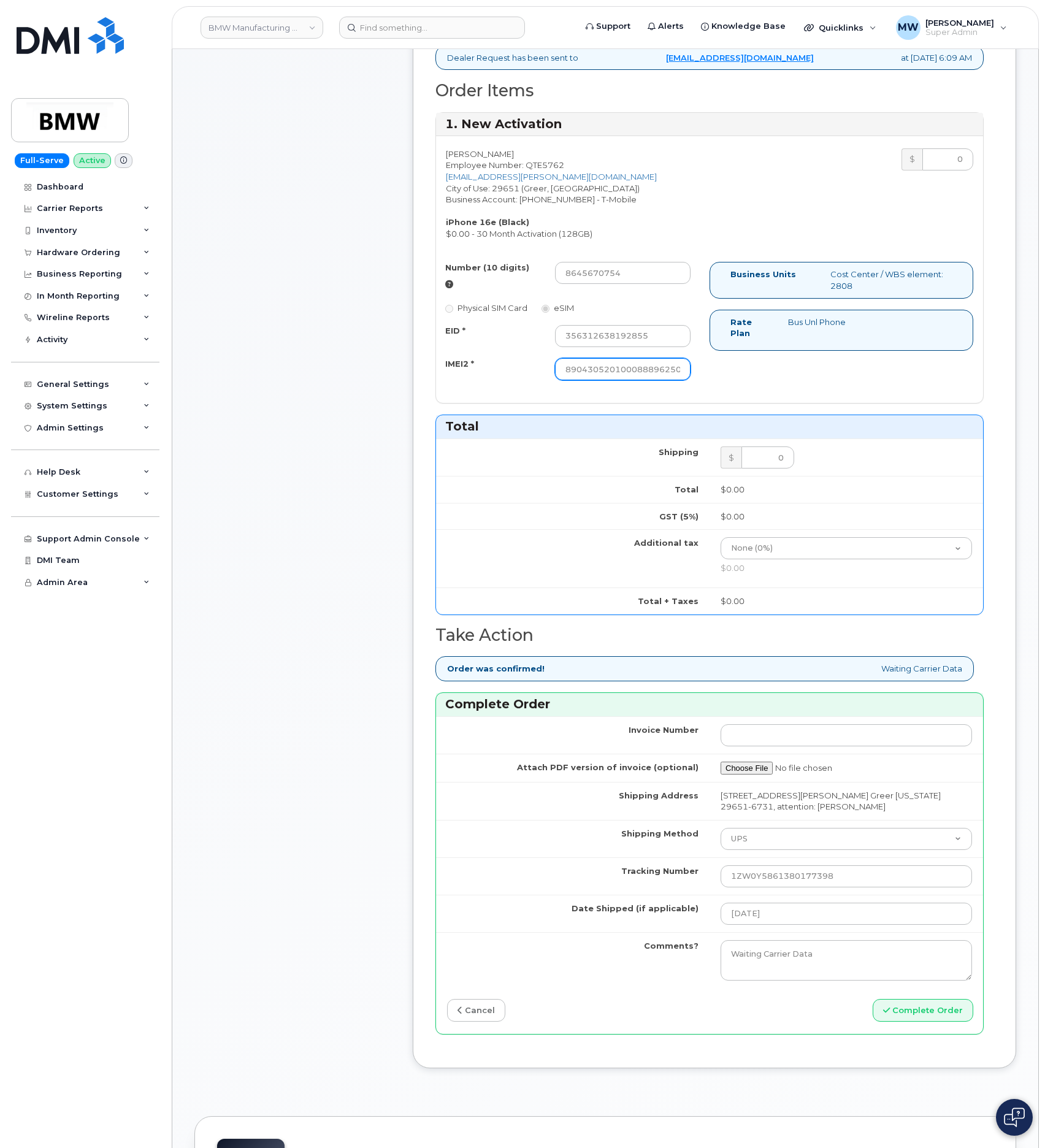
click at [629, 376] on input "89043052010008889625001259360138" at bounding box center [623, 369] width 135 height 22
paste input "356312638192855"
type input "356312638192855"
click at [616, 345] on input "356312638192855" at bounding box center [623, 336] width 135 height 22
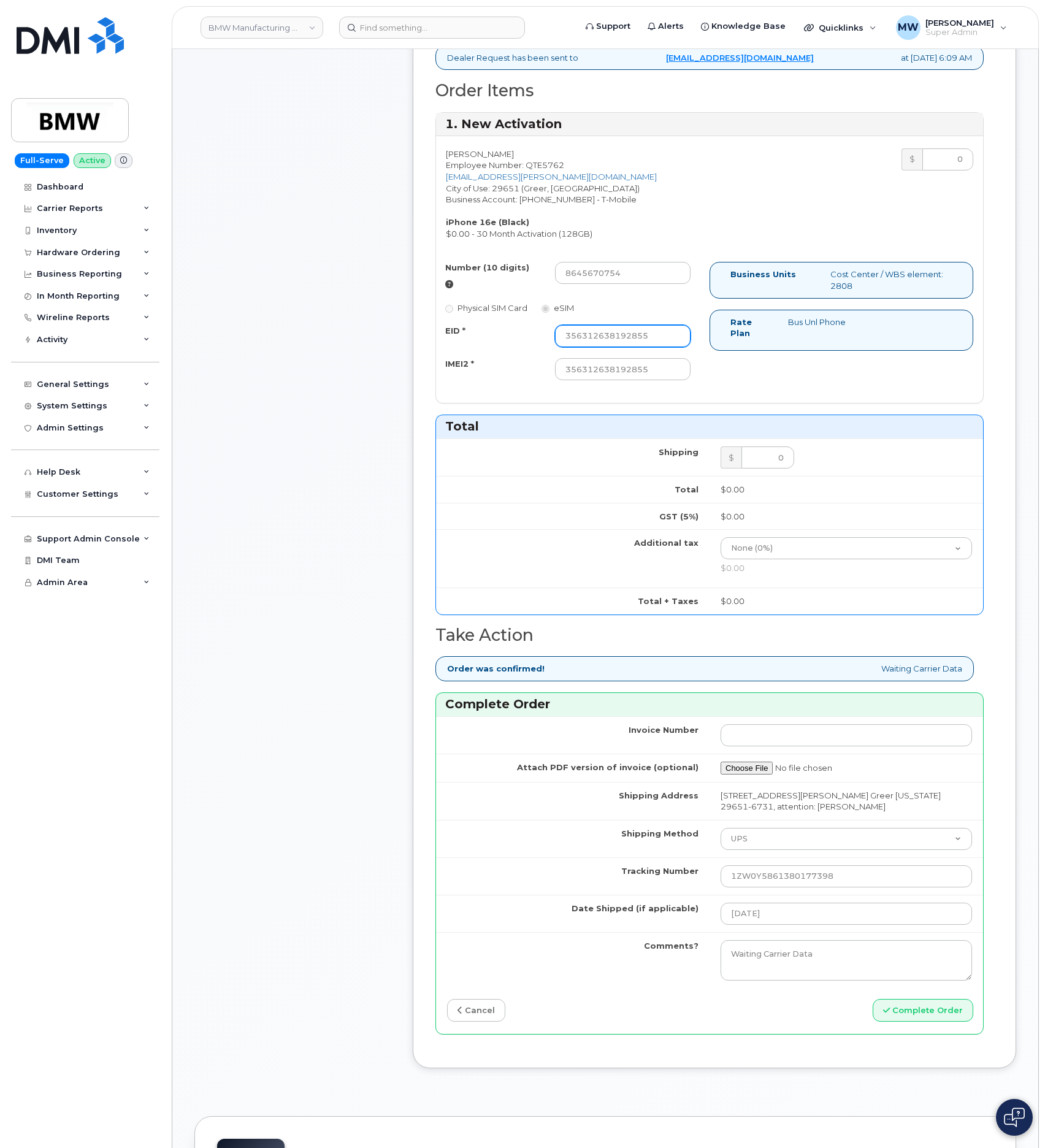
paste input "89043052010008889625001259360138"
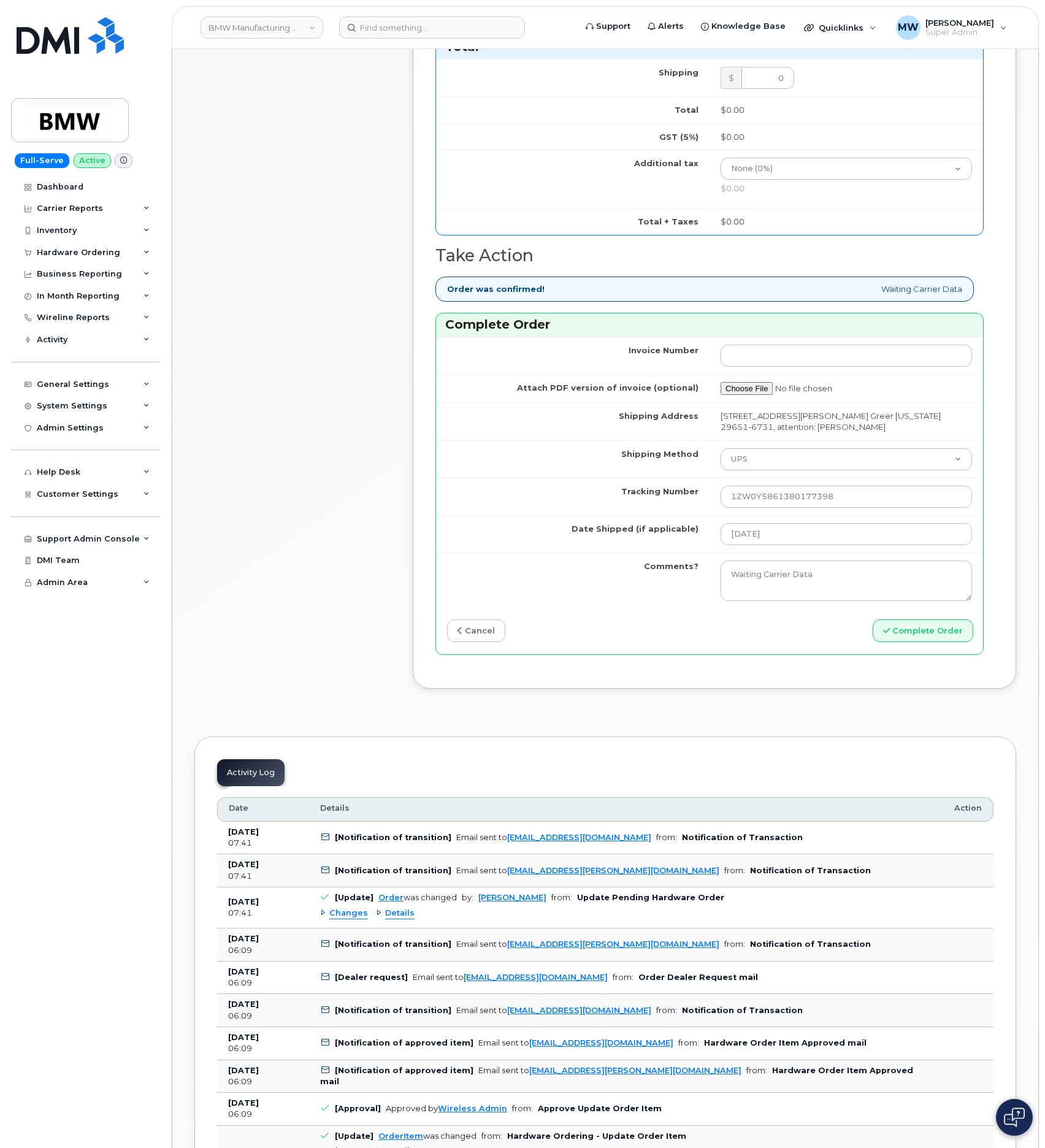
scroll to position [1288, 0]
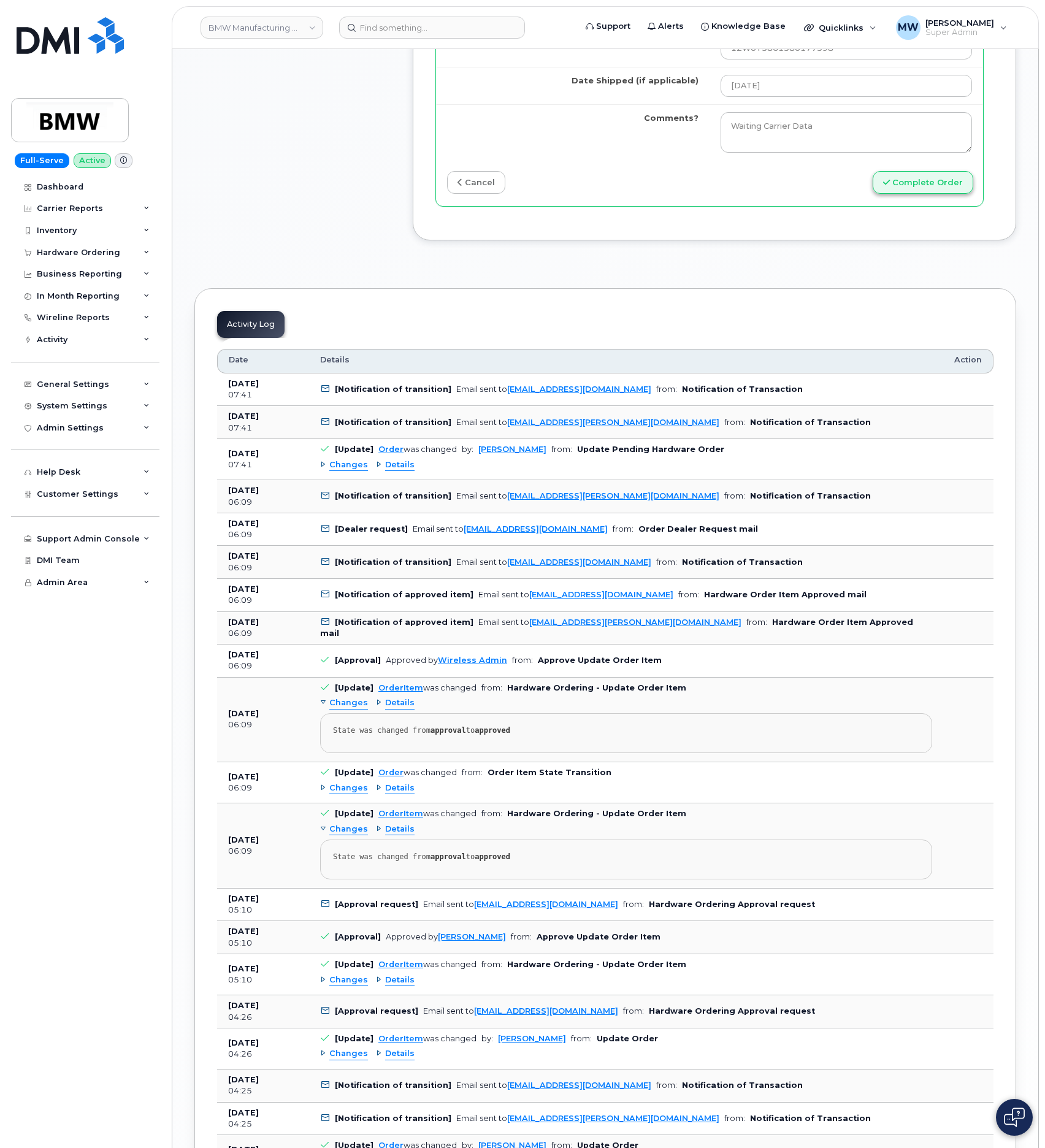
type input "89043052010008889625001259360138"
click at [935, 194] on button "Complete Order" at bounding box center [923, 182] width 101 height 23
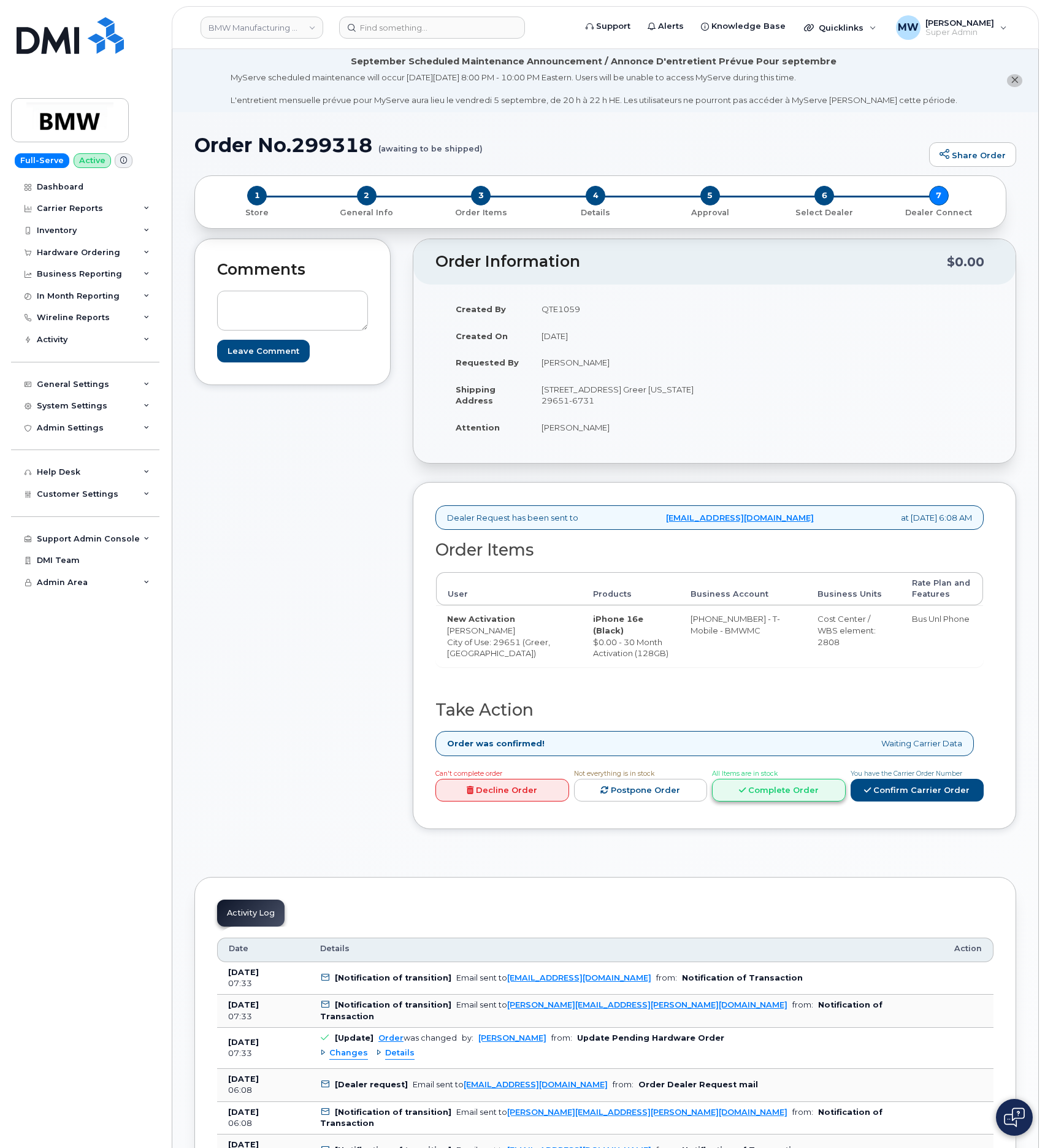
click at [757, 802] on link "Complete Order" at bounding box center [779, 790] width 134 height 23
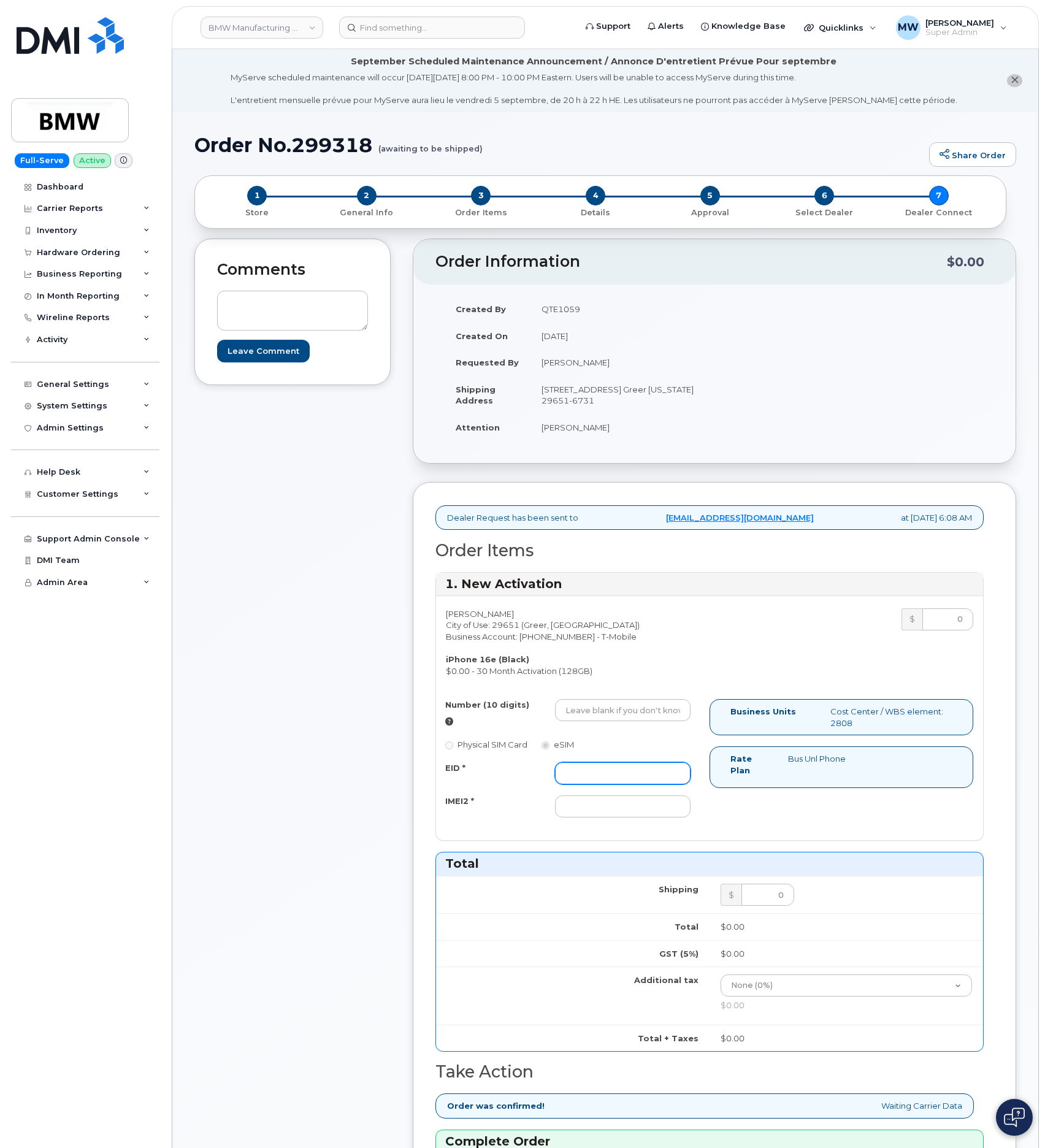
click at [661, 777] on input "EID *" at bounding box center [623, 773] width 135 height 22
paste input "356312637834770"
type input "356312637834770"
drag, startPoint x: 644, startPoint y: 812, endPoint x: 663, endPoint y: 805, distance: 20.2
click at [643, 812] on input "IMEI2 *" at bounding box center [623, 806] width 135 height 22
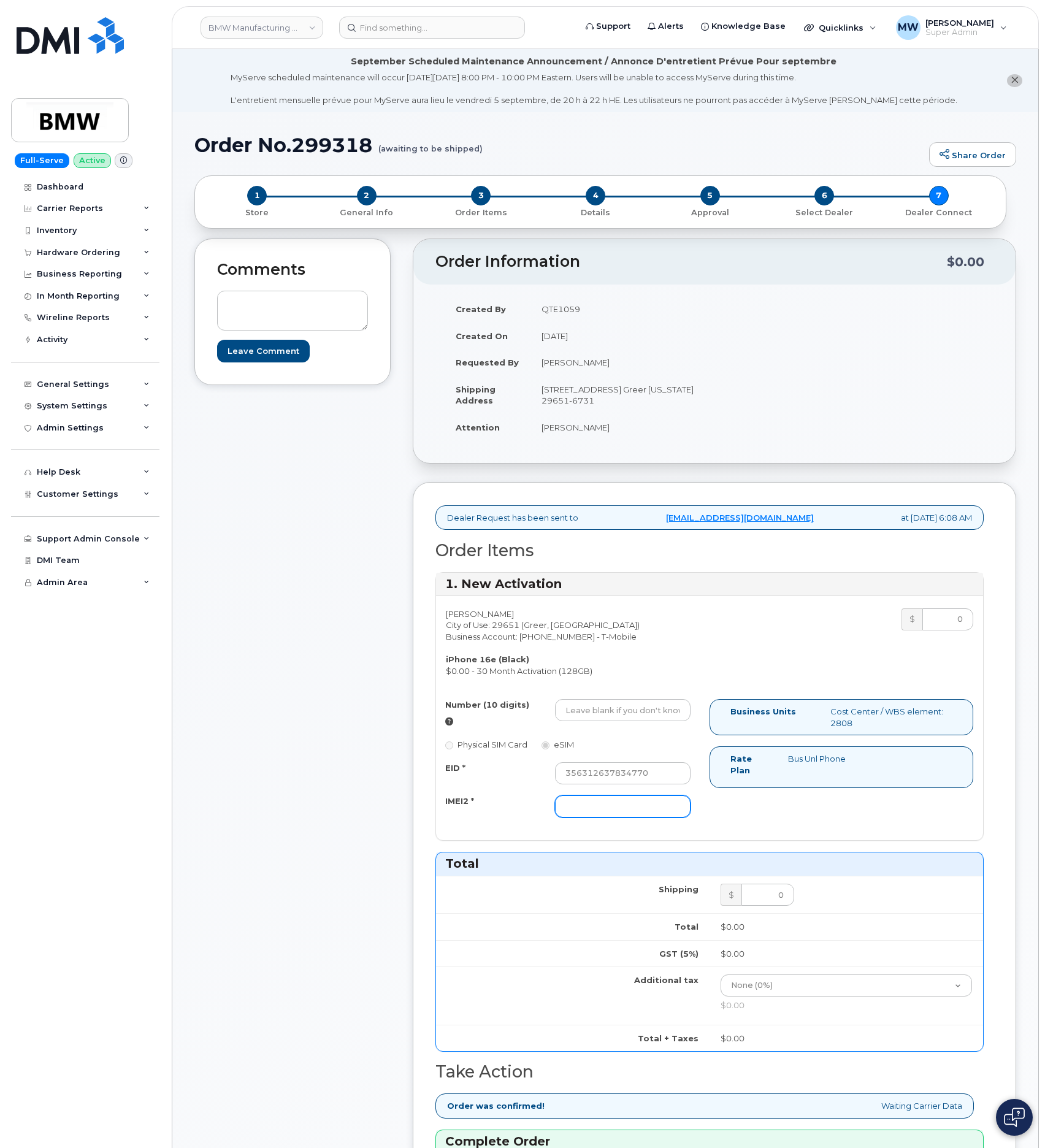
paste input "89043052010008889625001771224676"
type input "89043052010008889625001771224676"
click at [626, 785] on input "356312637834770" at bounding box center [623, 773] width 135 height 22
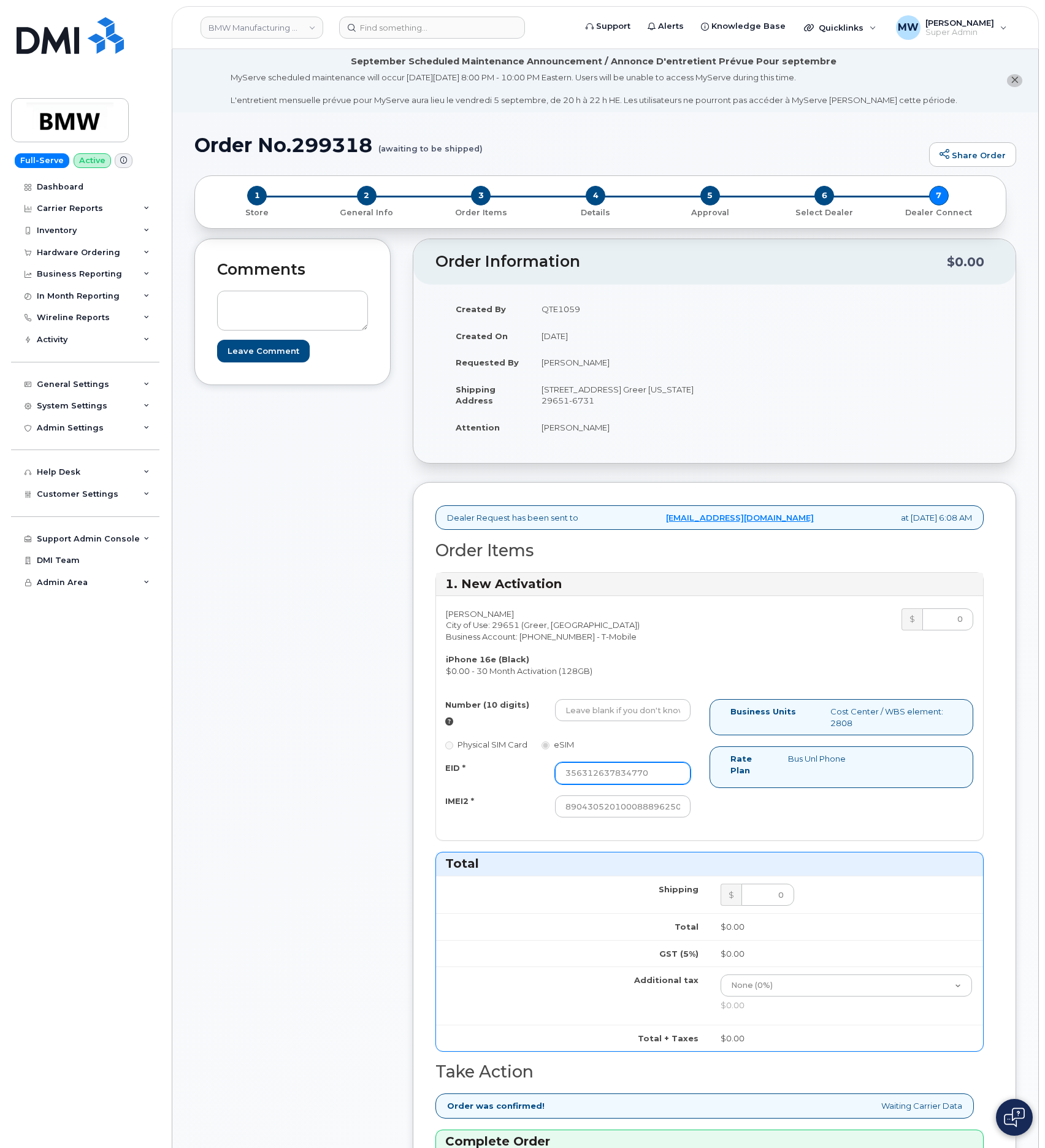
click at [626, 785] on input "356312637834770" at bounding box center [623, 773] width 135 height 22
paste input "89043052010008889625001771224676"
type input "89043052010008889625001771224676"
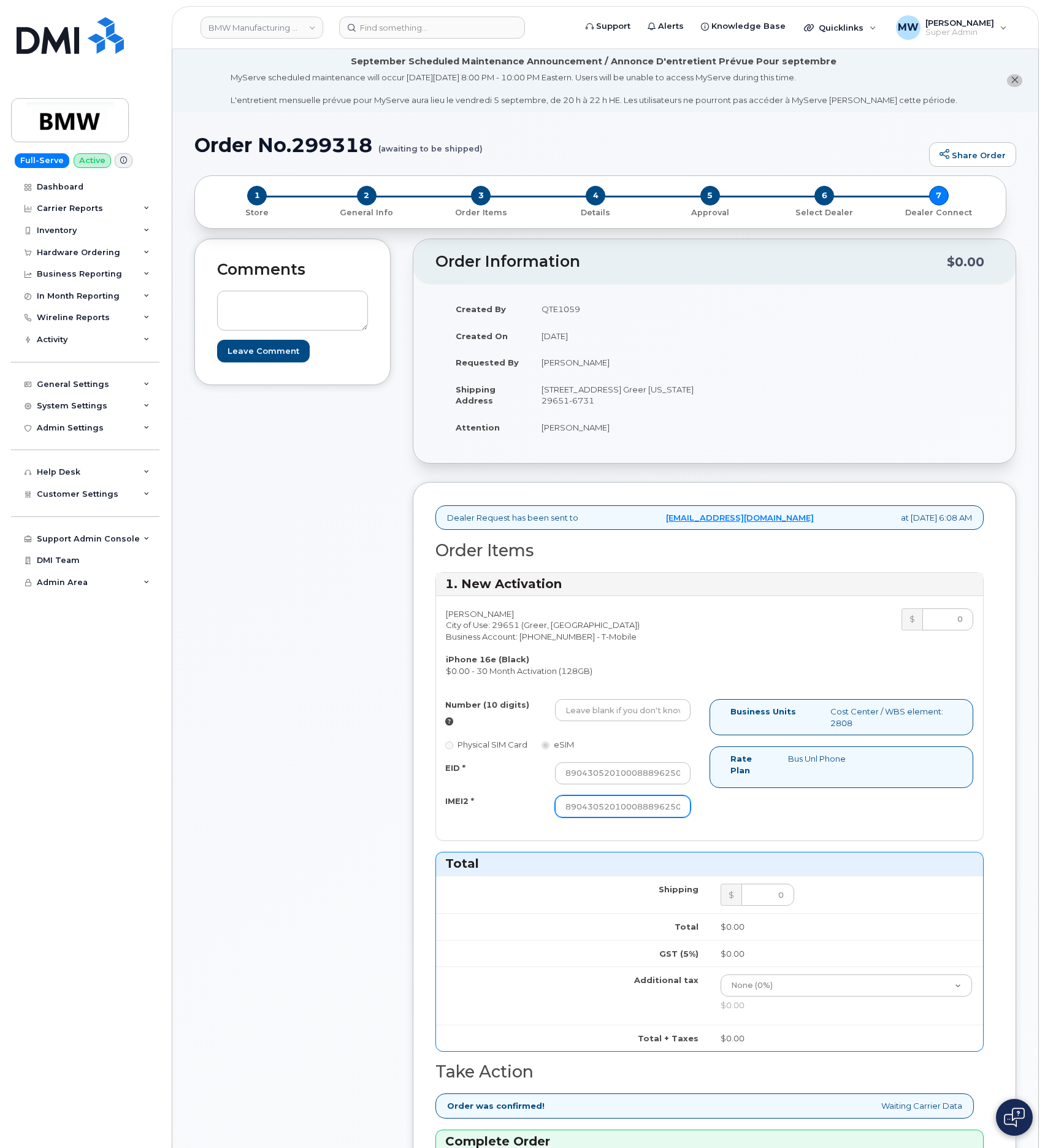
click at [595, 817] on input "89043052010008889625001771224676" at bounding box center [623, 806] width 135 height 22
paste input "356312637834770"
type input "356312637834770"
drag, startPoint x: 617, startPoint y: 719, endPoint x: 620, endPoint y: 714, distance: 5.8
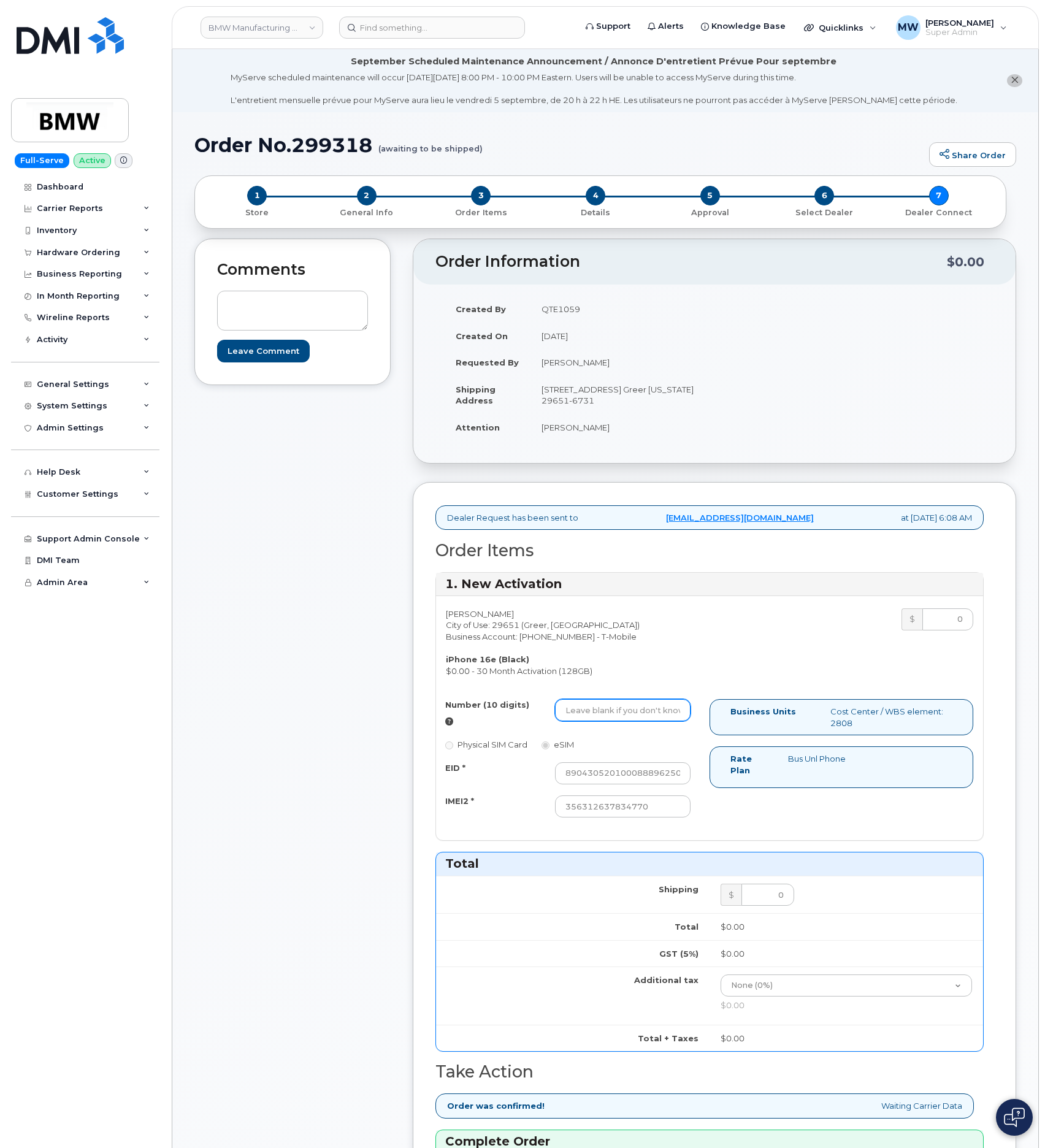
click at [617, 718] on input "Number (10 digits)" at bounding box center [623, 710] width 135 height 22
paste input "864) 776-2031"
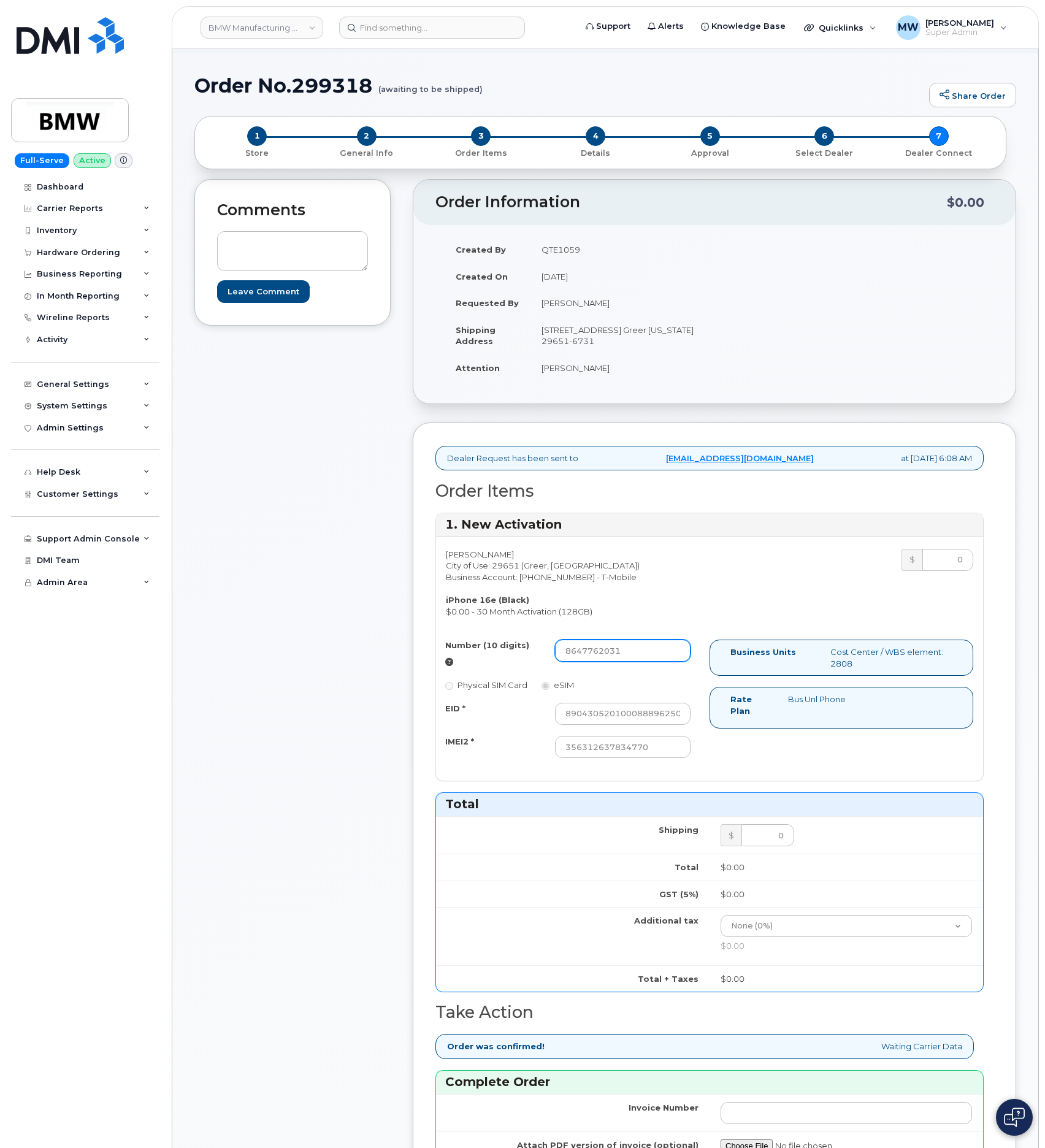
scroll to position [92, 0]
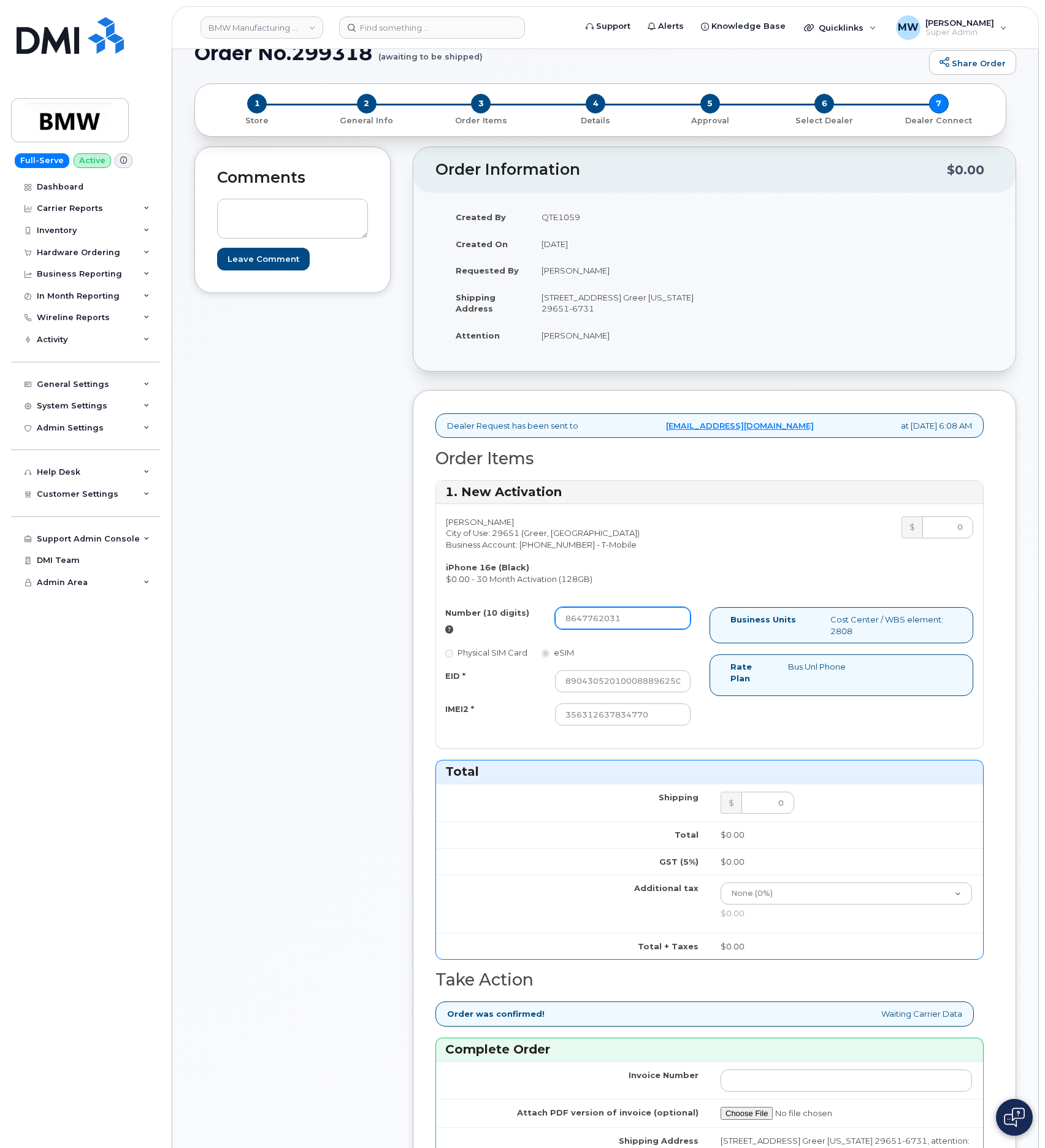
type input "8647762031"
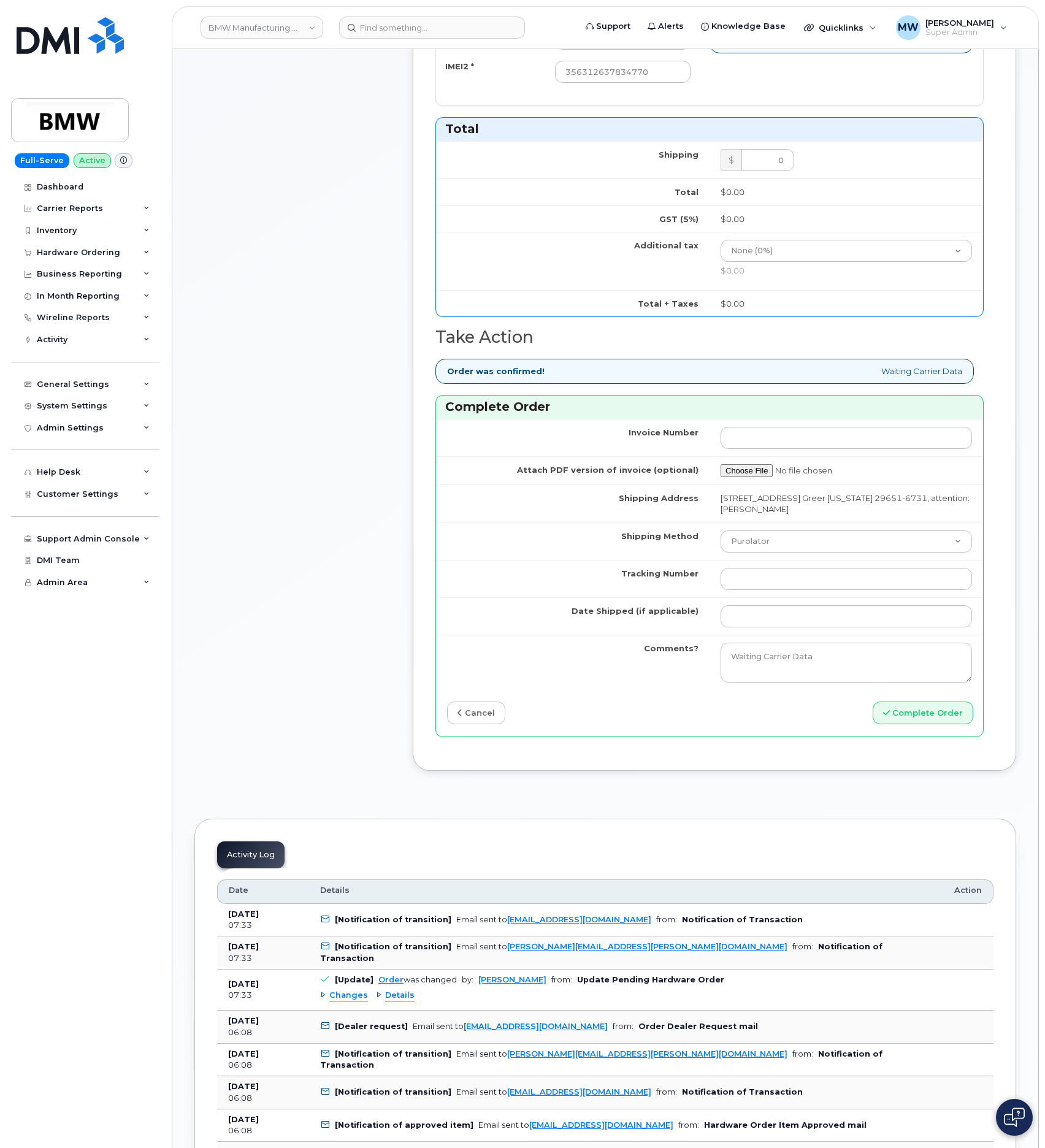
scroll to position [736, 0]
click at [744, 559] on td "Purolator UPS FedEx Canada Post Courier Other Drop Off Pick Up" at bounding box center [847, 540] width 274 height 37
click at [755, 551] on select "Purolator UPS FedEx Canada Post Courier Other Drop Off Pick Up" at bounding box center [847, 540] width 251 height 22
select select "UPS"
click at [721, 543] on select "Purolator UPS FedEx Canada Post Courier Other Drop Off Pick Up" at bounding box center [847, 540] width 251 height 22
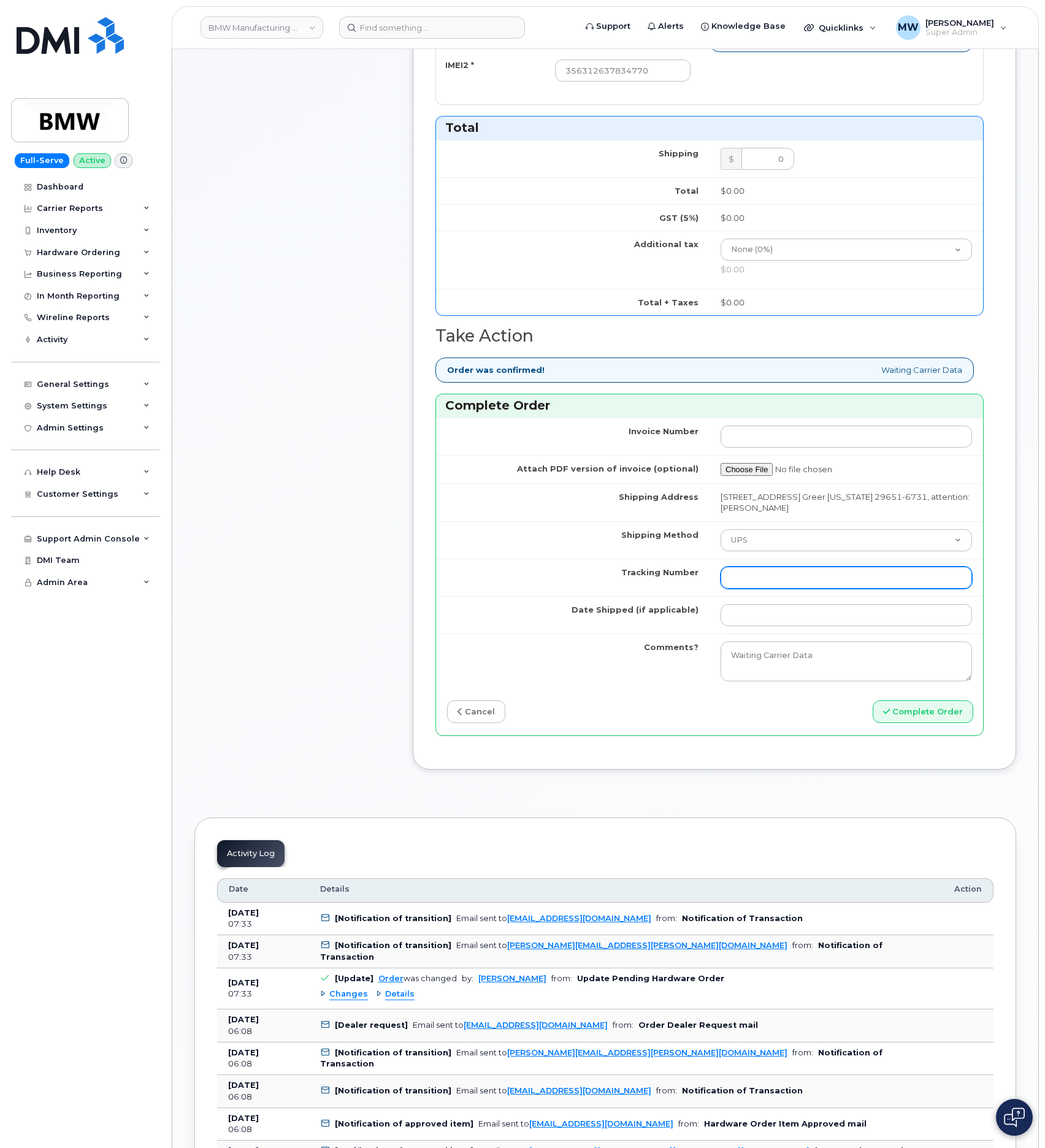
click at [760, 589] on input "Tracking Number" at bounding box center [847, 578] width 251 height 22
paste input "1ZW0Y5861380177807"
type input "1ZW0Y5861380177807"
click at [760, 626] on input "Date Shipped (if applicable)" at bounding box center [847, 615] width 251 height 22
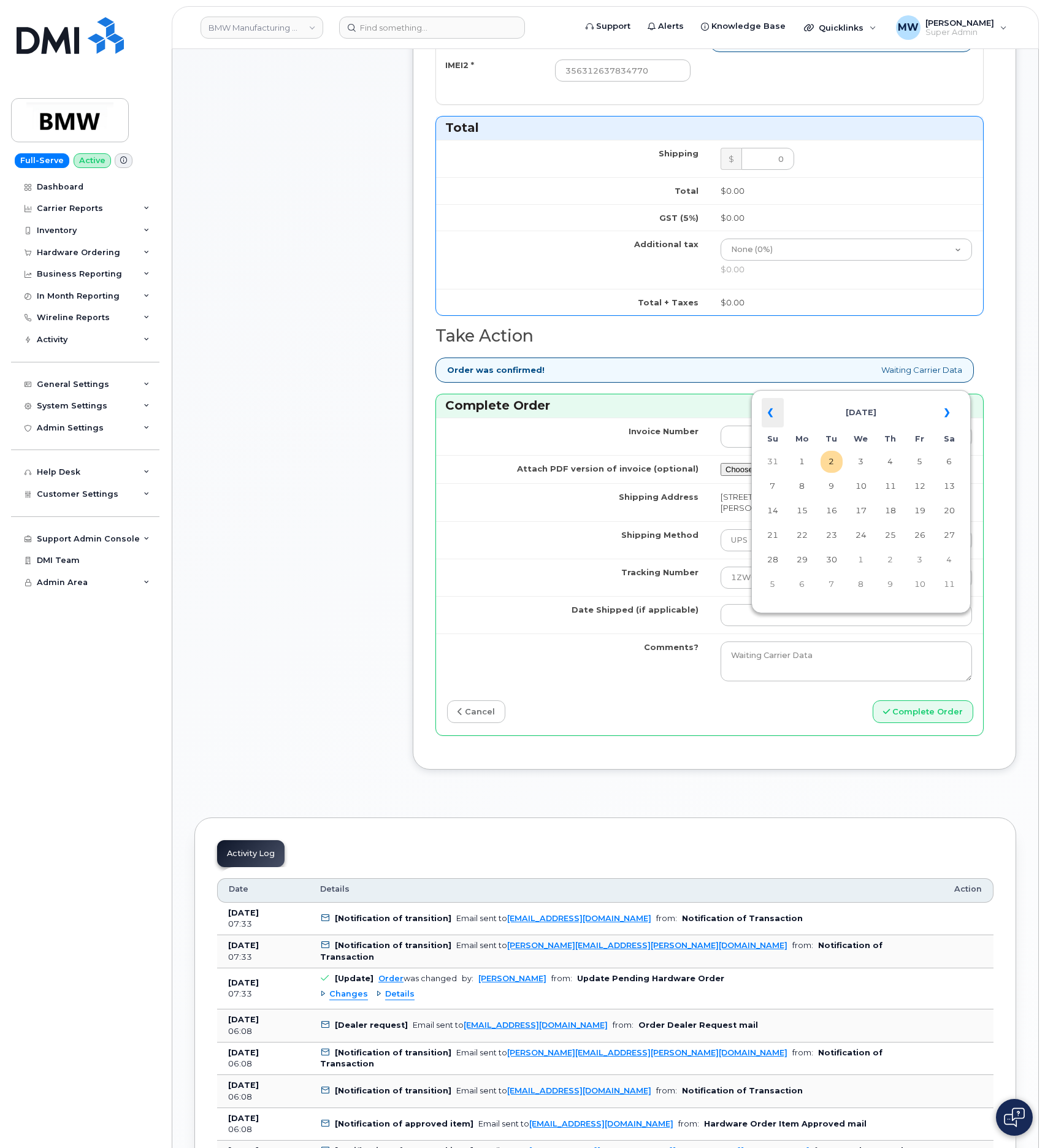
click at [771, 421] on th "«" at bounding box center [773, 412] width 22 height 30
click at [885, 567] on td "28" at bounding box center [890, 559] width 22 height 22
type input "2025-08-28"
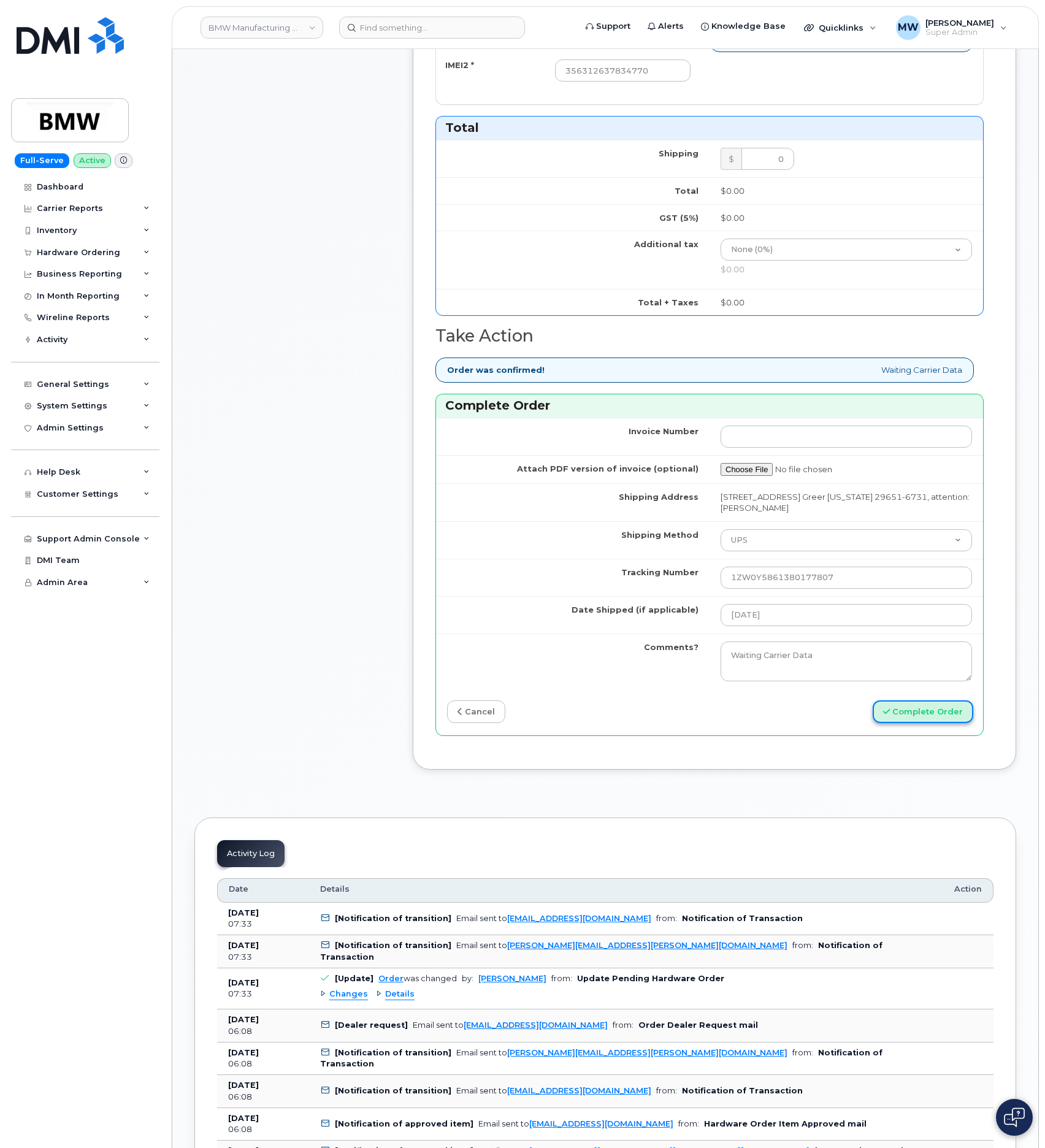
click at [923, 723] on button "Complete Order" at bounding box center [923, 711] width 101 height 23
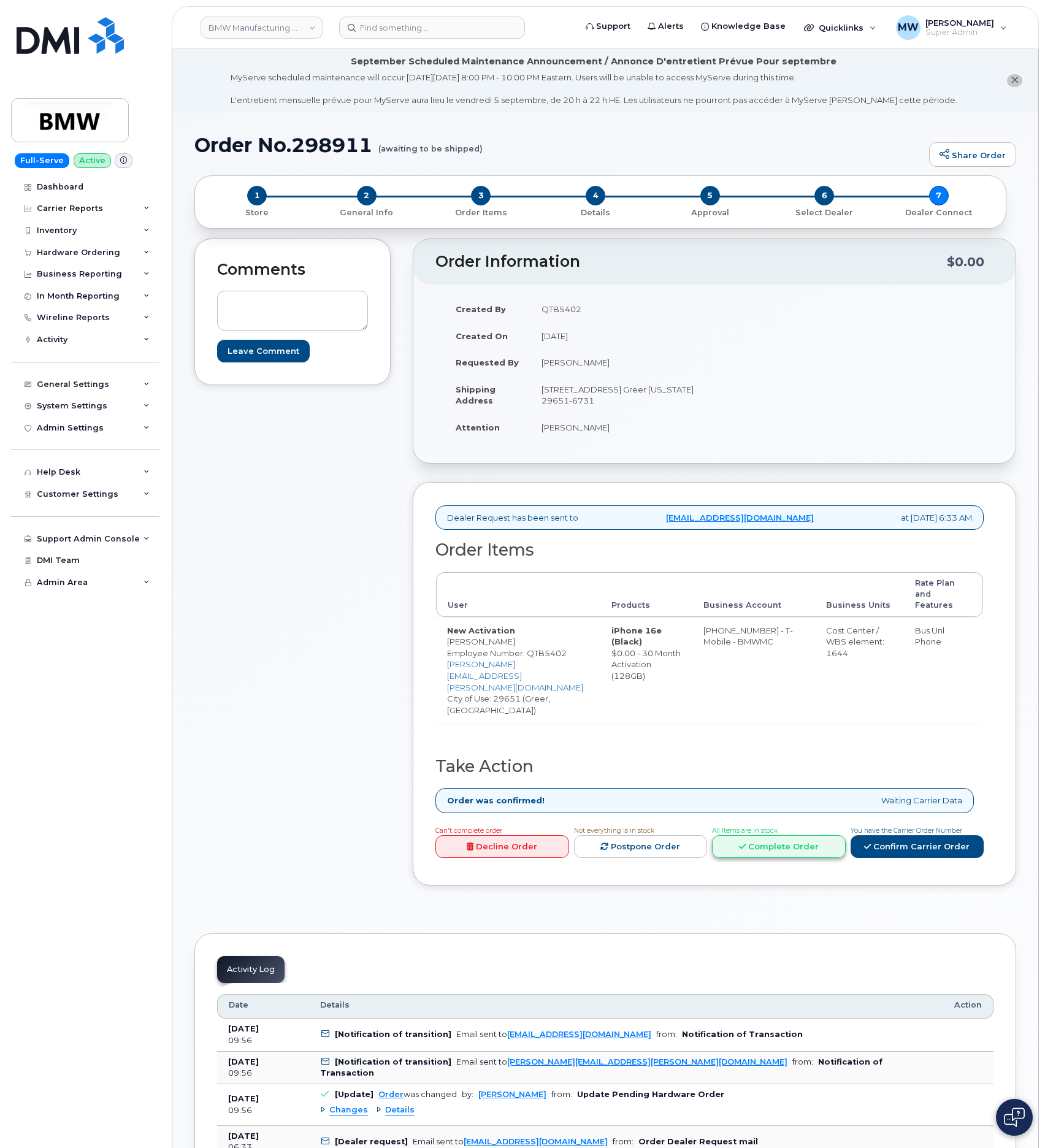
click at [755, 856] on link "Complete Order" at bounding box center [779, 847] width 134 height 23
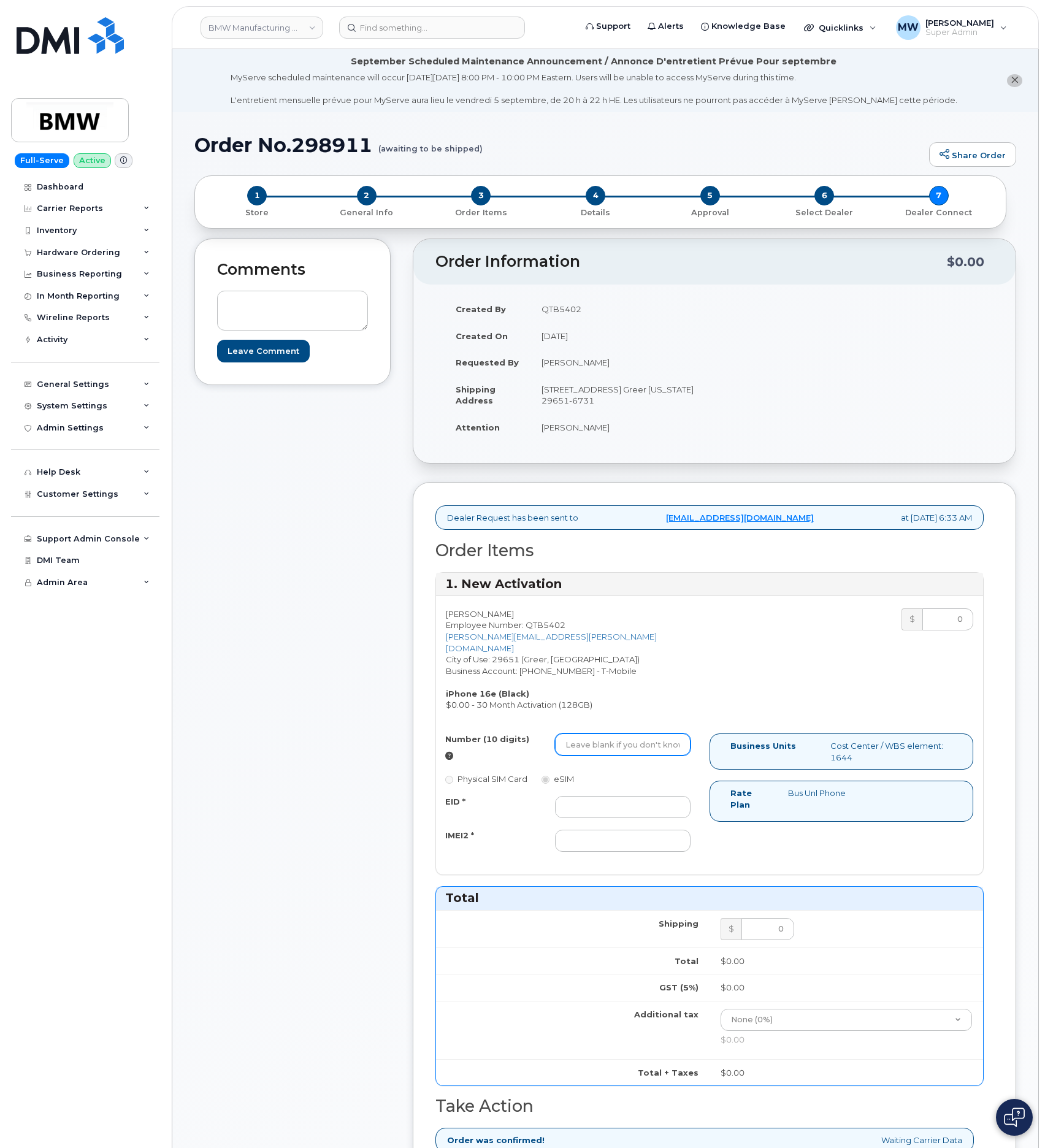
drag, startPoint x: 659, startPoint y: 749, endPoint x: 672, endPoint y: 746, distance: 13.3
click at [659, 749] on input "Number (10 digits)" at bounding box center [623, 744] width 135 height 22
paste input "864) 705-5972"
type input "8647055972"
drag, startPoint x: 666, startPoint y: 816, endPoint x: 643, endPoint y: 816, distance: 23.0
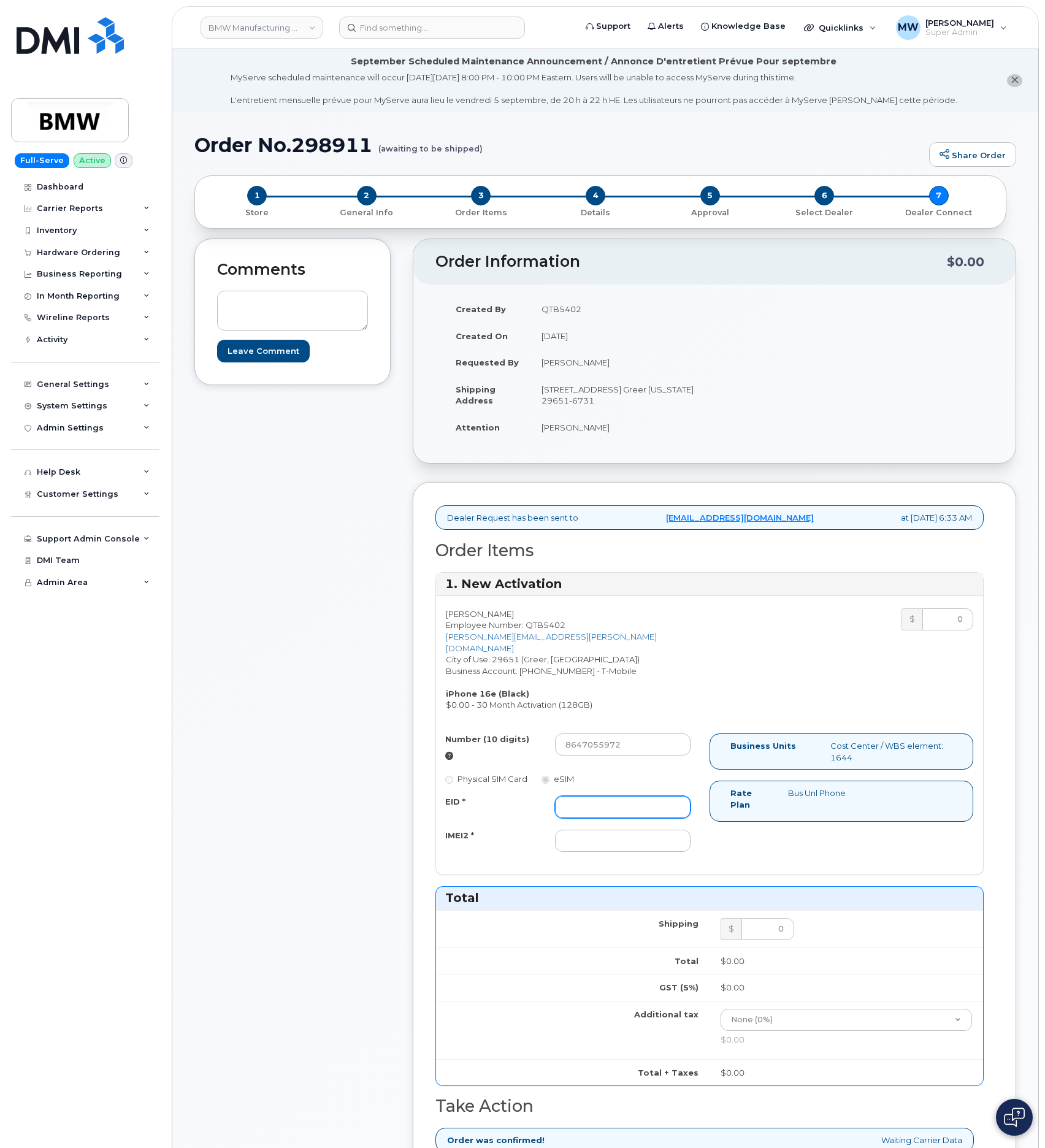
click at [665, 816] on input "EID *" at bounding box center [623, 806] width 135 height 22
paste input "89043052010008889625001302493904"
type input "89043052010008889625001302493904"
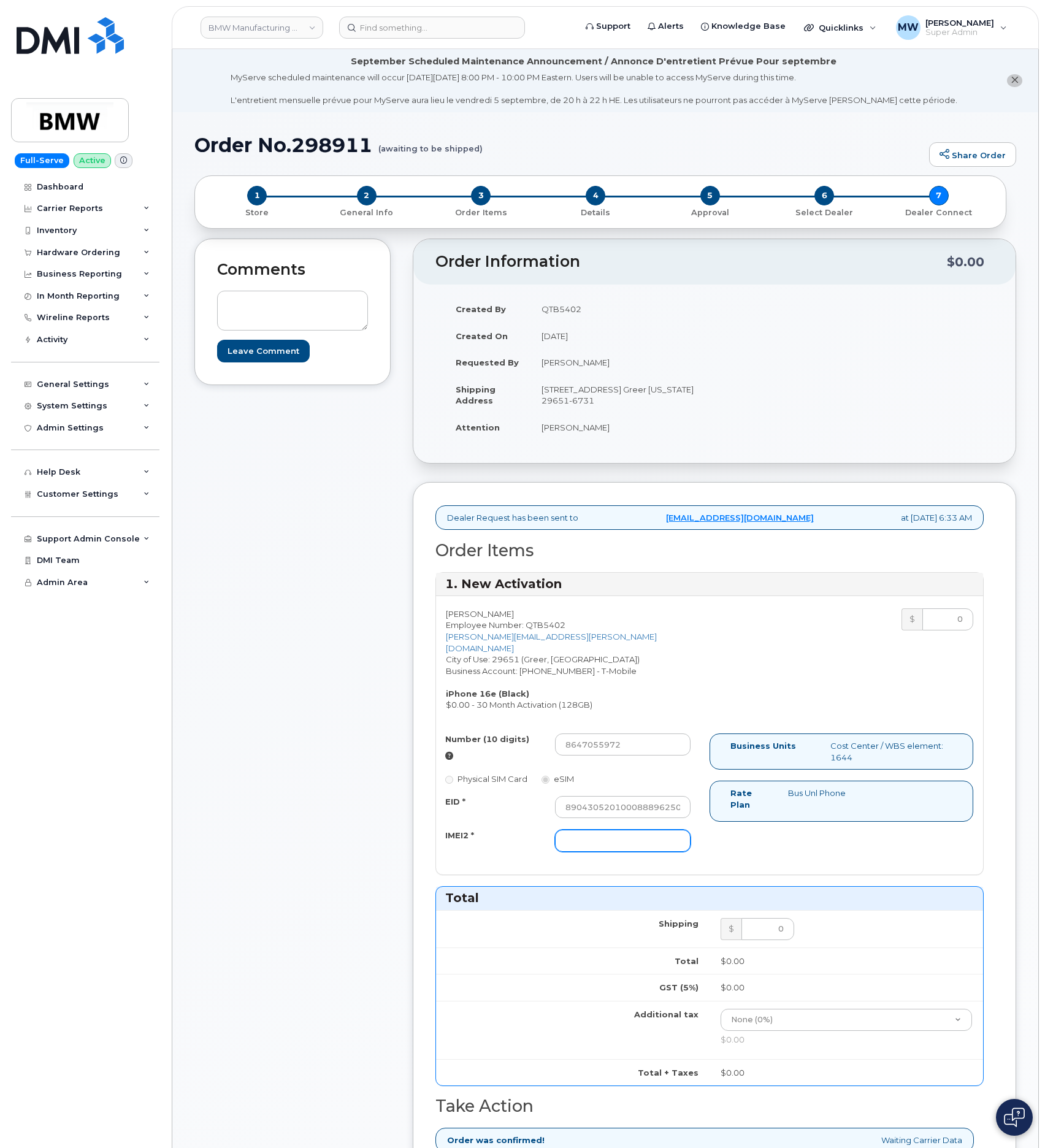
click at [645, 834] on input "IMEI2 *" at bounding box center [623, 840] width 135 height 22
paste input "356312638561521"
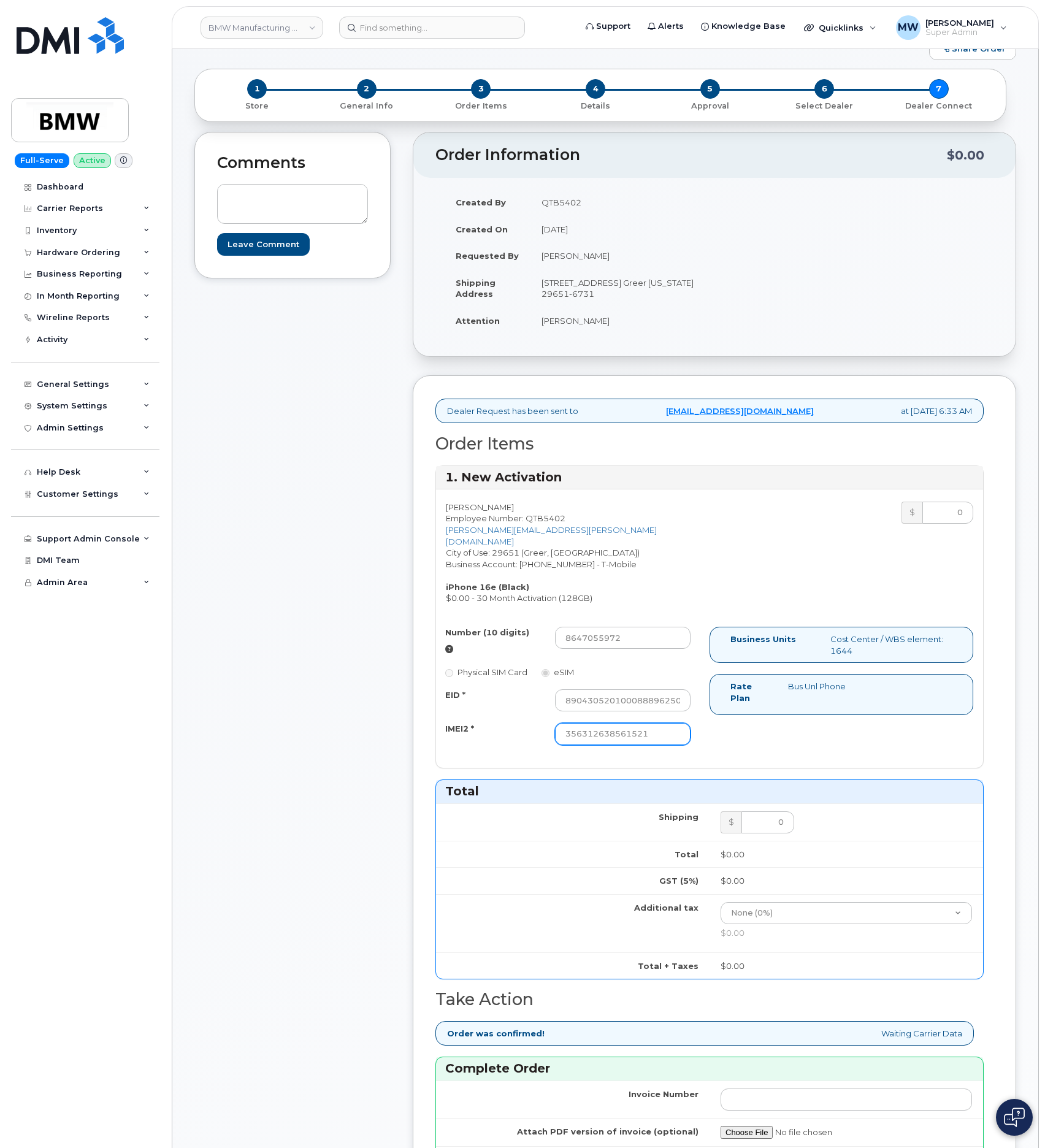
scroll to position [460, 0]
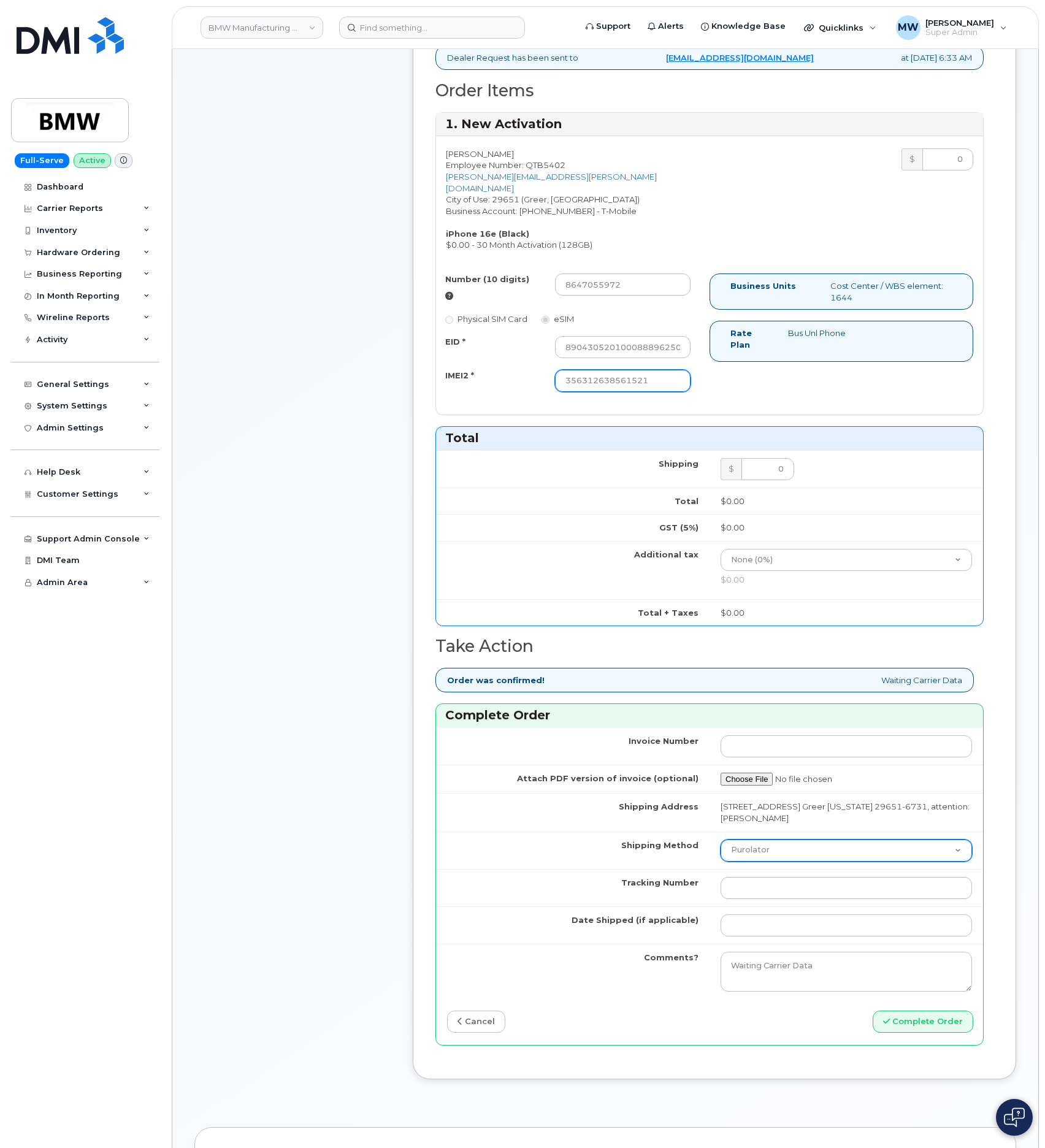
type input "356312638561521"
click at [772, 850] on select "Purolator UPS FedEx Canada Post Courier Other Drop Off Pick Up" at bounding box center [847, 850] width 251 height 22
select select "UPS"
click at [721, 842] on select "Purolator UPS FedEx Canada Post Courier Other Drop Off Pick Up" at bounding box center [847, 850] width 251 height 22
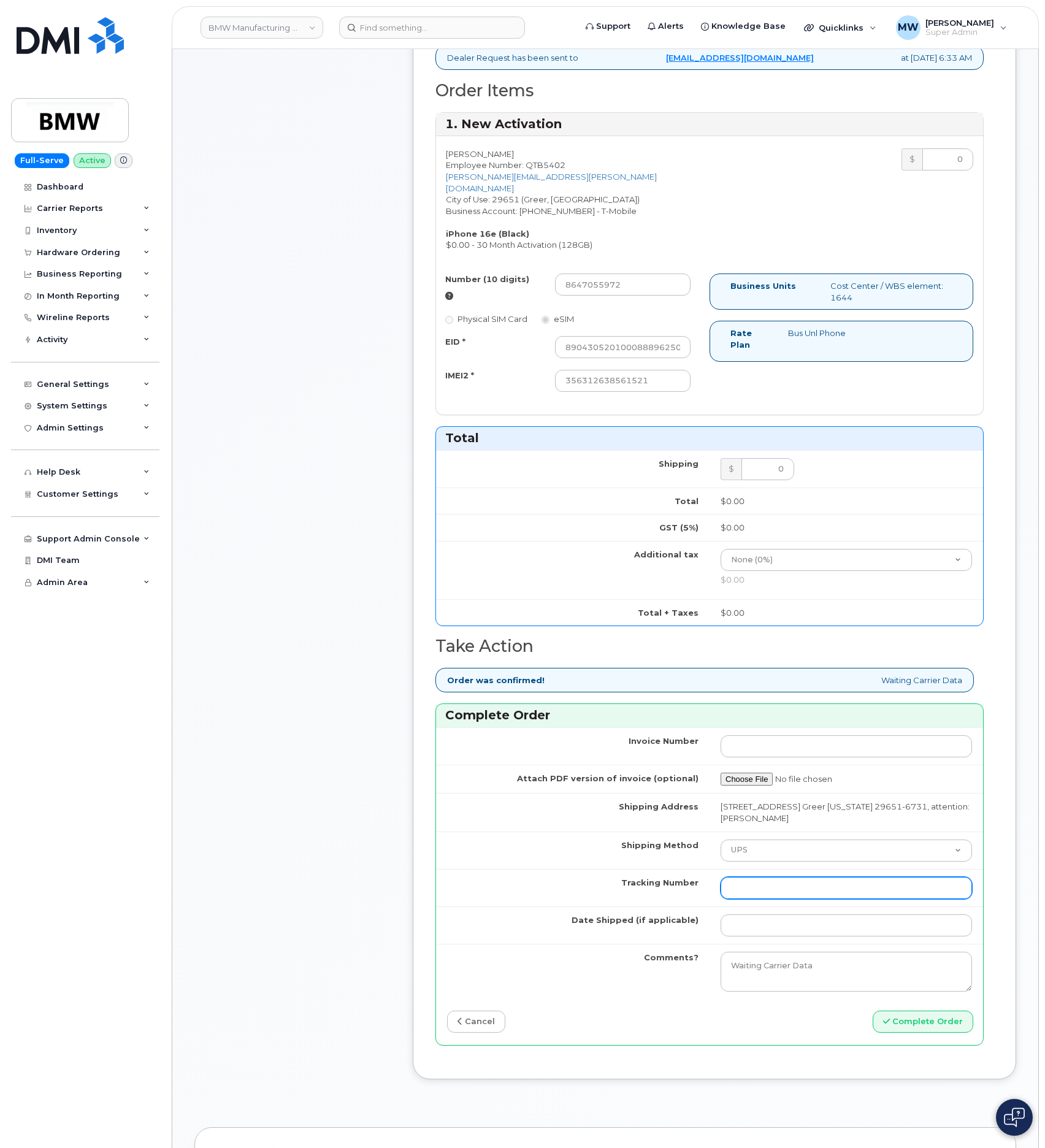
click at [840, 899] on input "Tracking Number" at bounding box center [847, 888] width 251 height 22
paste input "1ZW0Y5861380190257"
type input "1ZW0Y5861380190257"
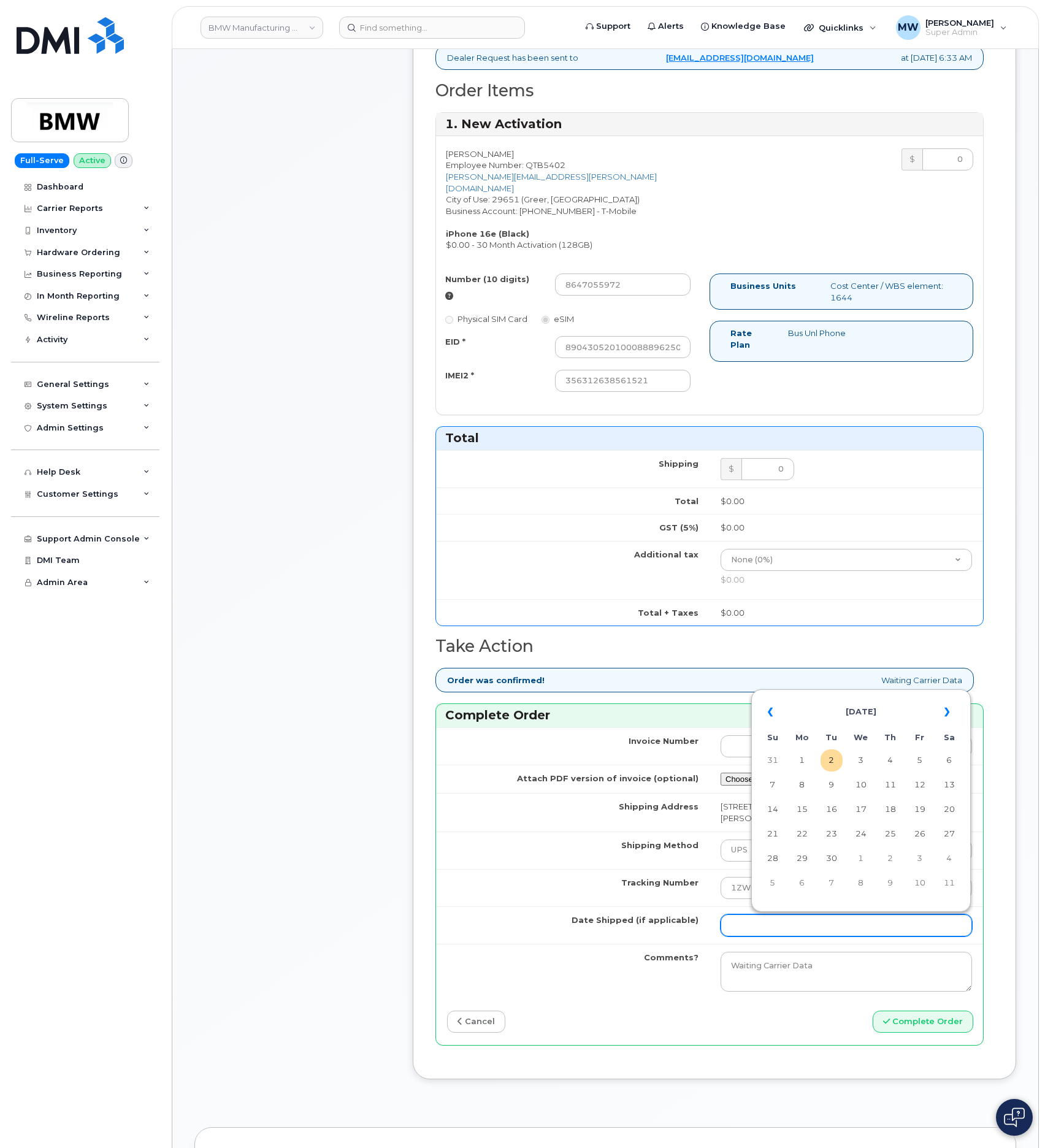
click at [769, 937] on input "Date Shipped (if applicable)" at bounding box center [847, 925] width 251 height 22
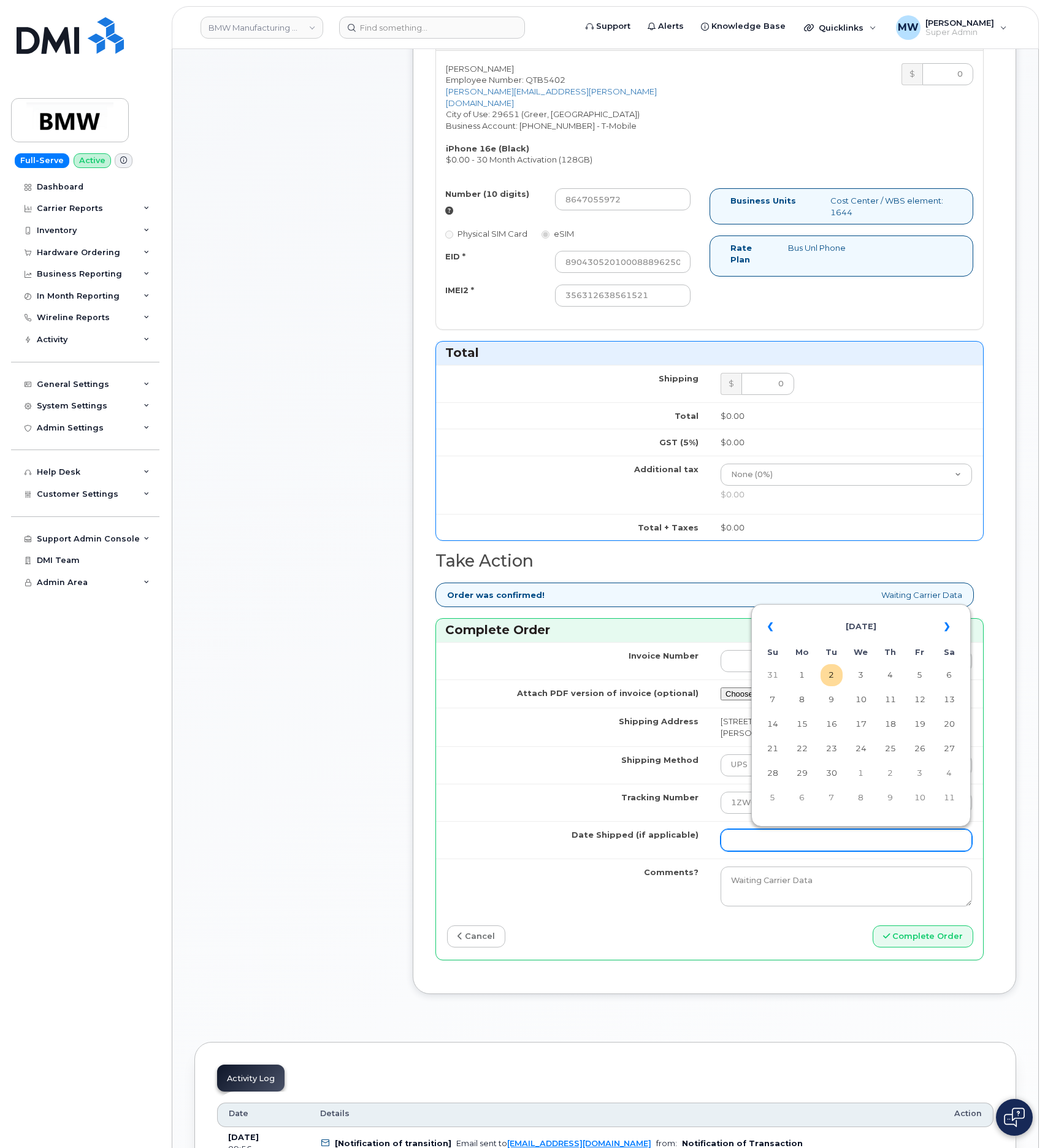
scroll to position [644, 0]
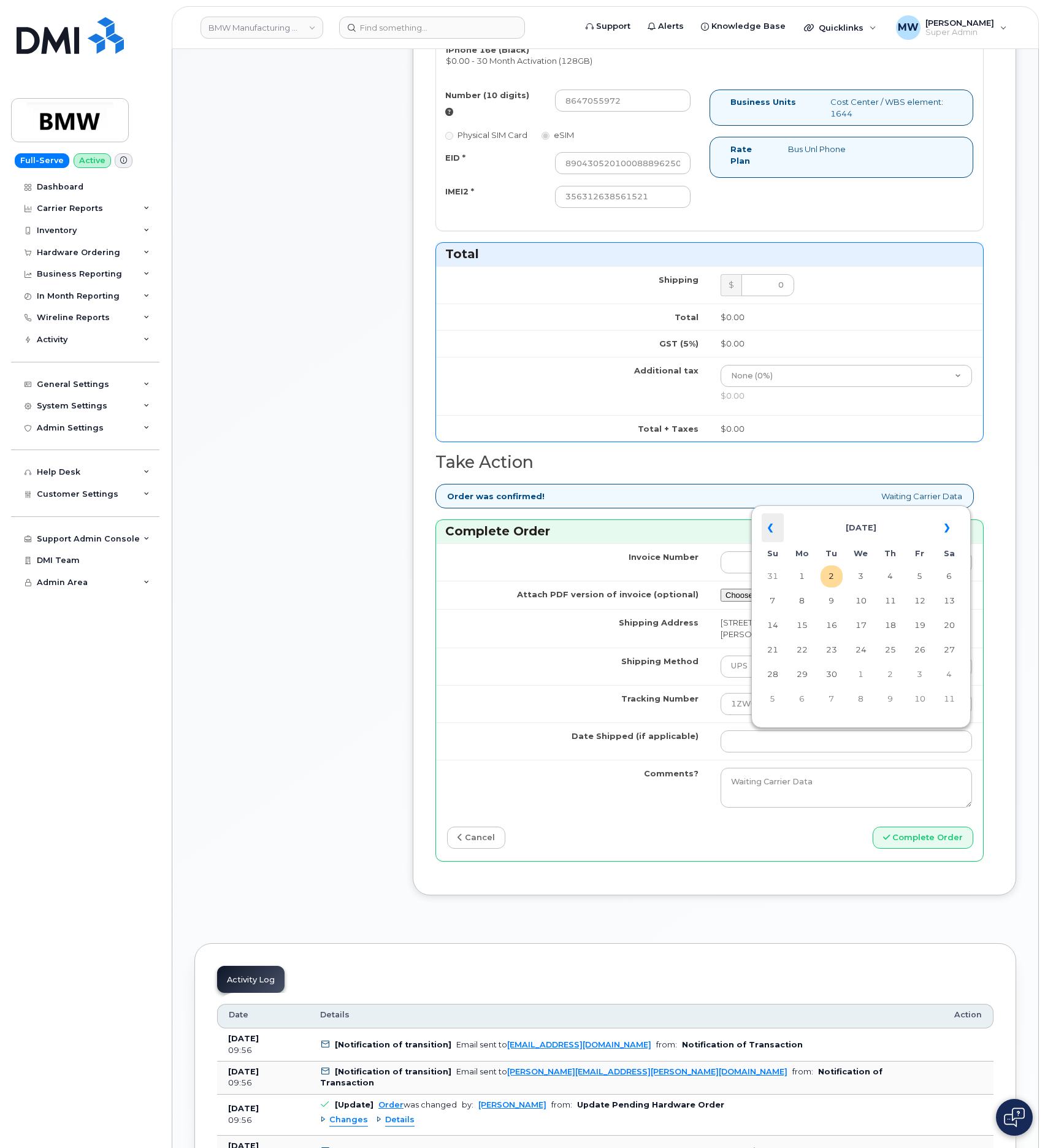
click at [778, 533] on th "«" at bounding box center [773, 528] width 22 height 30
click at [919, 674] on td "29" at bounding box center [919, 674] width 22 height 22
type input "2025-08-29"
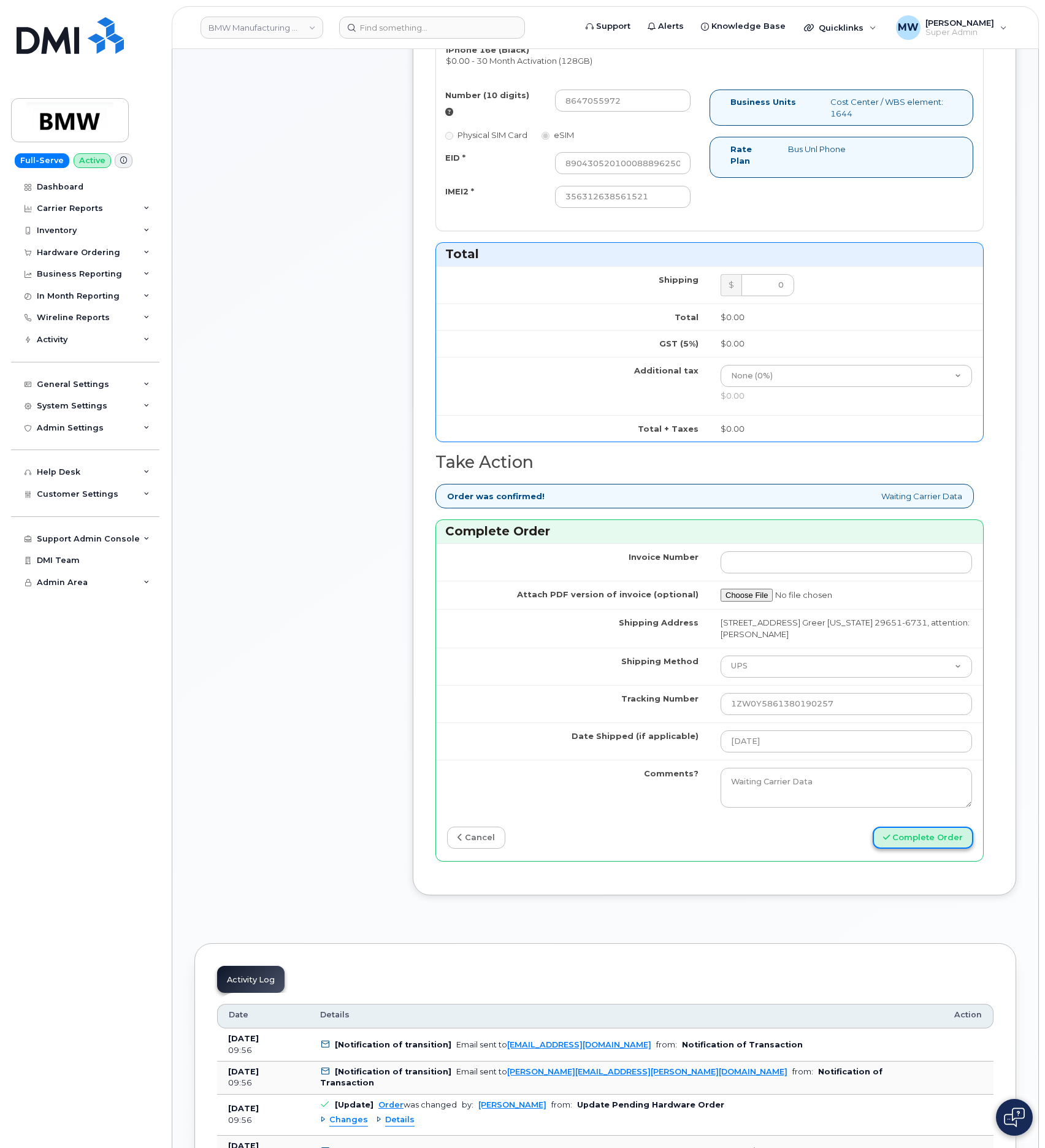
click at [911, 837] on button "Complete Order" at bounding box center [923, 838] width 101 height 23
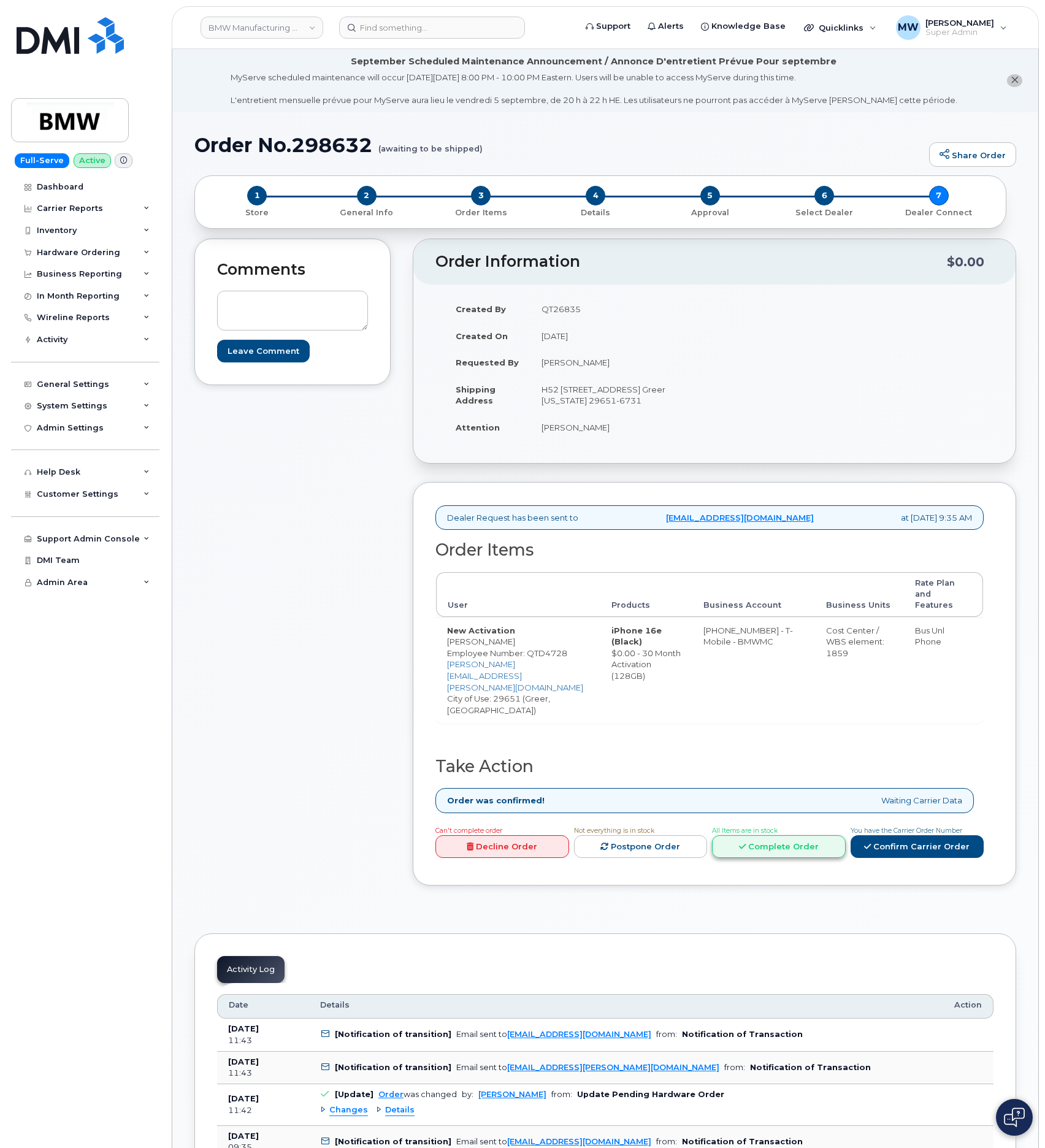
click at [836, 835] on link "Complete Order" at bounding box center [779, 847] width 134 height 23
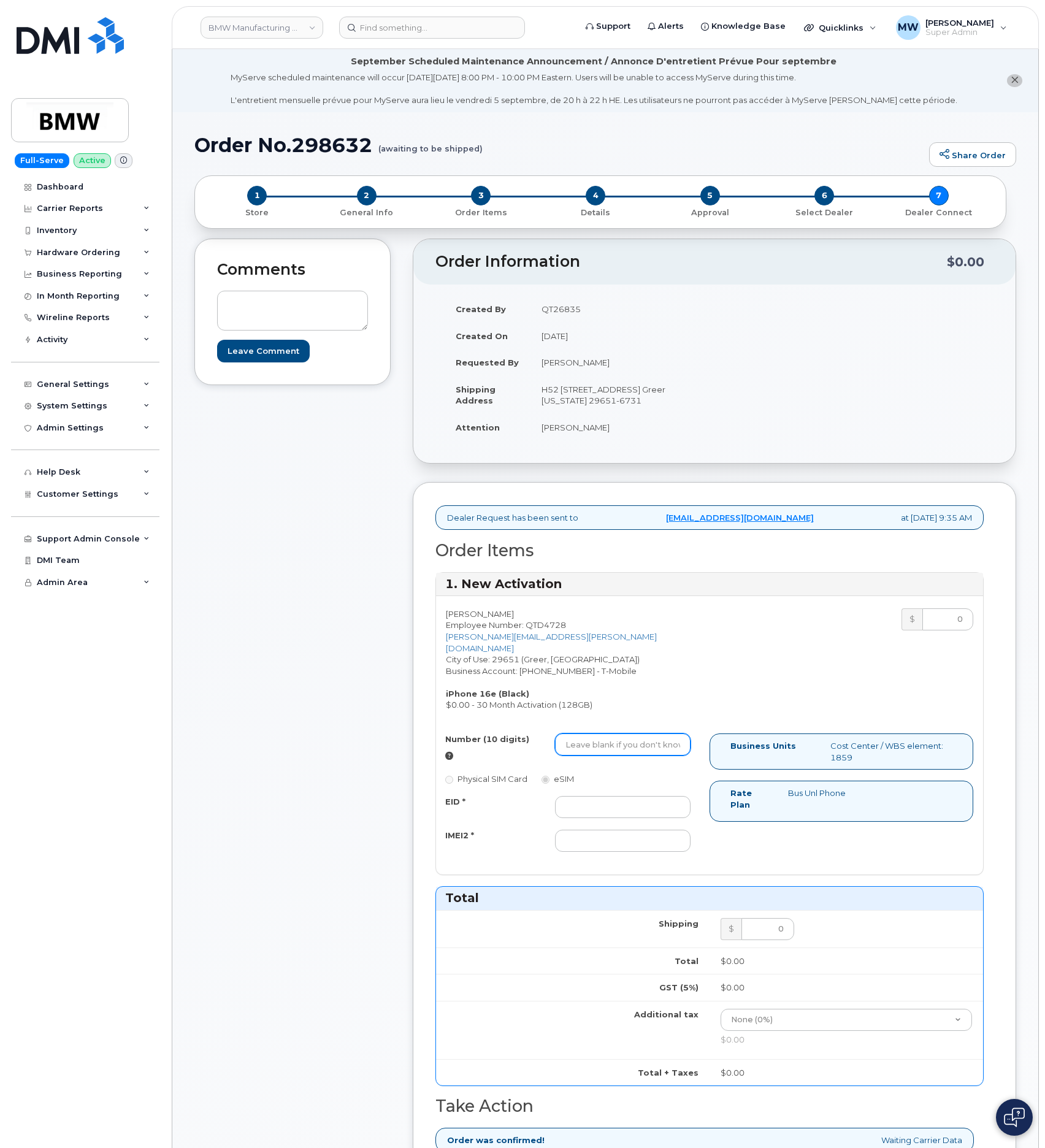
click at [606, 751] on input "Number (10 digits)" at bounding box center [623, 744] width 135 height 22
paste input "864) 787-2708"
click at [608, 749] on input "864) 787-2708" at bounding box center [623, 744] width 135 height 22
type input "8647872708"
drag, startPoint x: 578, startPoint y: 806, endPoint x: 4, endPoint y: 755, distance: 576.3
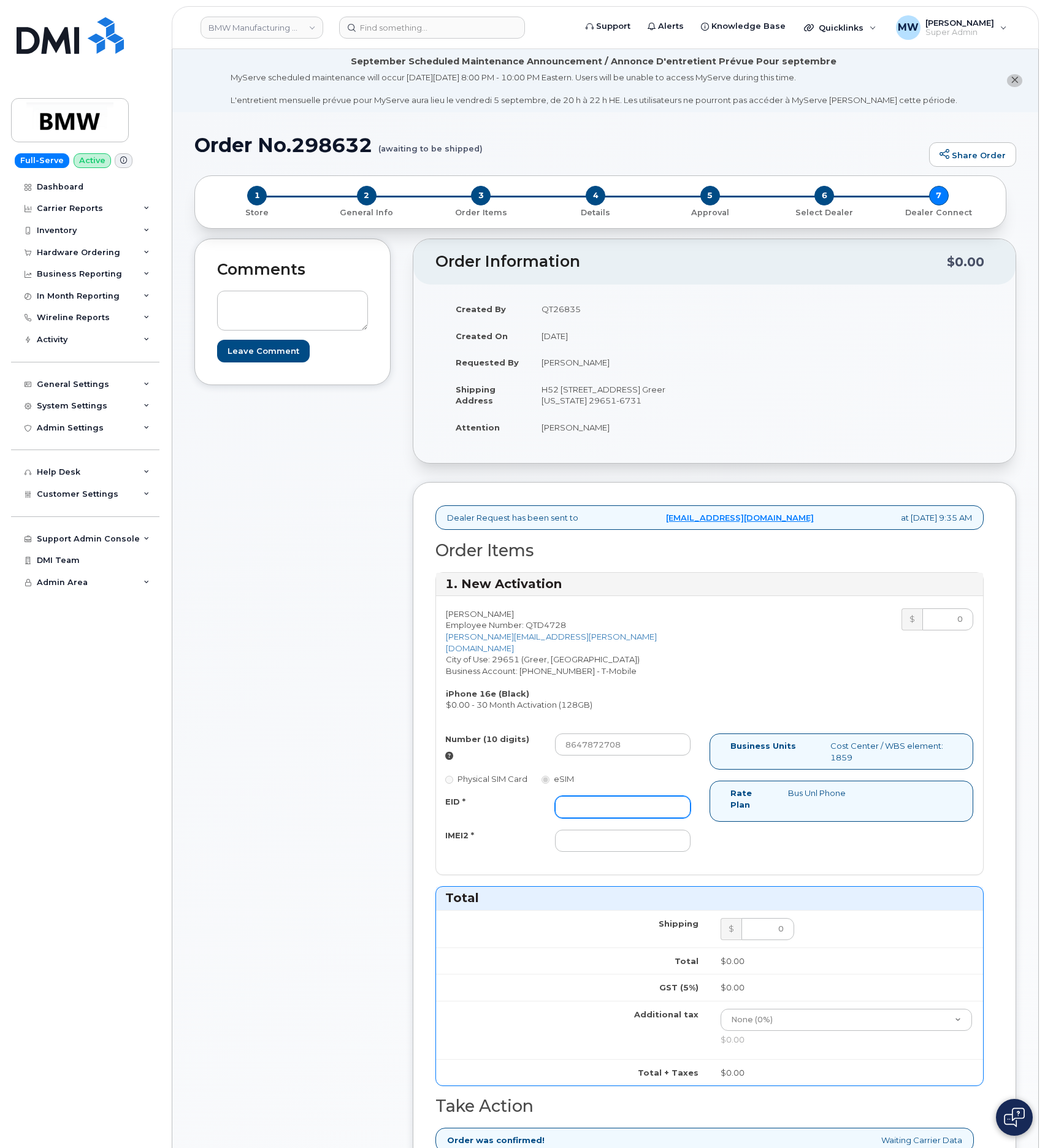
click at [566, 804] on input "EID *" at bounding box center [623, 806] width 135 height 22
paste input "89043052010008889625001907487560"
type input "89043052010008889625001907487560"
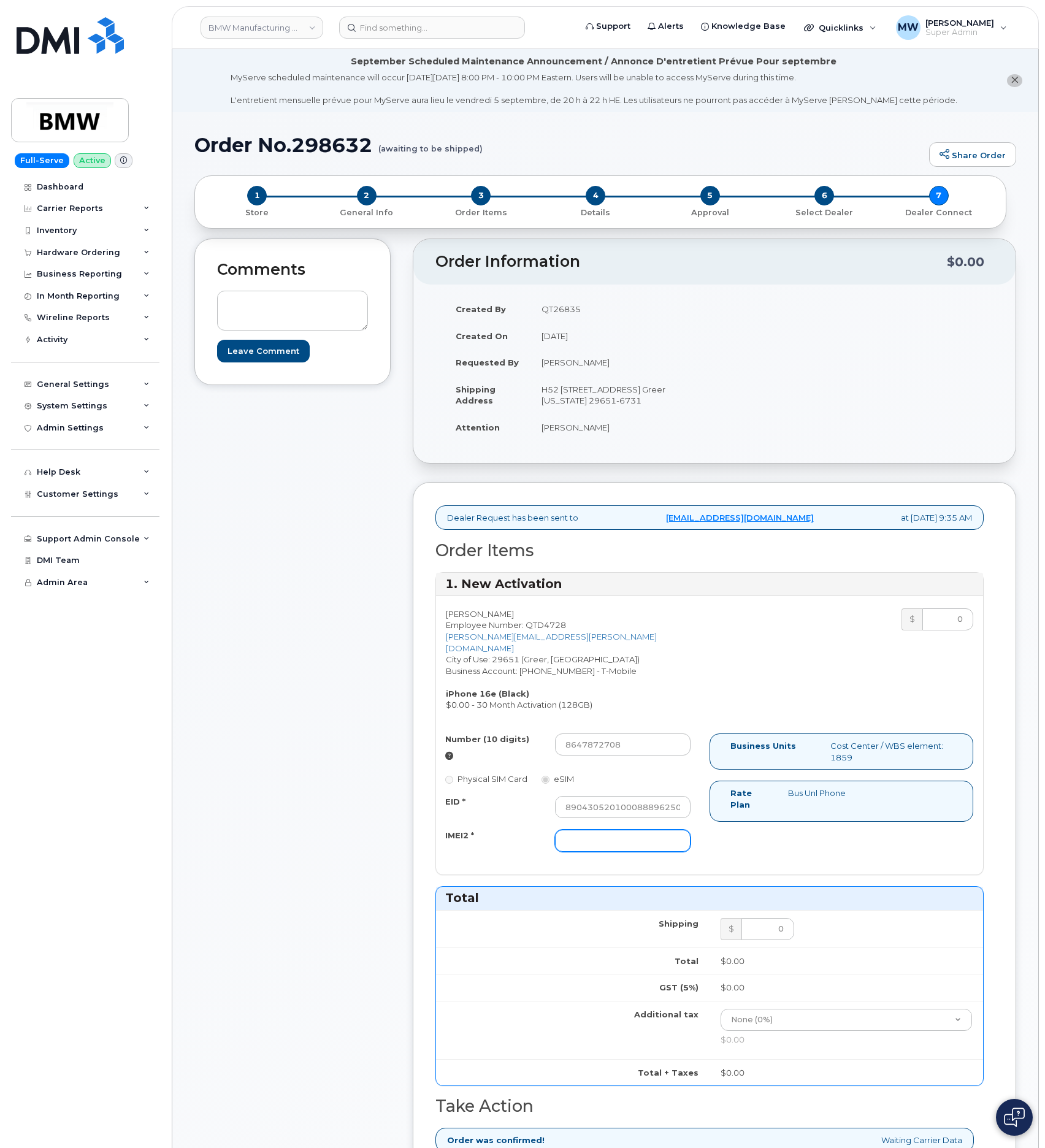
click at [576, 830] on input "IMEI2 *" at bounding box center [623, 840] width 135 height 22
paste input "356312638068287"
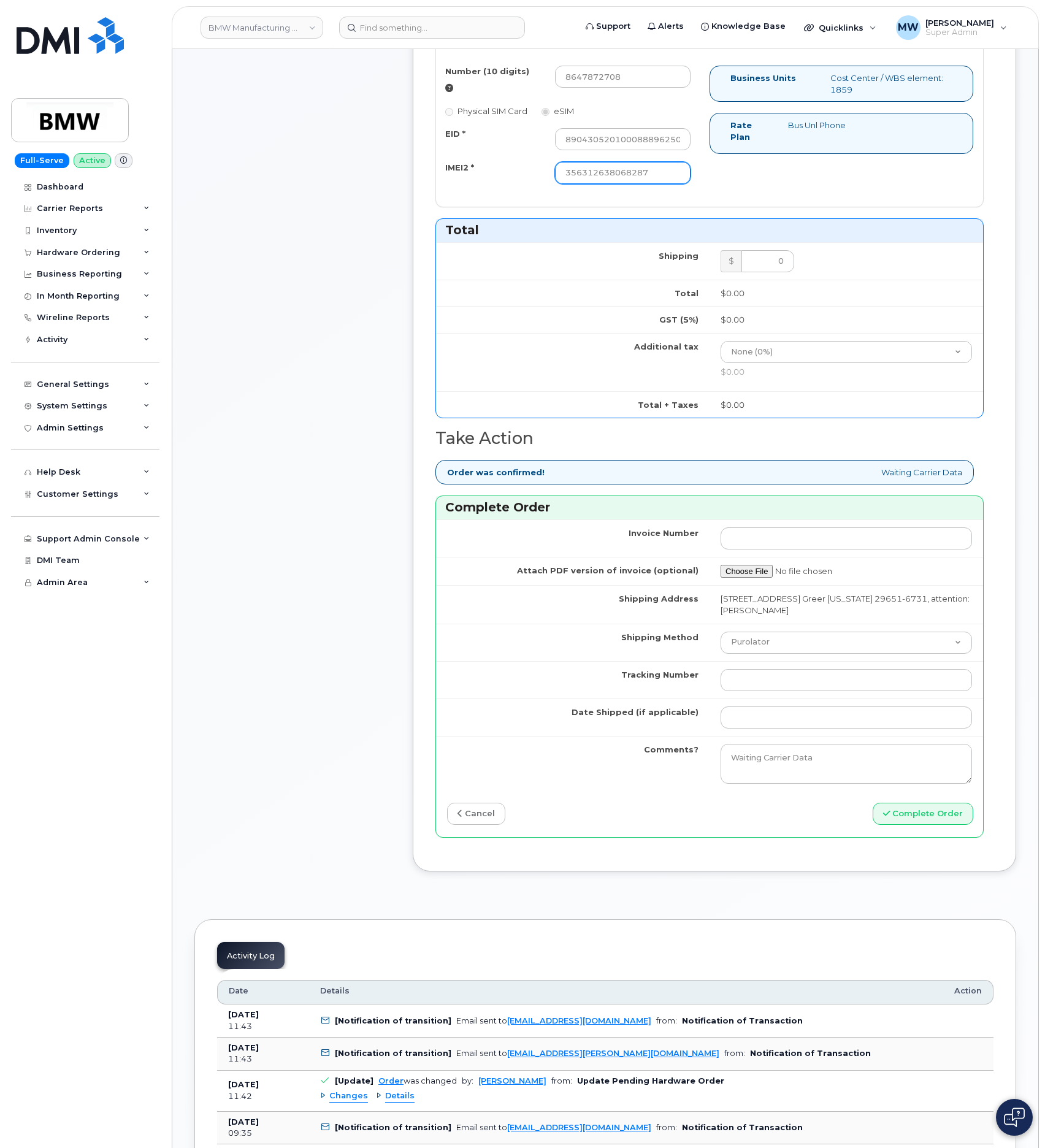
scroll to position [736, 0]
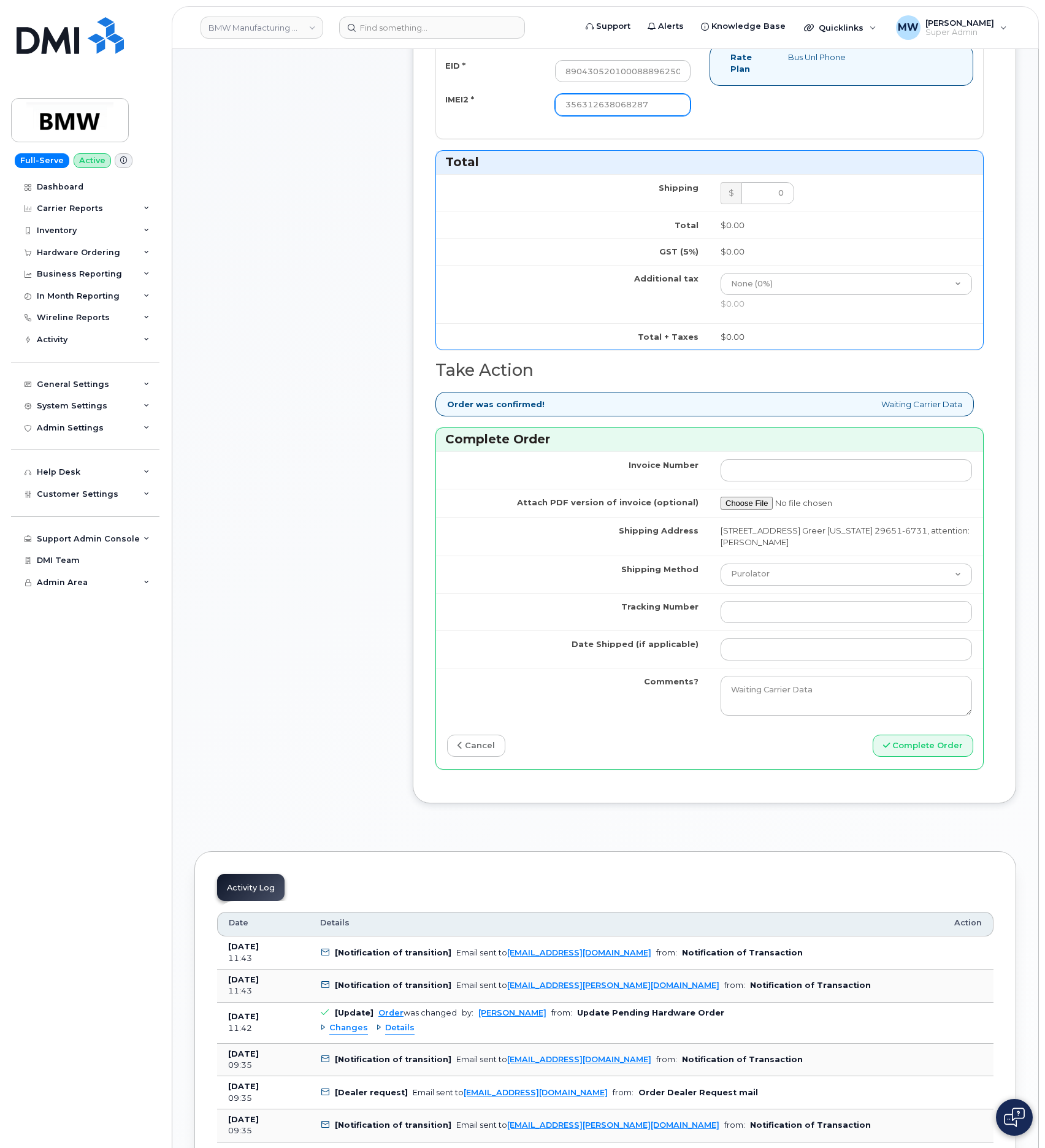
type input "356312638068287"
click at [803, 584] on select "Purolator UPS FedEx Canada Post Courier Other Drop Off Pick Up" at bounding box center [847, 574] width 251 height 22
select select "UPS"
click at [721, 566] on select "Purolator UPS FedEx Canada Post Courier Other Drop Off Pick Up" at bounding box center [847, 574] width 251 height 22
click at [760, 619] on input "Tracking Number" at bounding box center [847, 611] width 251 height 22
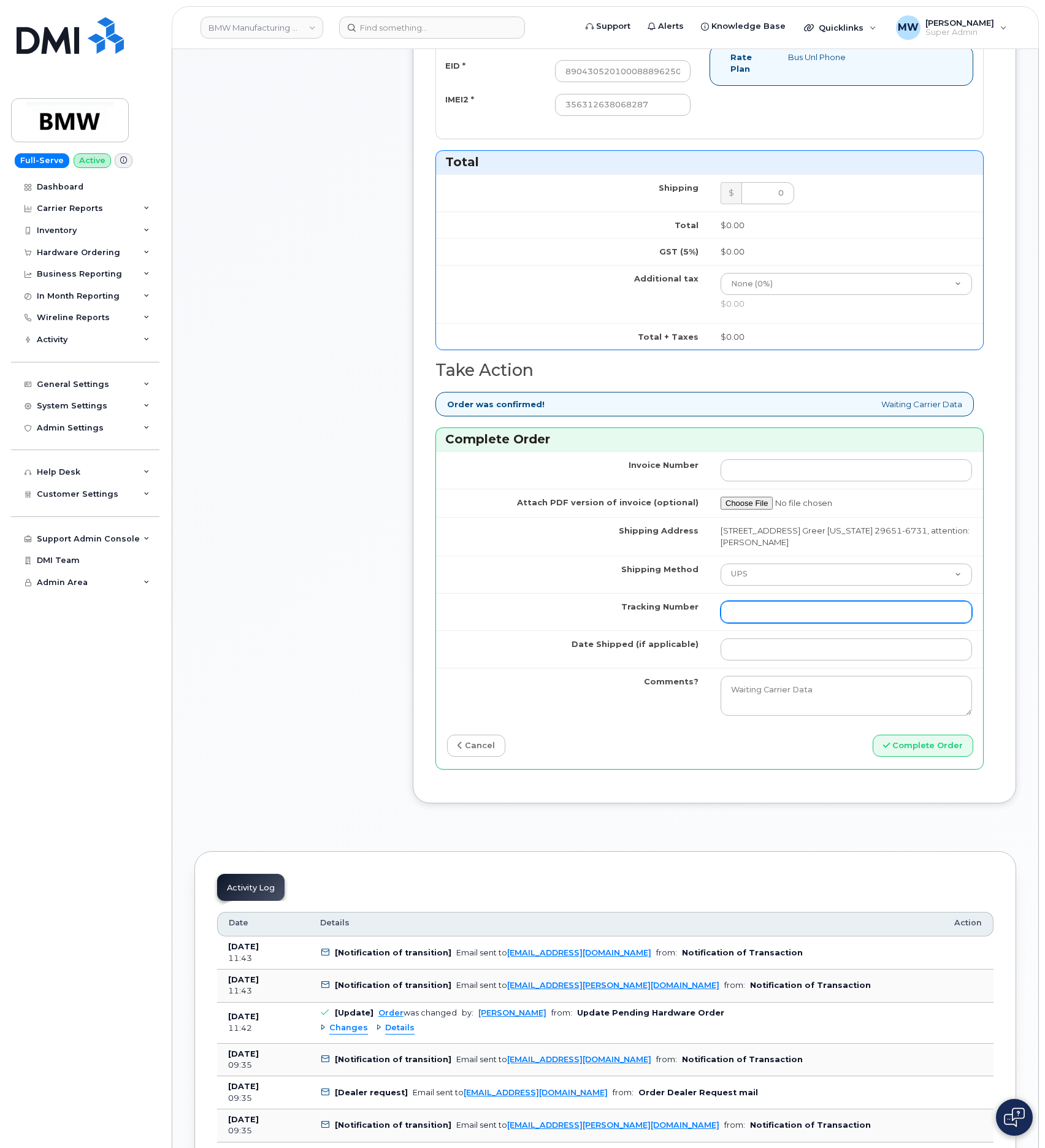
paste input "1ZW0Y5860180091127"
type input "1ZW0Y5860180091127"
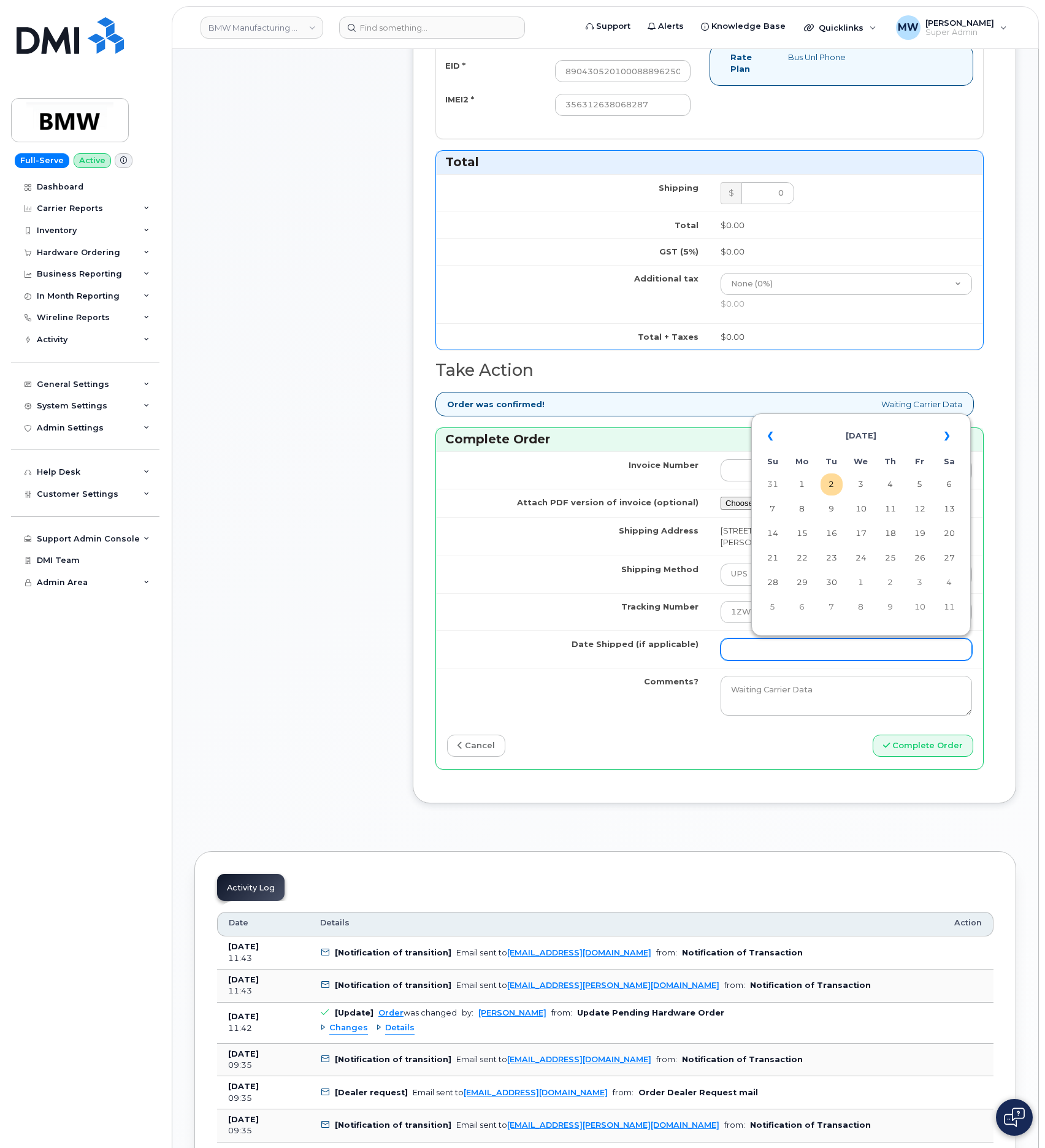
click at [764, 656] on input "Date Shipped (if applicable)" at bounding box center [847, 649] width 251 height 22
click at [770, 441] on th "«" at bounding box center [773, 436] width 22 height 30
click at [865, 556] on td "20" at bounding box center [860, 557] width 22 height 22
type input "[DATE]"
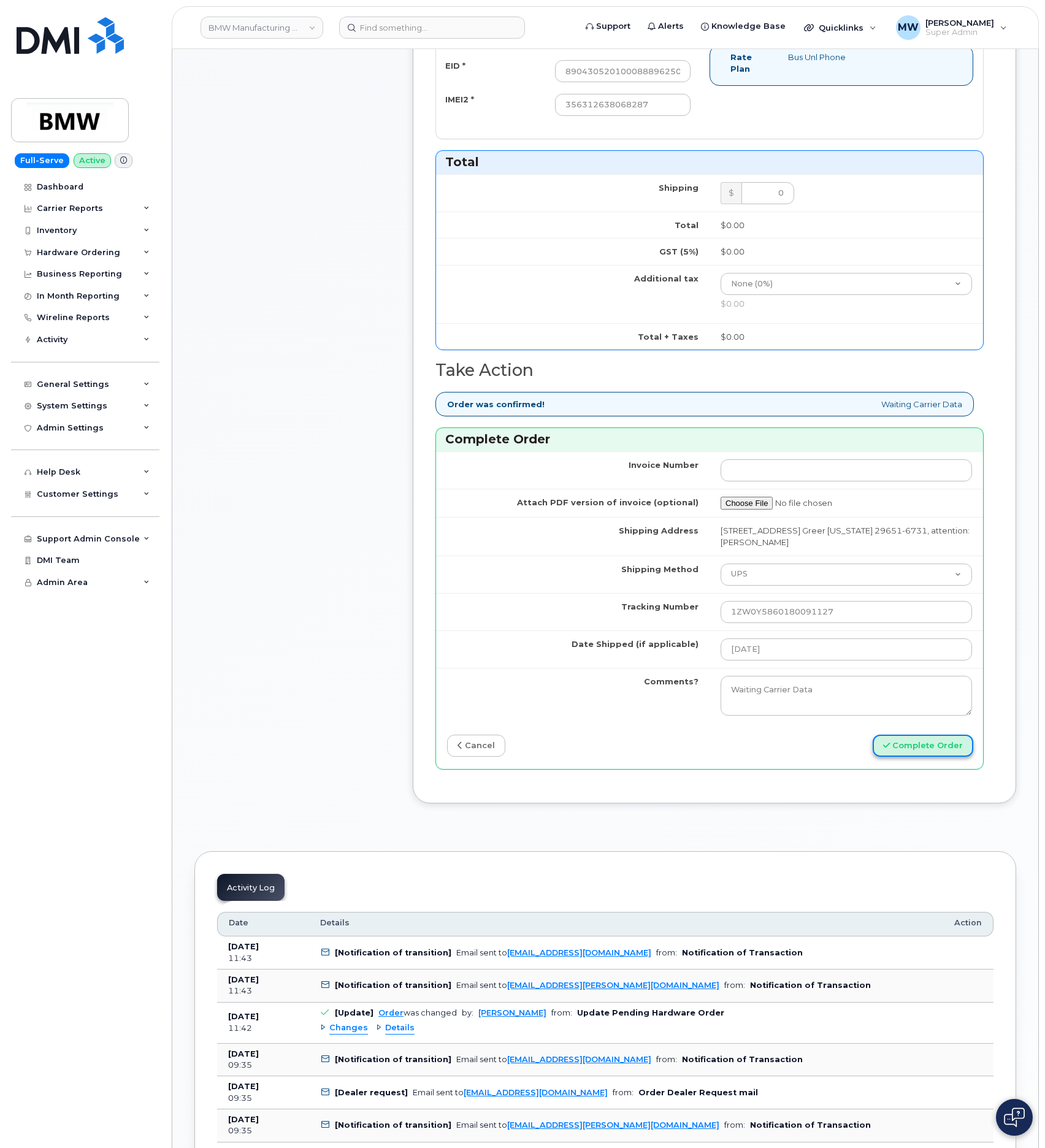
click at [954, 757] on button "Complete Order" at bounding box center [923, 746] width 101 height 23
